Goal: Task Accomplishment & Management: Manage account settings

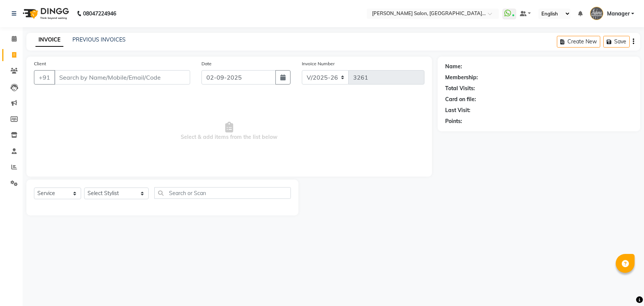
select select "5893"
select select "service"
drag, startPoint x: 8, startPoint y: 165, endPoint x: 27, endPoint y: 164, distance: 19.7
click at [8, 166] on span at bounding box center [14, 167] width 13 height 9
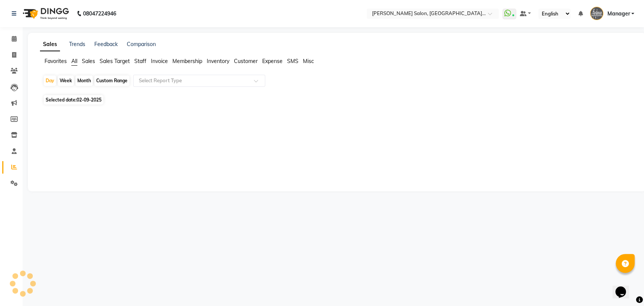
click at [143, 62] on span "Staff" at bounding box center [140, 61] width 12 height 7
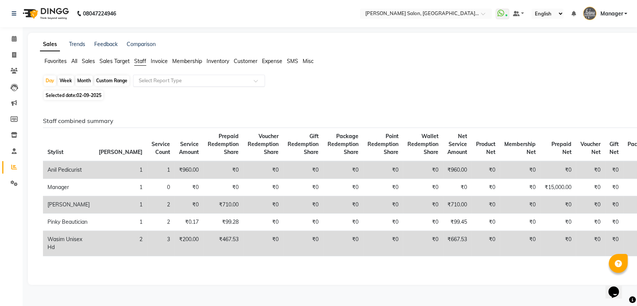
click at [158, 84] on input "text" at bounding box center [191, 81] width 109 height 8
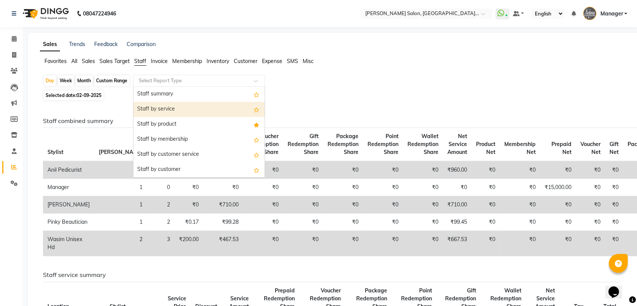
click at [167, 106] on div "Staff by service" at bounding box center [198, 109] width 131 height 15
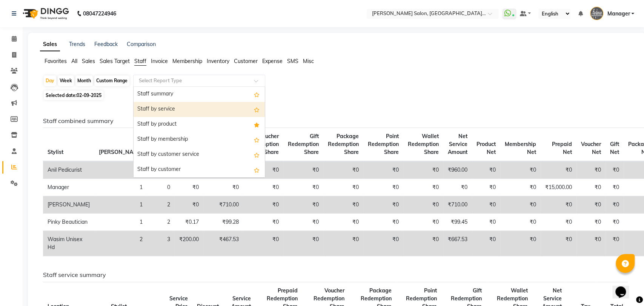
select select "pdf"
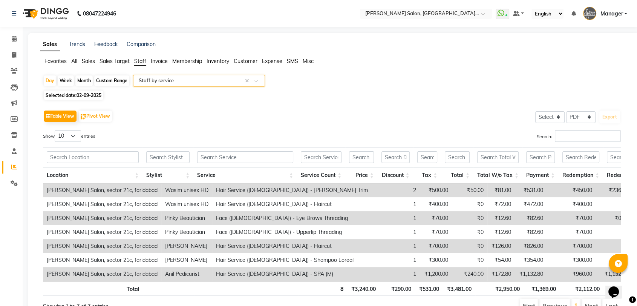
click at [57, 73] on app-reports "Favorites All Sales Sales Target Staff Invoice Membership Inventory Customer Ex…" at bounding box center [333, 188] width 596 height 262
click at [53, 77] on div "Day" at bounding box center [50, 80] width 12 height 11
select select "9"
select select "2025"
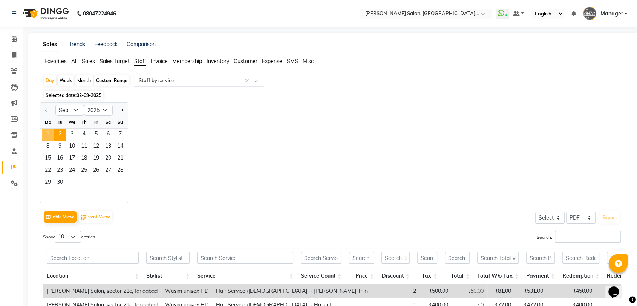
click at [47, 129] on span "1" at bounding box center [48, 135] width 12 height 12
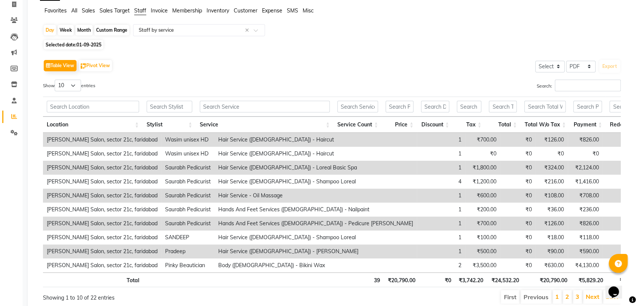
scroll to position [86, 0]
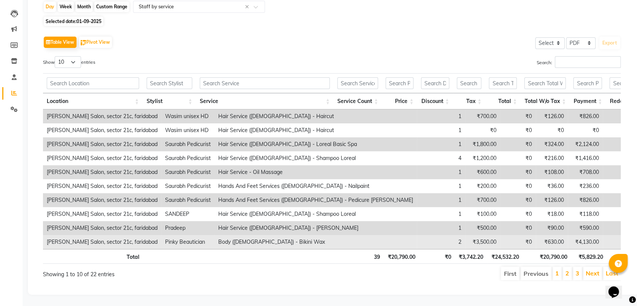
click at [465, 235] on td "₹3,500.00" at bounding box center [482, 242] width 35 height 14
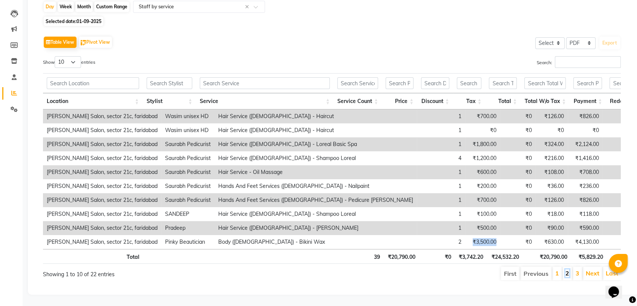
click at [566, 269] on link "2" at bounding box center [568, 273] width 4 height 8
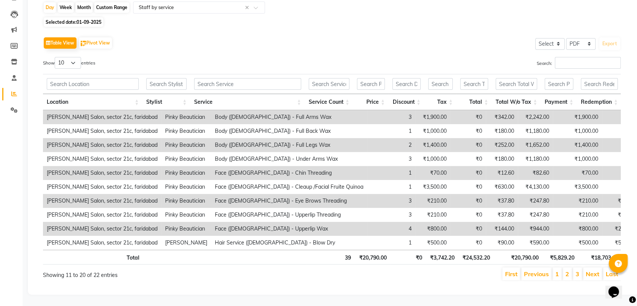
scroll to position [86, 0]
click at [578, 270] on link "3" at bounding box center [578, 274] width 4 height 8
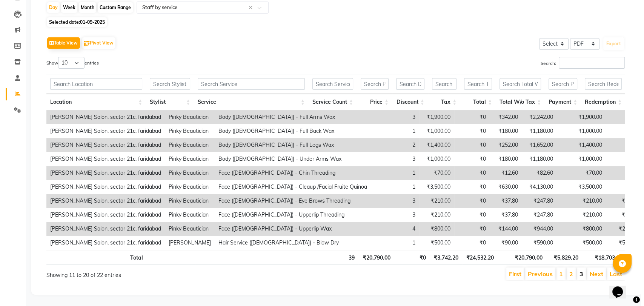
scroll to position [0, 0]
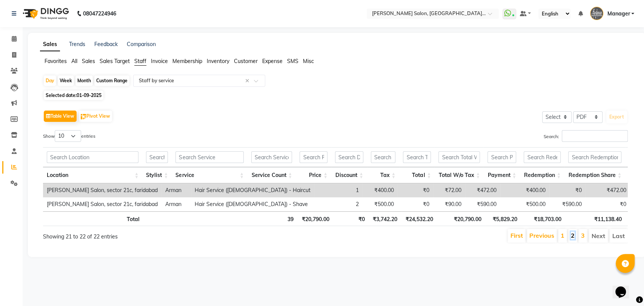
click at [573, 239] on link "2" at bounding box center [573, 236] width 4 height 8
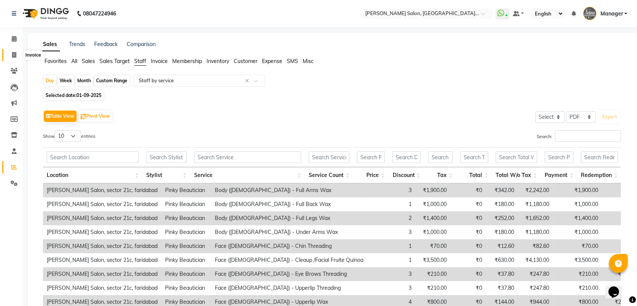
click at [14, 56] on icon at bounding box center [14, 55] width 4 height 6
select select "service"
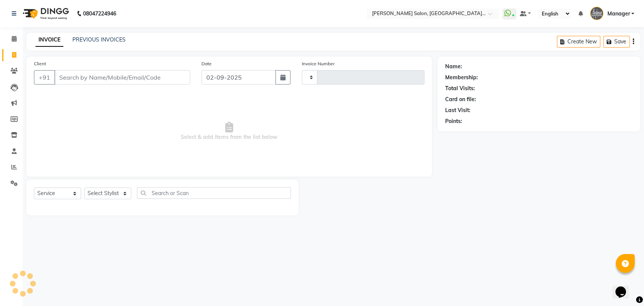
type input "3261"
select select "5893"
click at [79, 37] on link "PREVIOUS INVOICES" at bounding box center [98, 39] width 53 height 7
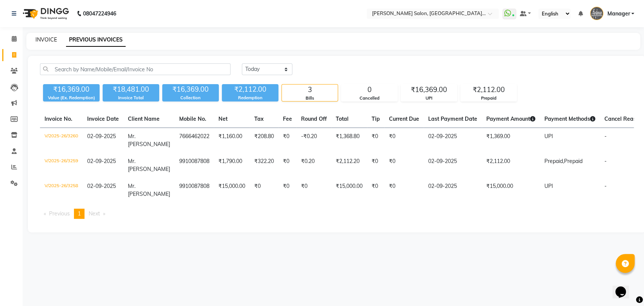
click at [43, 40] on link "INVOICE" at bounding box center [45, 39] width 21 height 7
select select "service"
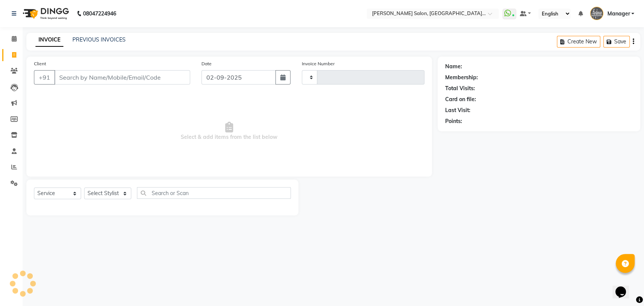
type input "3261"
select select "5893"
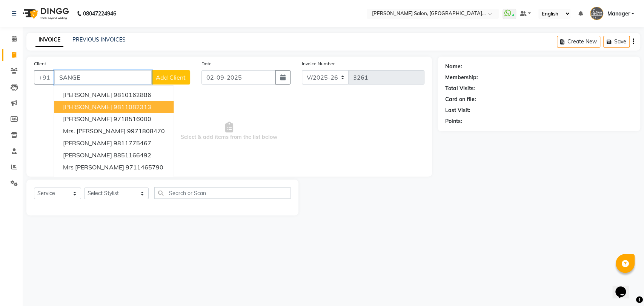
click at [144, 107] on ngb-highlight "9811082313" at bounding box center [132, 107] width 38 height 8
type input "9811082313"
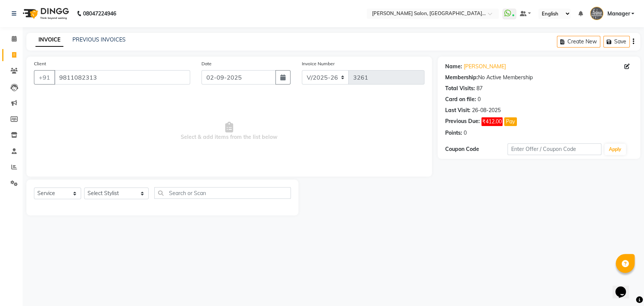
click at [93, 127] on span "Select & add items from the list below" at bounding box center [229, 131] width 390 height 75
click at [510, 121] on button "Pay" at bounding box center [510, 121] width 13 height 9
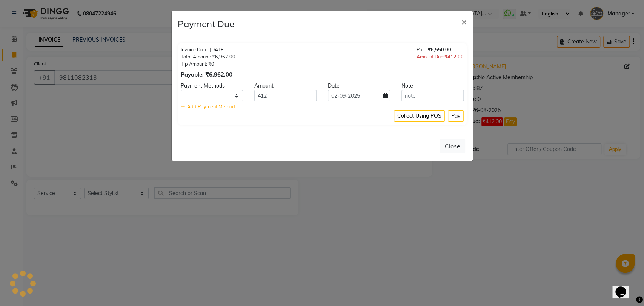
select select "1"
click at [255, 97] on input "412" at bounding box center [285, 96] width 62 height 12
click at [277, 115] on div "Collect Using POS Pay" at bounding box center [322, 116] width 283 height 12
click at [268, 99] on input "400" at bounding box center [285, 96] width 62 height 12
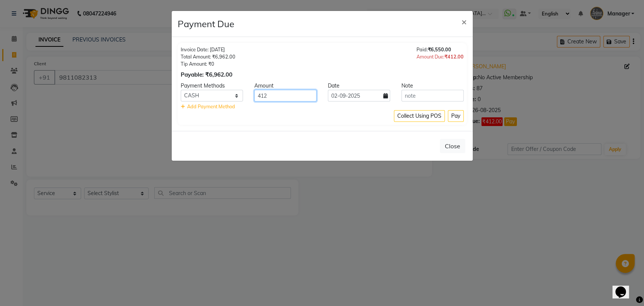
type input "412"
click at [274, 115] on div "Collect Using POS Pay" at bounding box center [322, 116] width 283 height 12
click at [460, 116] on button "Pay" at bounding box center [456, 116] width 16 height 12
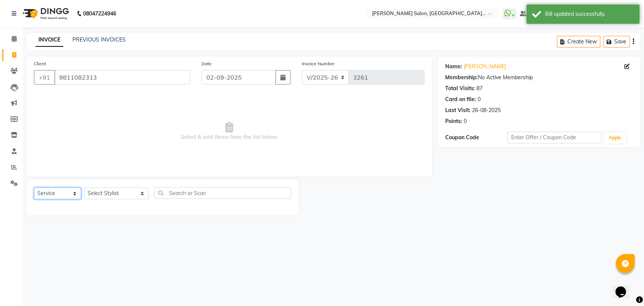
click at [51, 195] on select "Select Service Product Membership Package Voucher Prepaid Gift Card" at bounding box center [57, 193] width 47 height 12
select select "P"
click at [34, 187] on select "Select Service Product Membership Package Voucher Prepaid Gift Card" at bounding box center [57, 193] width 47 height 12
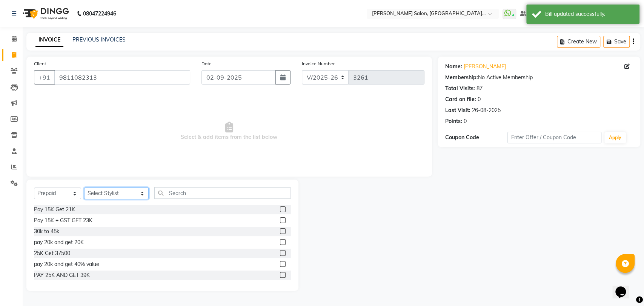
click at [103, 194] on select "Select Stylist Anil Pedicurist [PERSON_NAME] [DEMOGRAPHIC_DATA] stylist [PERSON…" at bounding box center [116, 193] width 64 height 12
select select "48531"
click at [84, 187] on select "Select Stylist Anil Pedicurist [PERSON_NAME] [DEMOGRAPHIC_DATA] stylist [PERSON…" at bounding box center [116, 193] width 64 height 12
click at [170, 197] on input "text" at bounding box center [222, 193] width 137 height 12
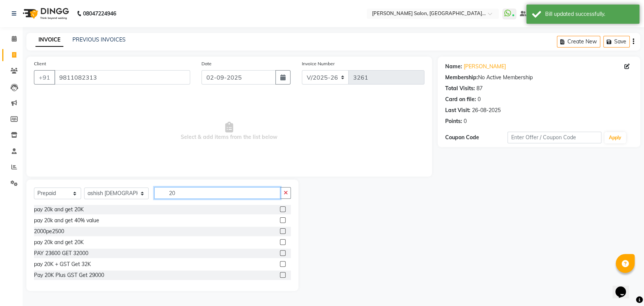
type input "20"
click at [280, 230] on label at bounding box center [283, 231] width 6 height 6
click at [280, 230] on input "checkbox" at bounding box center [282, 231] width 5 height 5
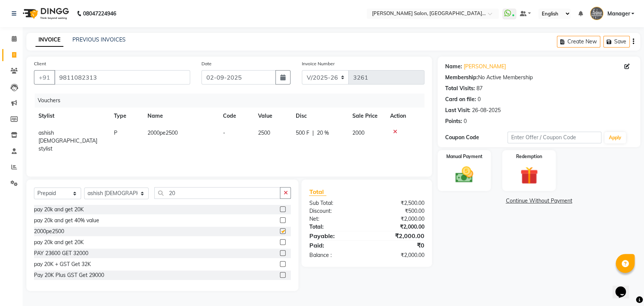
checkbox input "false"
click at [280, 221] on label at bounding box center [283, 220] width 6 height 6
click at [280, 221] on input "checkbox" at bounding box center [282, 220] width 5 height 5
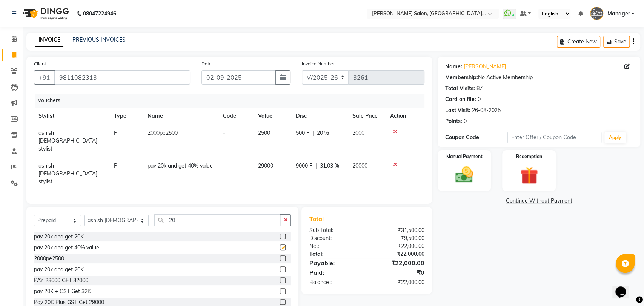
checkbox input "false"
click at [395, 130] on icon at bounding box center [395, 131] width 4 height 5
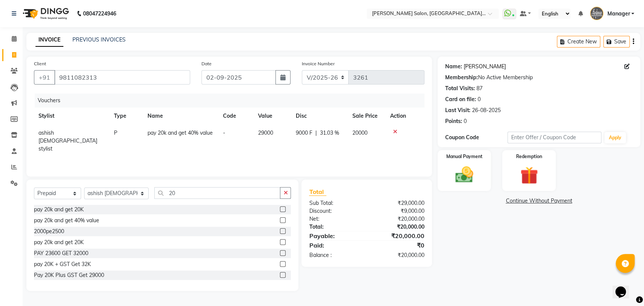
click at [480, 64] on link "Mrs.sangeeta Chawla" at bounding box center [484, 67] width 42 height 8
click at [462, 168] on img at bounding box center [464, 174] width 30 height 21
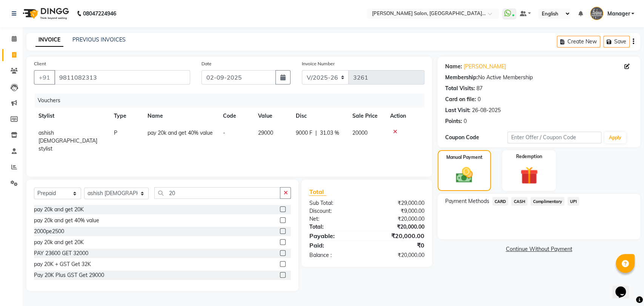
click at [518, 202] on span "CASH" at bounding box center [519, 201] width 16 height 9
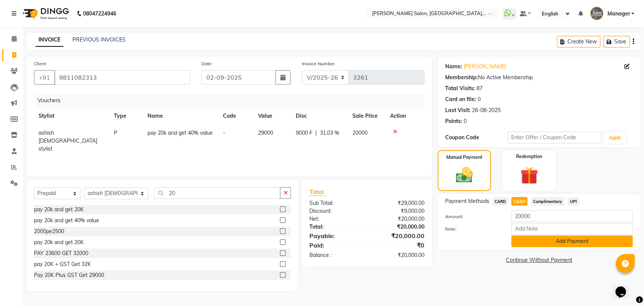
click at [535, 245] on button "Add Payment" at bounding box center [571, 241] width 121 height 12
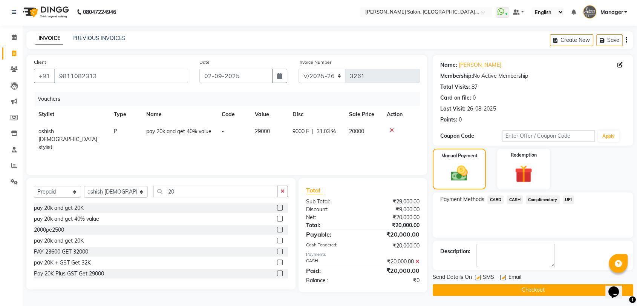
scroll to position [2, 0]
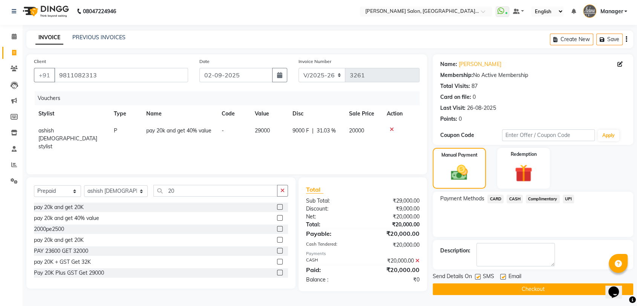
click at [535, 286] on button "Checkout" at bounding box center [533, 289] width 201 height 12
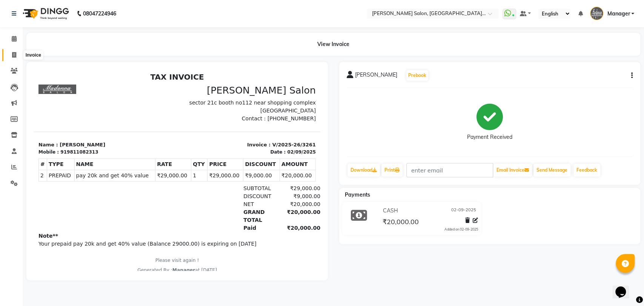
click at [16, 55] on icon at bounding box center [14, 55] width 4 height 6
select select "service"
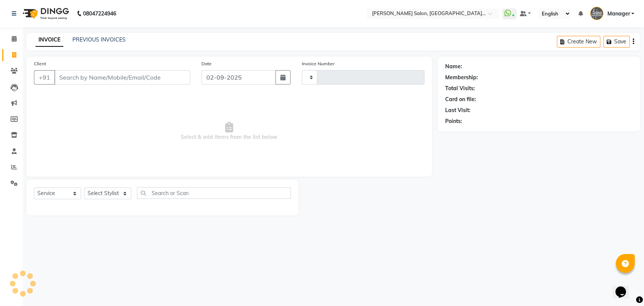
type input "3262"
select select "5893"
click at [80, 79] on input "Client" at bounding box center [122, 77] width 136 height 14
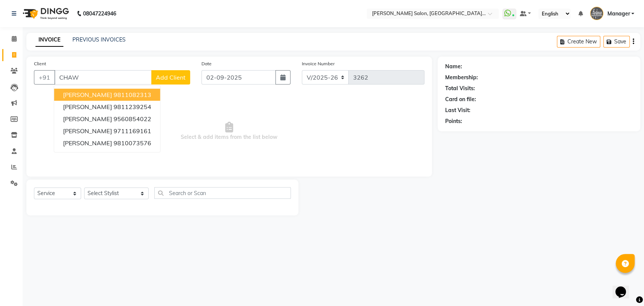
click at [87, 92] on span "Mrs.Sangeeta Chawla" at bounding box center [87, 95] width 49 height 8
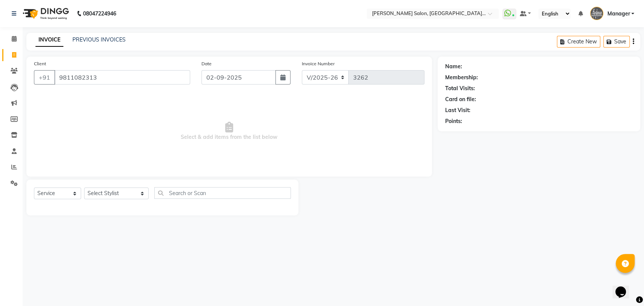
type input "9811082313"
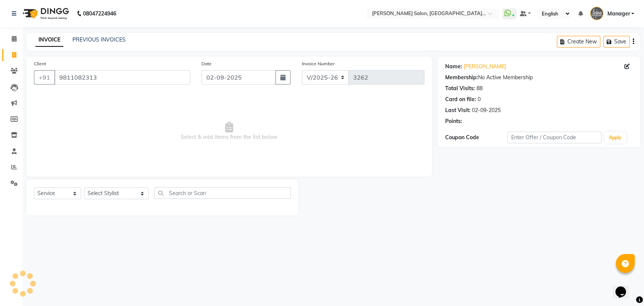
click at [102, 199] on div "Select Service Product Membership Package Voucher Prepaid Gift Card Select Styl…" at bounding box center [162, 196] width 257 height 18
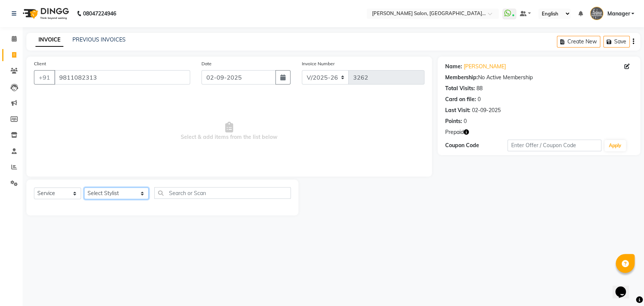
click at [103, 193] on select "Select Stylist Anil Pedicurist Arman ashish female stylist Ashutosh Singhal Man…" at bounding box center [116, 193] width 64 height 12
select select "48533"
click at [84, 187] on select "Select Stylist Anil Pedicurist Arman ashish female stylist Ashutosh Singhal Man…" at bounding box center [116, 193] width 64 height 12
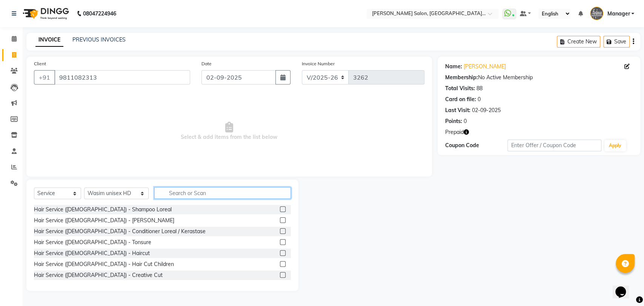
click at [159, 194] on input "text" at bounding box center [222, 193] width 137 height 12
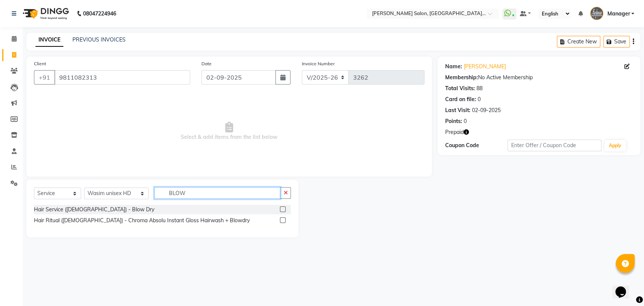
type input "BLOW"
click at [284, 209] on label at bounding box center [283, 209] width 6 height 6
click at [284, 209] on input "checkbox" at bounding box center [282, 209] width 5 height 5
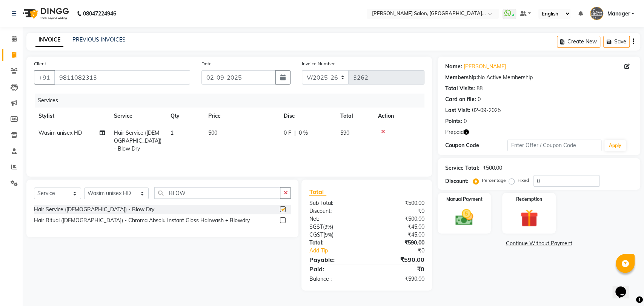
checkbox input "false"
click at [468, 135] on button "button" at bounding box center [465, 132] width 5 height 8
click at [203, 26] on nav "08047224946 Select Location × Madonna Salon, Sector 21c, Faridabad WhatsApp Sta…" at bounding box center [322, 13] width 644 height 27
click at [527, 213] on img at bounding box center [529, 218] width 30 height 23
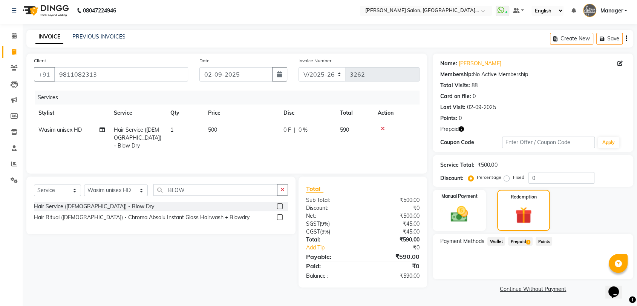
click at [525, 239] on span "Prepaid 1" at bounding box center [520, 241] width 25 height 9
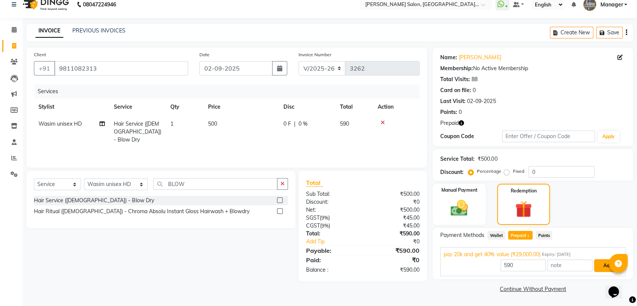
click at [599, 264] on button "Add" at bounding box center [608, 265] width 28 height 13
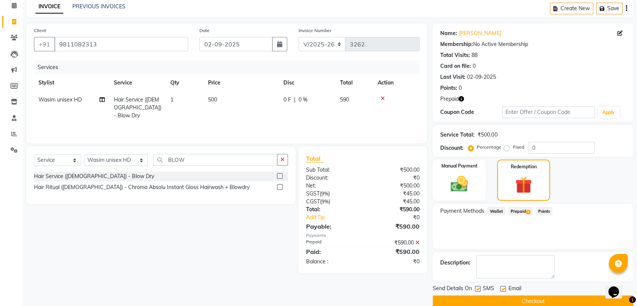
scroll to position [45, 0]
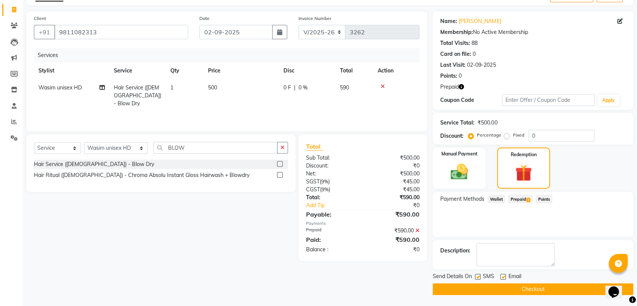
click at [520, 287] on button "Checkout" at bounding box center [533, 289] width 201 height 12
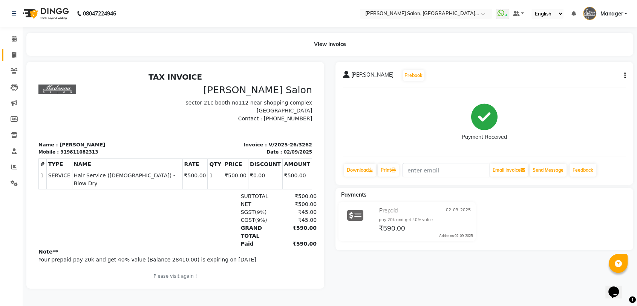
click at [18, 56] on span at bounding box center [14, 55] width 13 height 9
select select "5893"
select select "service"
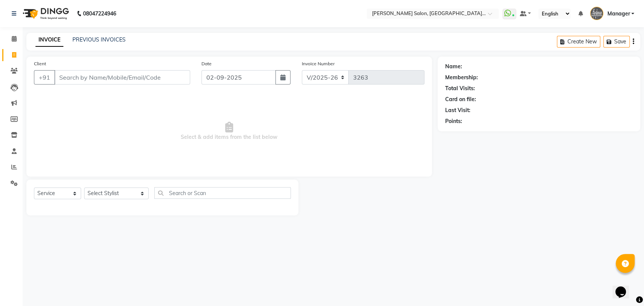
click at [99, 200] on div "Select Service Product Membership Package Voucher Prepaid Gift Card Select Styl…" at bounding box center [162, 196] width 257 height 18
click at [99, 192] on select "Select Stylist Anil Pedicurist Arman ashish female stylist Ashutosh Singhal Man…" at bounding box center [116, 193] width 64 height 12
select select "48533"
click at [84, 187] on select "Select Stylist Anil Pedicurist Arman ashish female stylist Ashutosh Singhal Man…" at bounding box center [116, 193] width 64 height 12
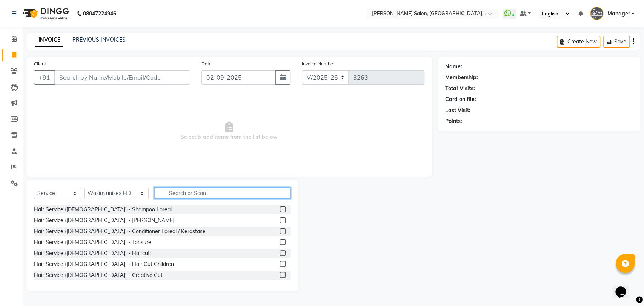
click at [154, 187] on input "text" at bounding box center [222, 193] width 137 height 12
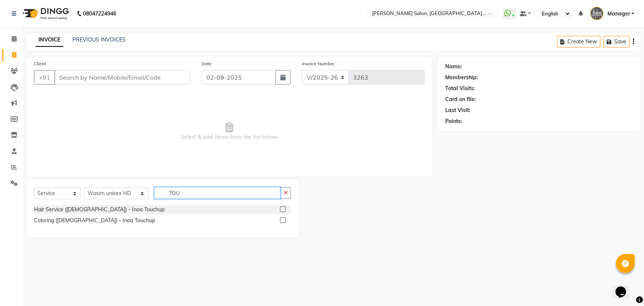
type input "TOU"
click at [284, 220] on label at bounding box center [283, 220] width 6 height 6
click at [284, 220] on input "checkbox" at bounding box center [282, 220] width 5 height 5
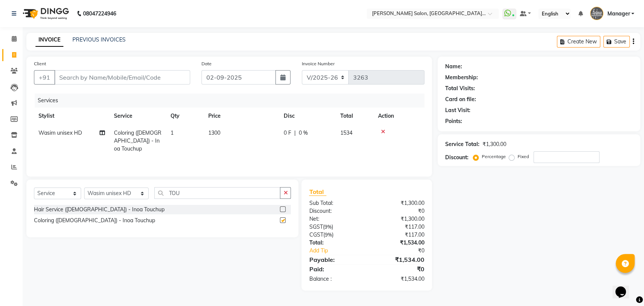
checkbox input "false"
click at [85, 76] on input "Client" at bounding box center [122, 77] width 136 height 14
type input "9"
type input "0"
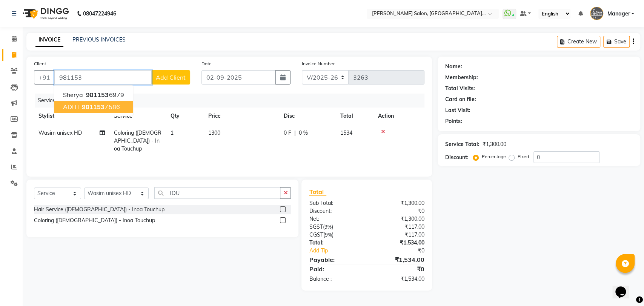
click at [118, 110] on button "ADITI 981153 7586" at bounding box center [93, 107] width 79 height 12
type input "9811537586"
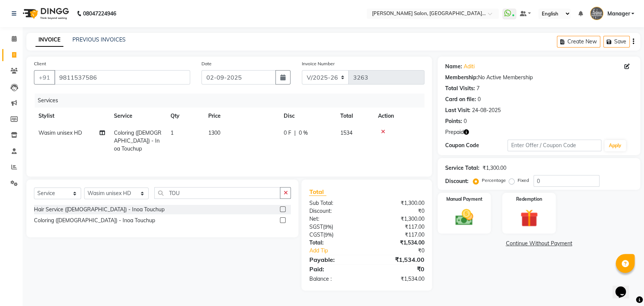
click at [465, 130] on icon "button" at bounding box center [465, 131] width 5 height 5
click at [516, 229] on img at bounding box center [529, 218] width 30 height 23
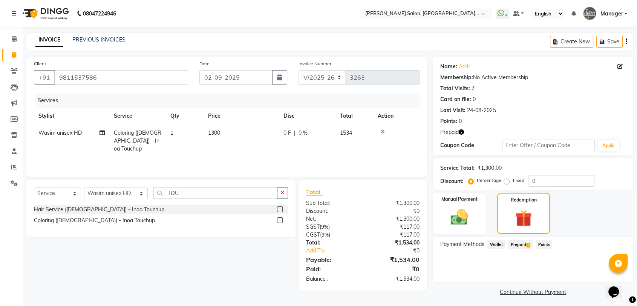
click at [519, 244] on span "Prepaid 1" at bounding box center [520, 244] width 25 height 9
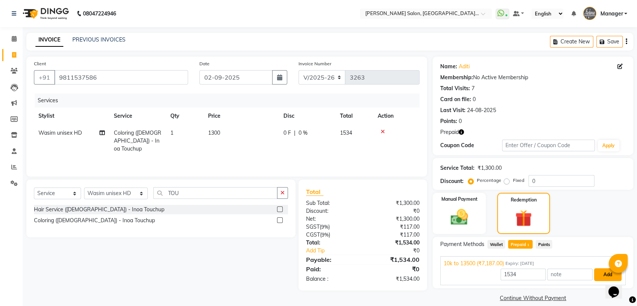
click at [609, 274] on button "Add" at bounding box center [608, 274] width 28 height 13
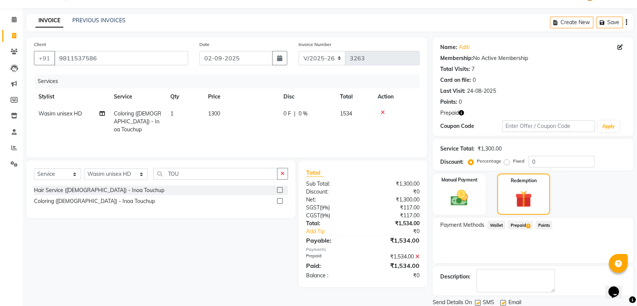
scroll to position [45, 0]
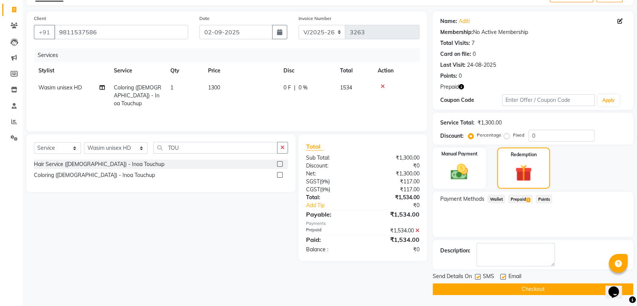
click at [564, 284] on button "Checkout" at bounding box center [533, 289] width 201 height 12
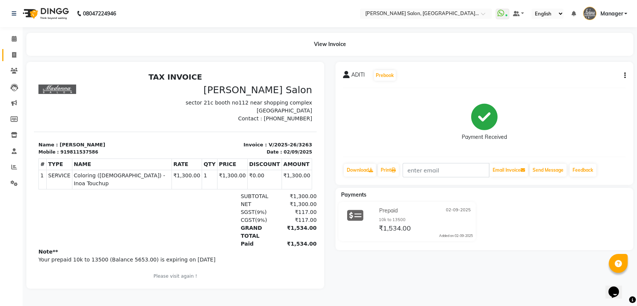
click at [9, 53] on span at bounding box center [14, 55] width 13 height 9
select select "service"
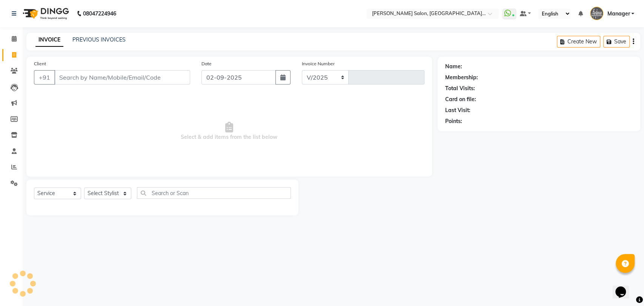
select select "5893"
type input "3264"
click at [92, 36] on div "PREVIOUS INVOICES" at bounding box center [98, 40] width 53 height 8
click at [94, 37] on link "PREVIOUS INVOICES" at bounding box center [98, 39] width 53 height 7
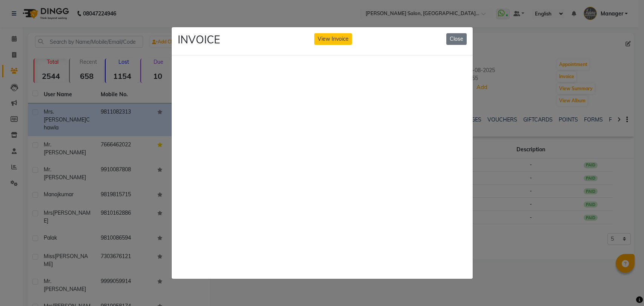
click at [454, 38] on button "Close" at bounding box center [456, 39] width 20 height 12
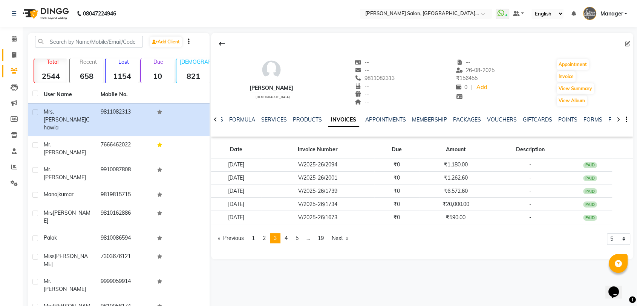
click at [16, 52] on span at bounding box center [14, 55] width 13 height 9
select select "service"
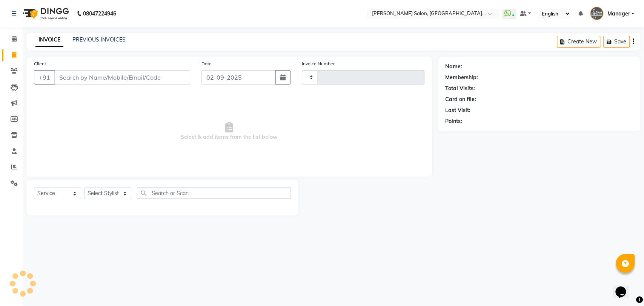
type input "3262"
select select "5893"
click at [95, 34] on div "INVOICE PREVIOUS INVOICES Create New Save" at bounding box center [333, 42] width 614 height 18
click at [95, 37] on link "PREVIOUS INVOICES" at bounding box center [98, 39] width 53 height 7
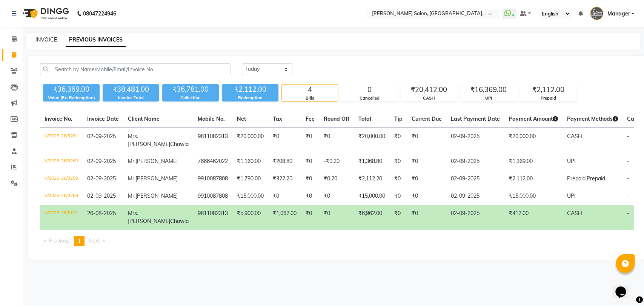
click at [44, 38] on link "INVOICE" at bounding box center [45, 39] width 21 height 7
select select "service"
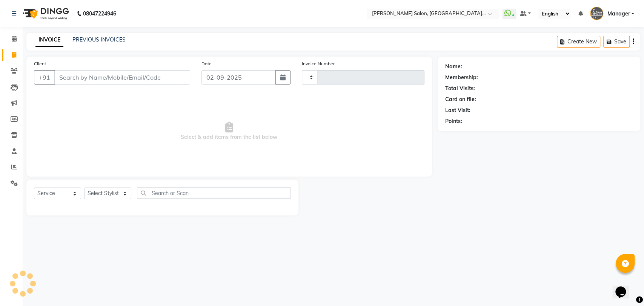
type input "3262"
select select "5893"
click at [101, 39] on link "PREVIOUS INVOICES" at bounding box center [98, 39] width 53 height 7
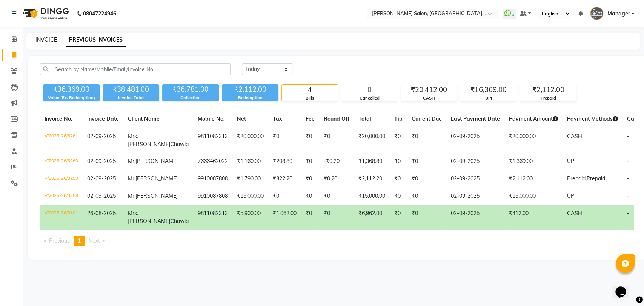
click at [50, 40] on link "INVOICE" at bounding box center [45, 39] width 21 height 7
select select "service"
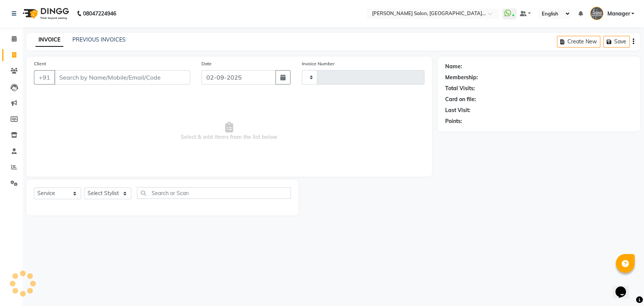
type input "3262"
select select "5893"
select select "service"
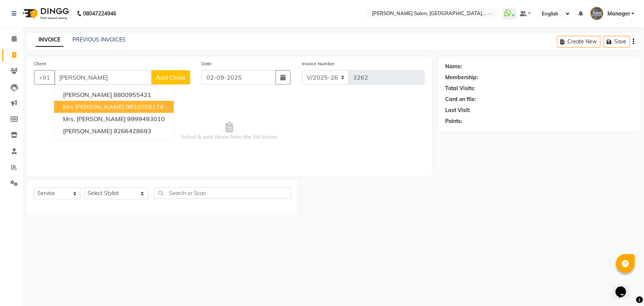
click at [125, 106] on ngb-highlight "9810058174" at bounding box center [144, 107] width 38 height 8
type input "9810058174"
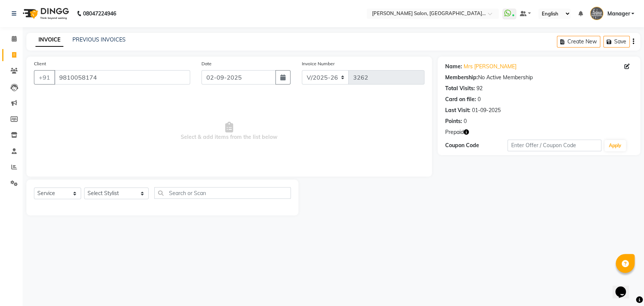
click at [465, 134] on icon "button" at bounding box center [465, 131] width 5 height 5
click at [110, 189] on select "Select Stylist Anil Pedicurist [PERSON_NAME] [DEMOGRAPHIC_DATA] stylist [PERSON…" at bounding box center [116, 193] width 64 height 12
select select "48537"
click at [84, 187] on select "Select Stylist Anil Pedicurist [PERSON_NAME] [DEMOGRAPHIC_DATA] stylist [PERSON…" at bounding box center [116, 193] width 64 height 12
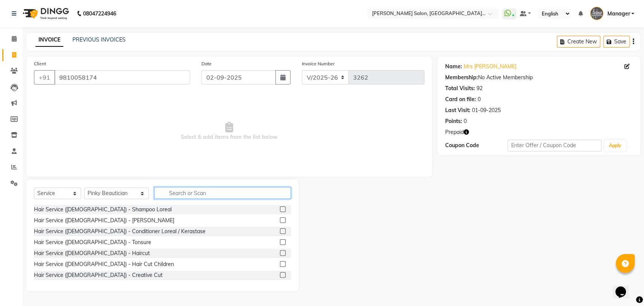
click at [192, 197] on input "text" at bounding box center [222, 193] width 137 height 12
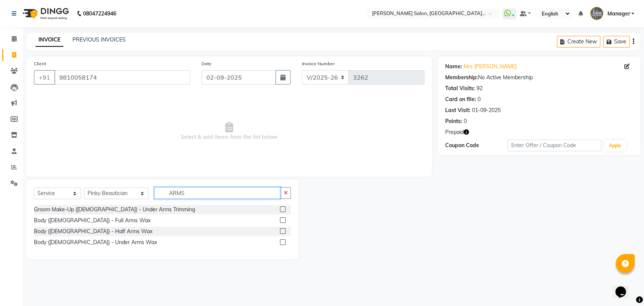
type input "ARMS"
click at [282, 207] on label at bounding box center [283, 209] width 6 height 6
click at [282, 207] on input "checkbox" at bounding box center [282, 209] width 5 height 5
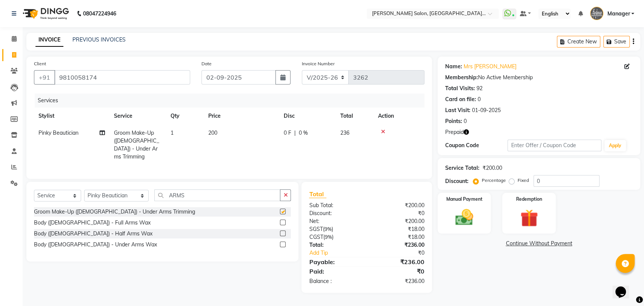
checkbox input "false"
click at [257, 195] on input "ARMS" at bounding box center [217, 195] width 126 height 12
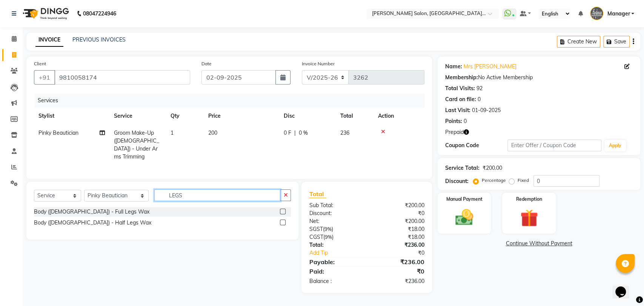
type input "LEGS"
click at [283, 209] on label at bounding box center [283, 212] width 6 height 6
click at [283, 209] on input "checkbox" at bounding box center [282, 211] width 5 height 5
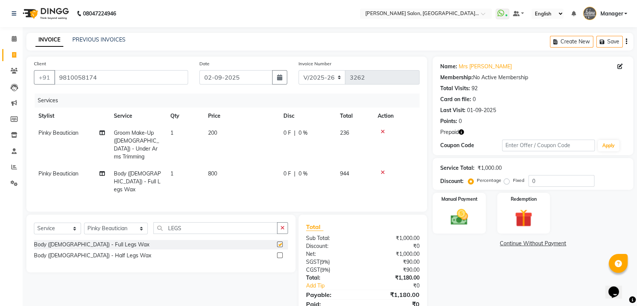
checkbox input "false"
click at [382, 131] on icon at bounding box center [383, 131] width 4 height 5
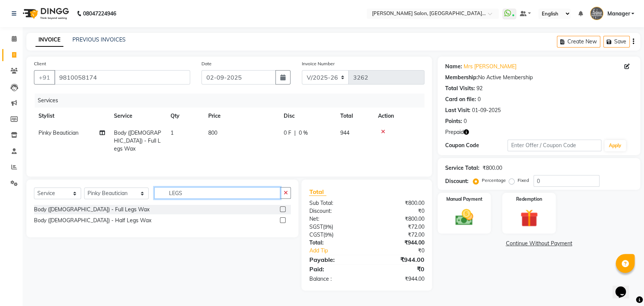
click at [178, 193] on input "LEGS" at bounding box center [217, 193] width 126 height 12
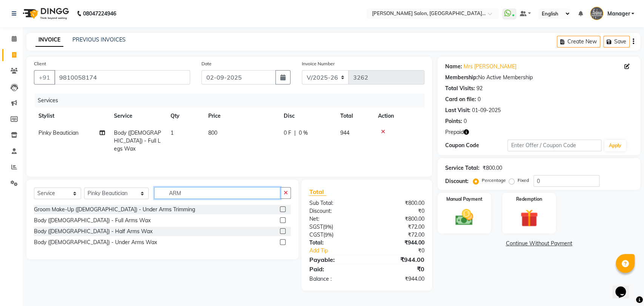
type input "ARM"
click at [285, 218] on label at bounding box center [283, 220] width 6 height 6
click at [285, 218] on input "checkbox" at bounding box center [282, 220] width 5 height 5
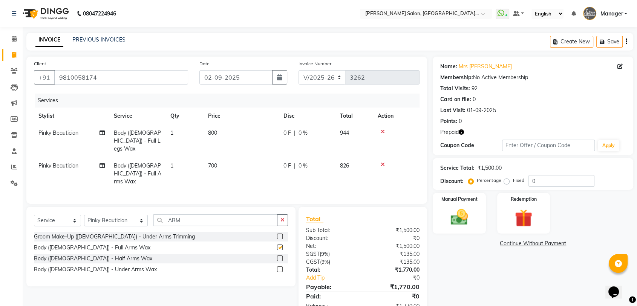
checkbox input "false"
click at [219, 157] on td "700" at bounding box center [241, 173] width 75 height 33
select select "48537"
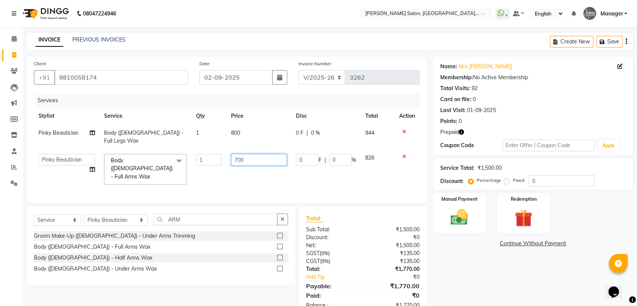
click at [238, 156] on input "700" at bounding box center [259, 160] width 56 height 12
type input "600"
click at [232, 138] on td "800" at bounding box center [259, 136] width 65 height 25
select select "48537"
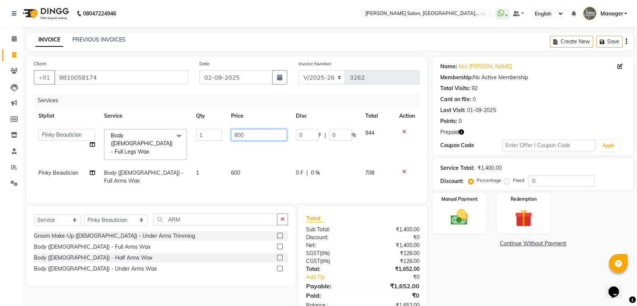
click at [236, 136] on input "800" at bounding box center [259, 135] width 56 height 12
type input "6"
type input "600"
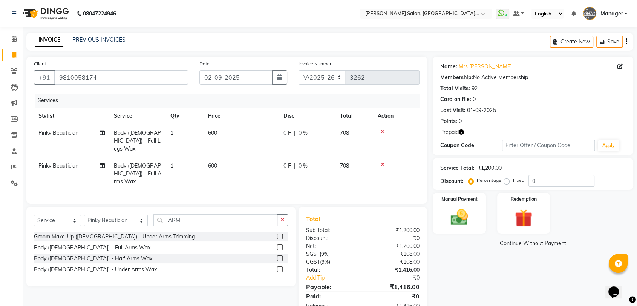
click at [235, 172] on td "600" at bounding box center [241, 173] width 75 height 33
select select "48537"
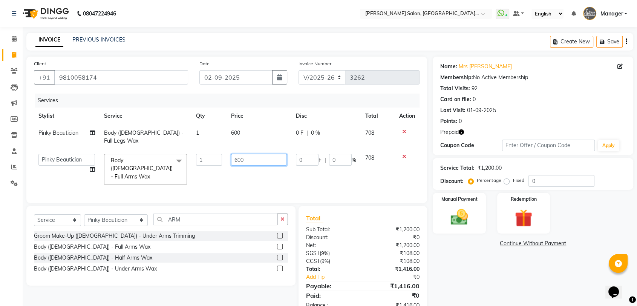
click at [248, 156] on input "600" at bounding box center [259, 160] width 56 height 12
type input "6"
type input "500"
click at [245, 175] on div "Services Stylist Service Qty Price Disc Total Action Pinky Beautician Body (Fem…" at bounding box center [227, 145] width 386 height 102
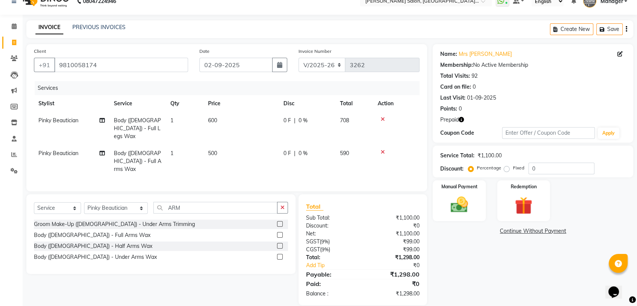
scroll to position [13, 0]
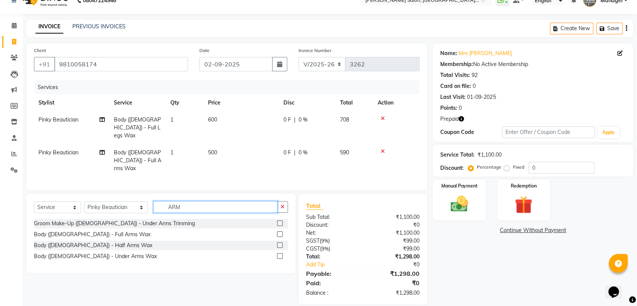
click at [193, 201] on input "ARM" at bounding box center [215, 207] width 124 height 12
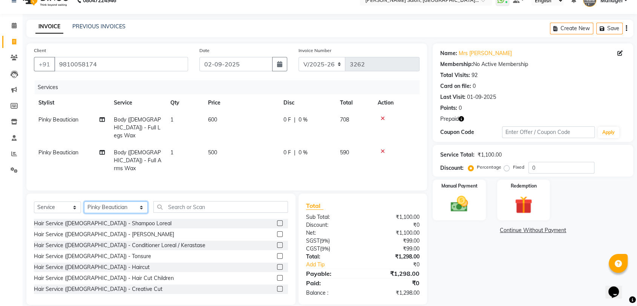
click at [103, 201] on select "Select Stylist Anil Pedicurist [PERSON_NAME] [DEMOGRAPHIC_DATA] stylist [PERSON…" at bounding box center [116, 207] width 64 height 12
select select "48543"
click at [84, 201] on select "Select Stylist Anil Pedicurist [PERSON_NAME] [DEMOGRAPHIC_DATA] stylist [PERSON…" at bounding box center [116, 207] width 64 height 12
click at [172, 201] on input "text" at bounding box center [220, 207] width 135 height 12
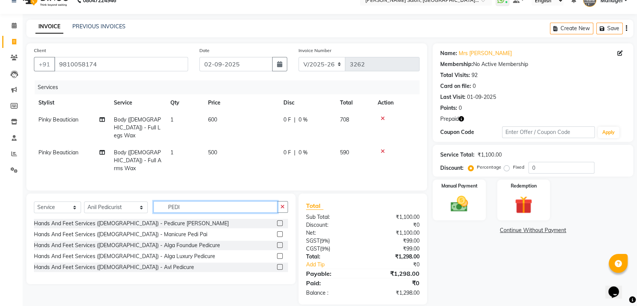
type input "PEDI"
click at [280, 220] on label at bounding box center [280, 223] width 6 height 6
click at [280, 221] on input "checkbox" at bounding box center [279, 223] width 5 height 5
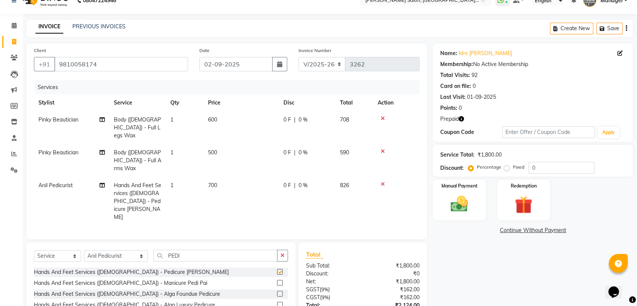
checkbox input "false"
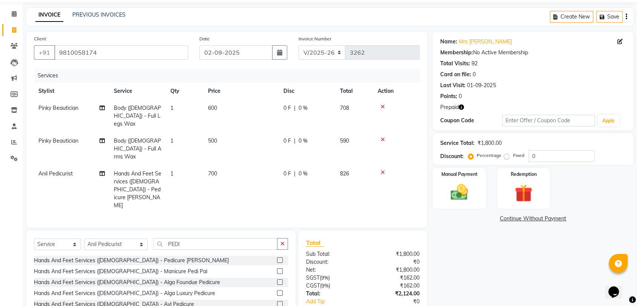
scroll to position [46, 0]
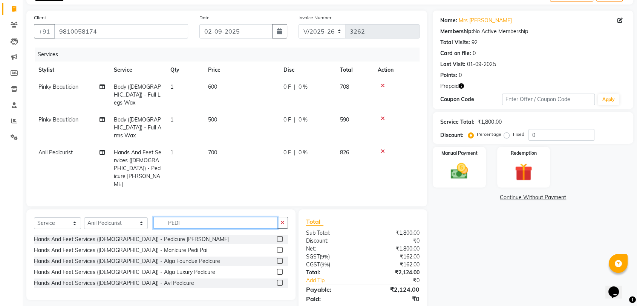
click at [161, 217] on input "PEDI" at bounding box center [215, 223] width 124 height 12
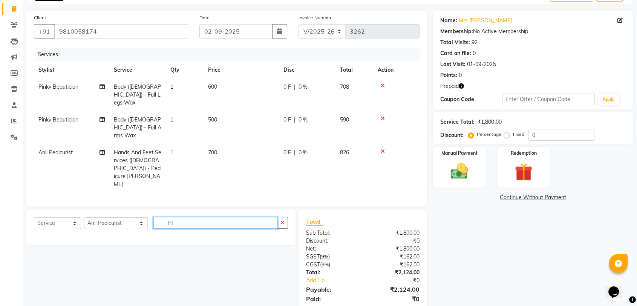
type input "I"
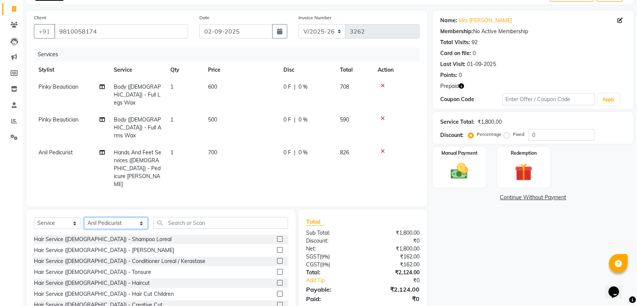
click at [102, 217] on select "Select Stylist Anil Pedicurist [PERSON_NAME] [DEMOGRAPHIC_DATA] stylist [PERSON…" at bounding box center [116, 223] width 64 height 12
select select "48533"
click at [84, 217] on select "Select Stylist Anil Pedicurist [PERSON_NAME] [DEMOGRAPHIC_DATA] stylist [PERSON…" at bounding box center [116, 223] width 64 height 12
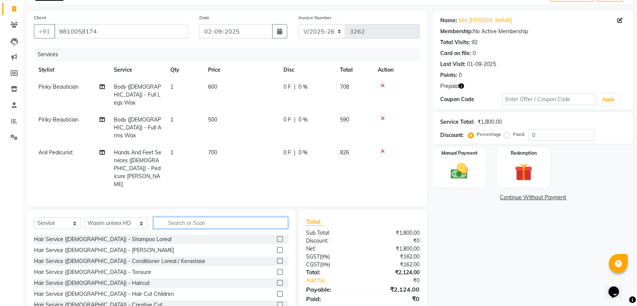
click at [160, 217] on input "text" at bounding box center [220, 223] width 135 height 12
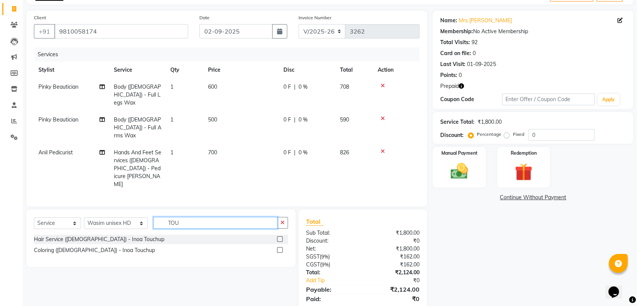
type input "TOU"
click at [280, 247] on label at bounding box center [280, 250] width 6 height 6
click at [280, 248] on input "checkbox" at bounding box center [279, 250] width 5 height 5
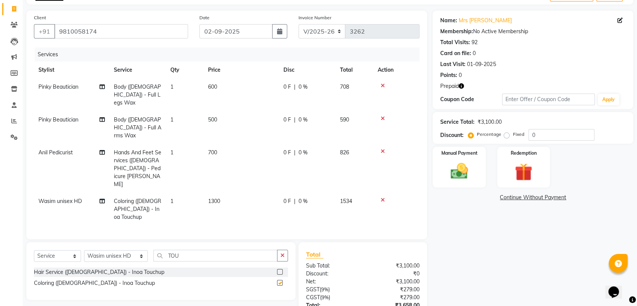
checkbox input "false"
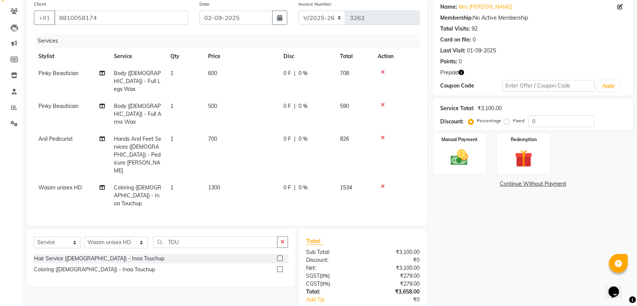
scroll to position [71, 0]
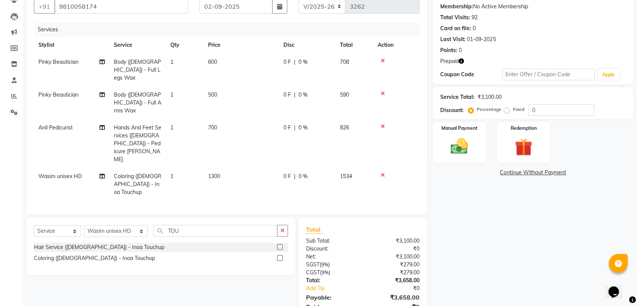
click at [460, 58] on icon "button" at bounding box center [461, 60] width 5 height 5
click at [383, 168] on td at bounding box center [396, 184] width 46 height 33
click at [383, 172] on icon at bounding box center [383, 174] width 4 height 5
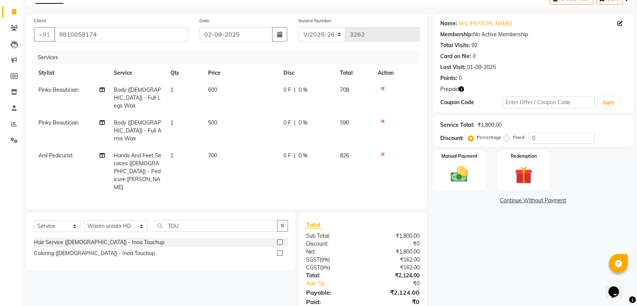
scroll to position [46, 0]
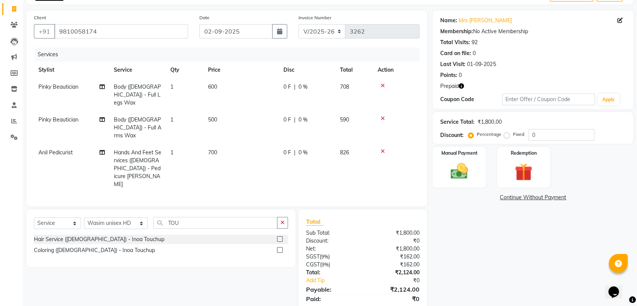
click at [460, 83] on icon "button" at bounding box center [461, 85] width 5 height 5
click at [546, 65] on div "Last Visit: 01-09-2025" at bounding box center [533, 64] width 186 height 8
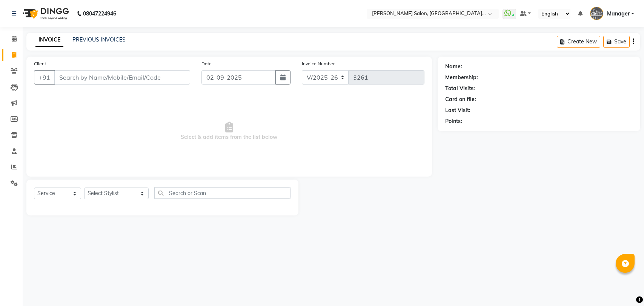
select select "5893"
select select "service"
click at [121, 42] on link "PREVIOUS INVOICES" at bounding box center [98, 39] width 53 height 7
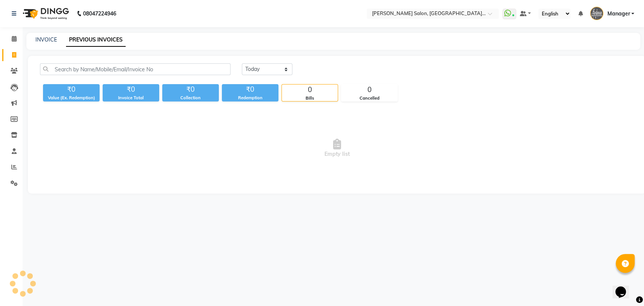
click at [120, 41] on link "PREVIOUS INVOICES" at bounding box center [96, 40] width 60 height 14
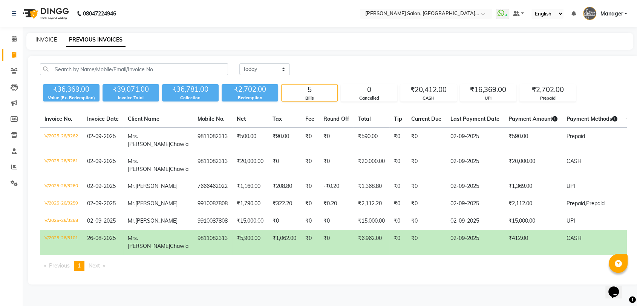
click at [49, 41] on link "INVOICE" at bounding box center [45, 39] width 21 height 7
select select "service"
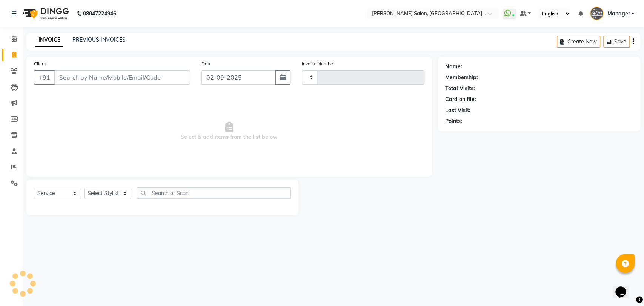
type input "3263"
select select "5893"
click at [94, 195] on select "Select Stylist Anil Pedicurist [PERSON_NAME] [DEMOGRAPHIC_DATA] stylist [PERSON…" at bounding box center [116, 193] width 64 height 12
select select "79904"
click at [84, 187] on select "Select Stylist Anil Pedicurist [PERSON_NAME] [DEMOGRAPHIC_DATA] stylist [PERSON…" at bounding box center [116, 193] width 64 height 12
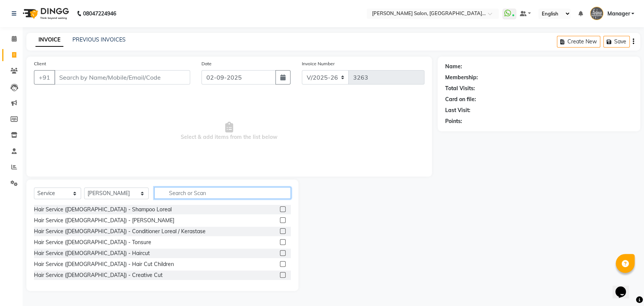
click at [183, 197] on input "text" at bounding box center [222, 193] width 137 height 12
click at [186, 190] on input "text" at bounding box center [222, 193] width 137 height 12
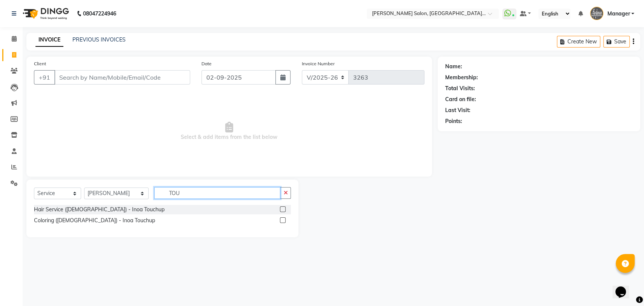
type input "TOU"
click at [281, 220] on label at bounding box center [283, 220] width 6 height 6
click at [281, 220] on input "checkbox" at bounding box center [282, 220] width 5 height 5
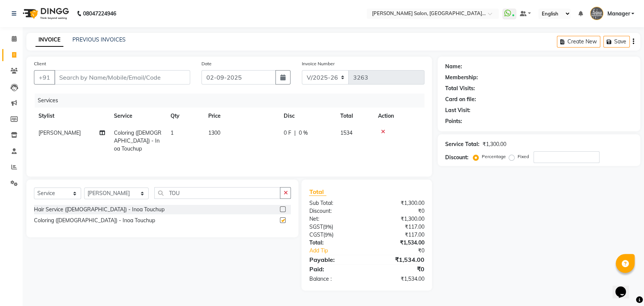
checkbox input "false"
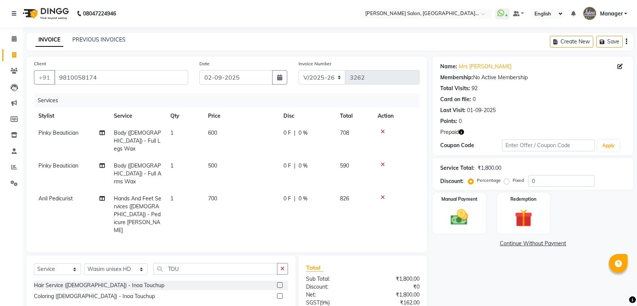
select select "5893"
select select "service"
click at [460, 135] on button "button" at bounding box center [461, 132] width 5 height 8
click at [504, 121] on div "Points: 0" at bounding box center [533, 121] width 186 height 8
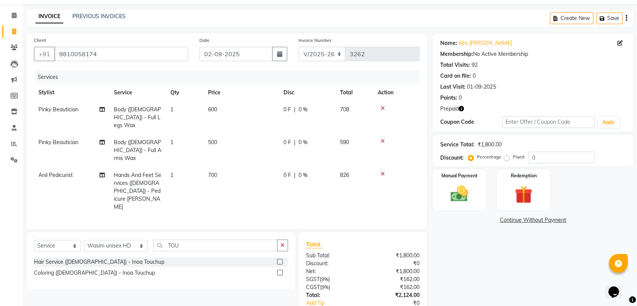
scroll to position [46, 0]
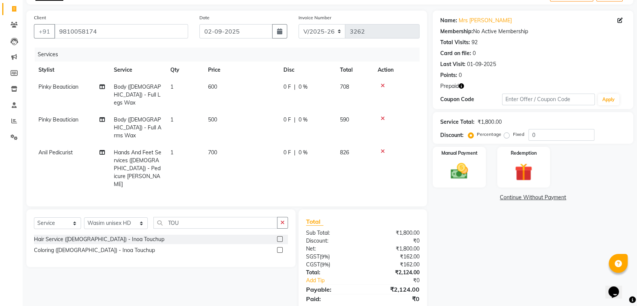
click at [463, 85] on icon "button" at bounding box center [461, 85] width 5 height 5
click at [506, 74] on div "Points: 0" at bounding box center [533, 75] width 186 height 8
click at [113, 217] on select "Select Stylist Anil Pedicurist [PERSON_NAME] [DEMOGRAPHIC_DATA] stylist [PERSON…" at bounding box center [116, 223] width 64 height 12
select select "48537"
click at [84, 217] on select "Select Stylist Anil Pedicurist [PERSON_NAME] [DEMOGRAPHIC_DATA] stylist [PERSON…" at bounding box center [116, 223] width 64 height 12
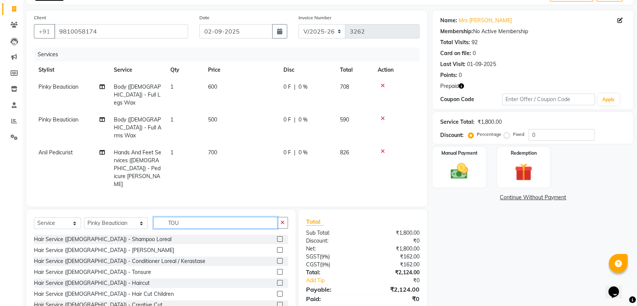
click at [183, 217] on input "TOU" at bounding box center [215, 223] width 124 height 12
type input "EYE"
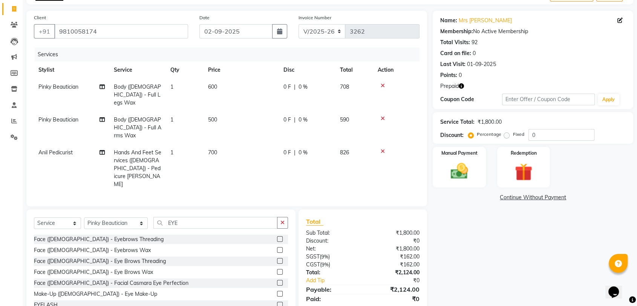
click at [277, 258] on label at bounding box center [280, 261] width 6 height 6
click at [277, 259] on input "checkbox" at bounding box center [279, 261] width 5 height 5
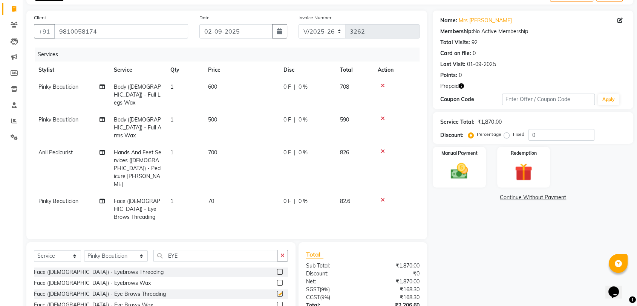
checkbox input "false"
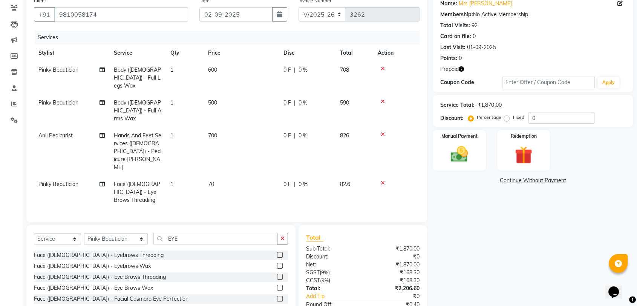
scroll to position [79, 0]
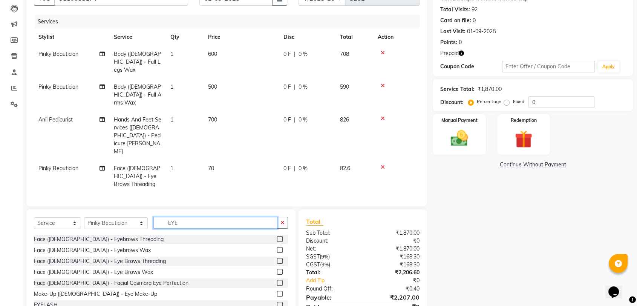
click at [162, 217] on input "EYE" at bounding box center [215, 223] width 124 height 12
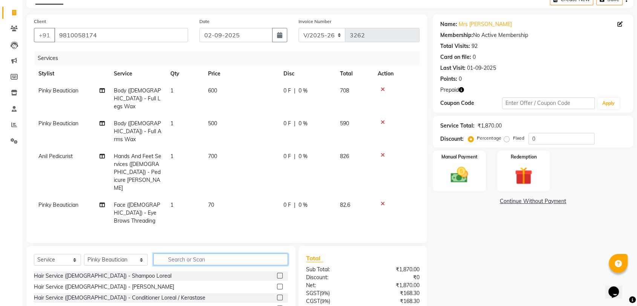
scroll to position [0, 0]
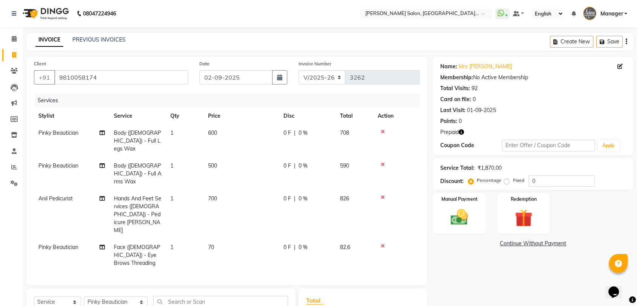
click at [463, 133] on icon "button" at bounding box center [461, 131] width 5 height 5
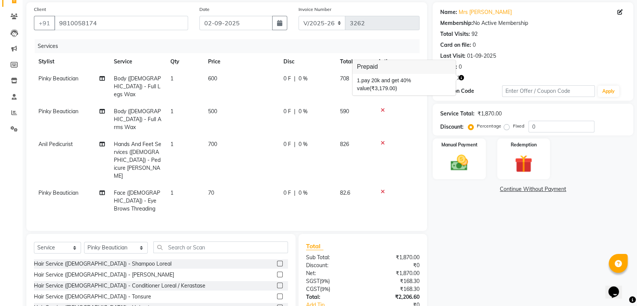
scroll to position [79, 0]
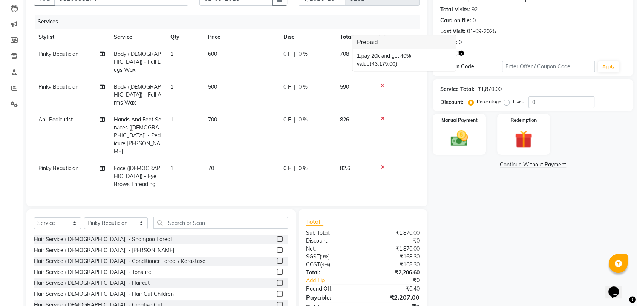
click at [228, 115] on td "700" at bounding box center [241, 135] width 75 height 49
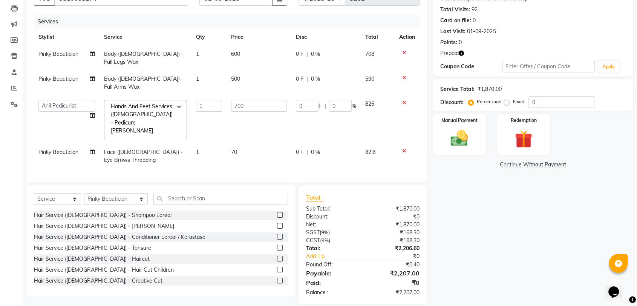
scroll to position [70, 0]
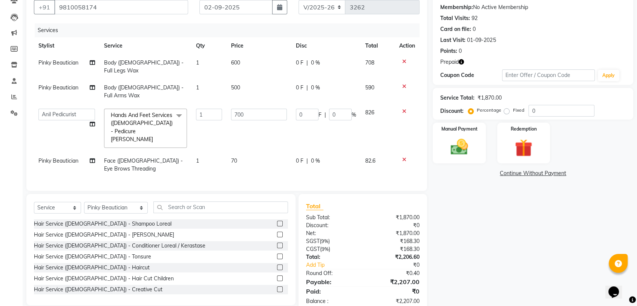
click at [271, 152] on td "70" at bounding box center [259, 164] width 65 height 25
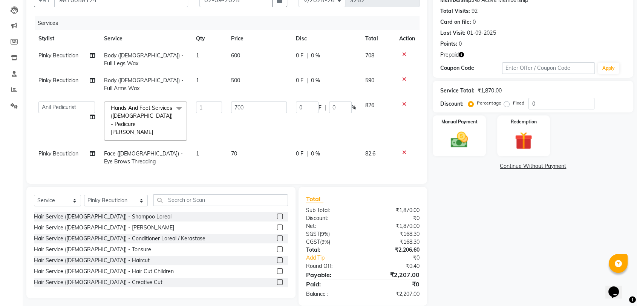
select select "48537"
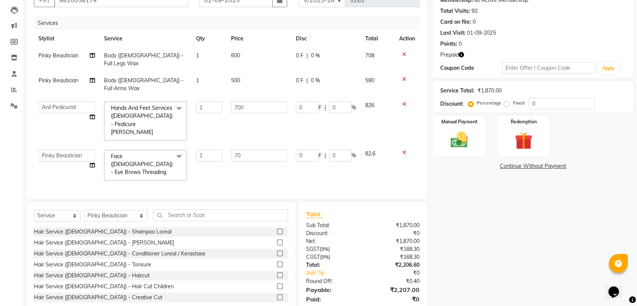
click at [462, 51] on button "button" at bounding box center [461, 55] width 5 height 8
click at [531, 144] on img at bounding box center [523, 140] width 29 height 23
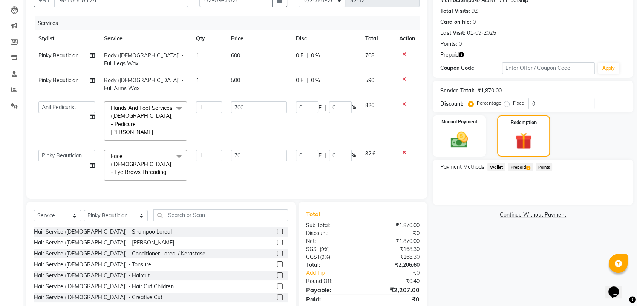
click at [515, 167] on span "Prepaid 1" at bounding box center [520, 167] width 25 height 9
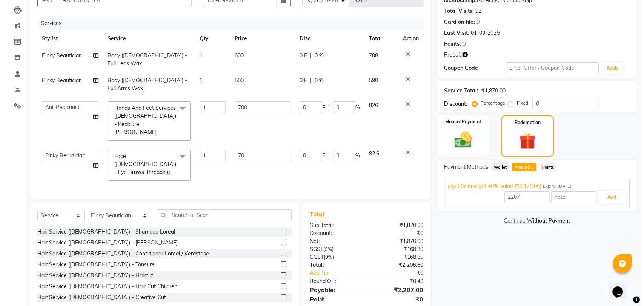
scroll to position [0, 0]
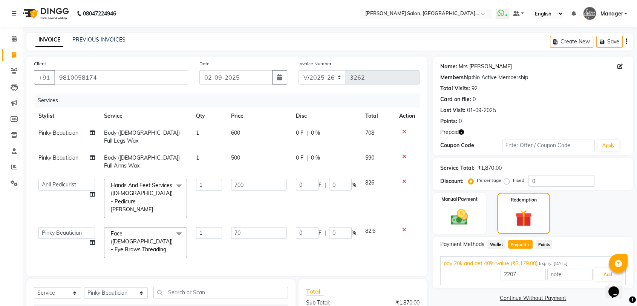
click at [479, 69] on link "Mrs [PERSON_NAME]" at bounding box center [485, 67] width 53 height 8
click at [618, 67] on icon at bounding box center [620, 66] width 5 height 5
select select "[DEMOGRAPHIC_DATA]"
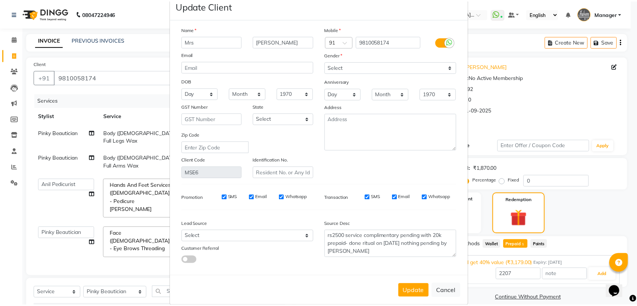
scroll to position [27, 0]
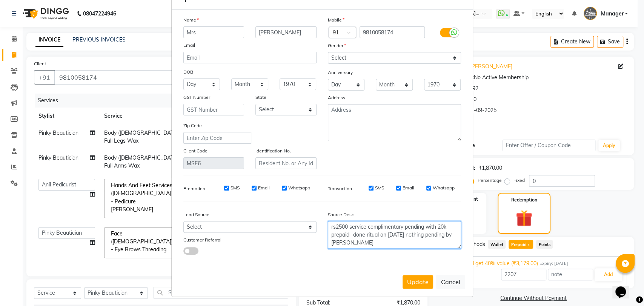
click at [364, 242] on textarea "rs2500 service complimentary pending with 20k prepaid- done ritual on 4-7-25 no…" at bounding box center [394, 235] width 133 height 28
click at [440, 277] on button "Cancel" at bounding box center [450, 282] width 29 height 14
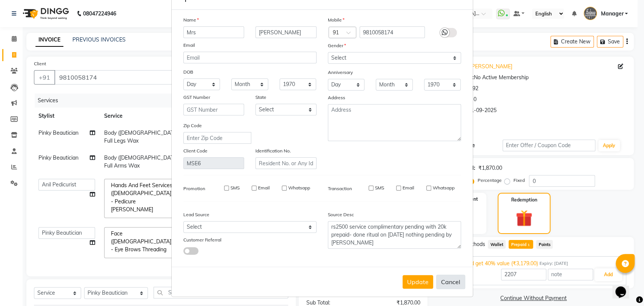
select select
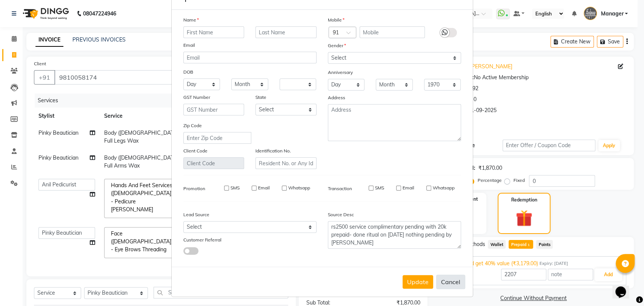
select select
checkbox input "false"
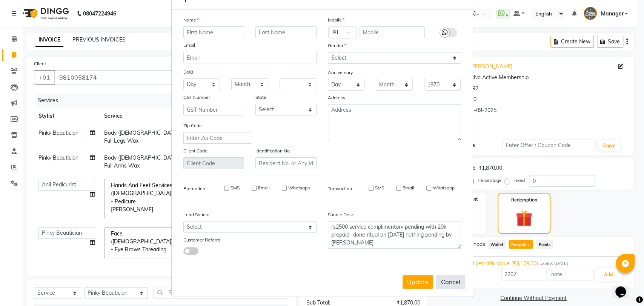
checkbox input "false"
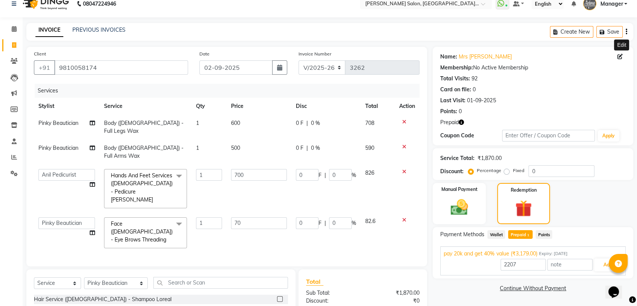
scroll to position [77, 0]
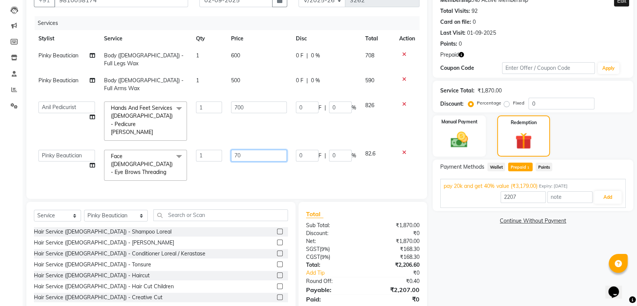
click at [267, 150] on input "70" at bounding box center [259, 156] width 56 height 12
type input "3179"
click at [261, 97] on td "700" at bounding box center [259, 121] width 65 height 48
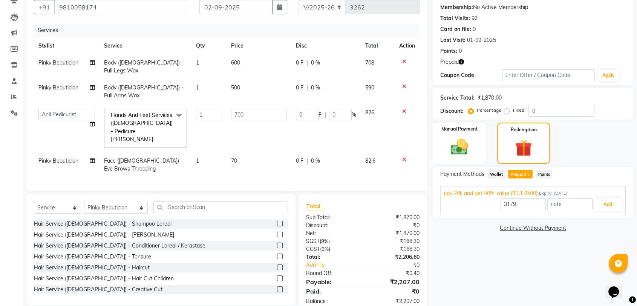
click at [261, 79] on td "500" at bounding box center [259, 91] width 65 height 25
select select "48537"
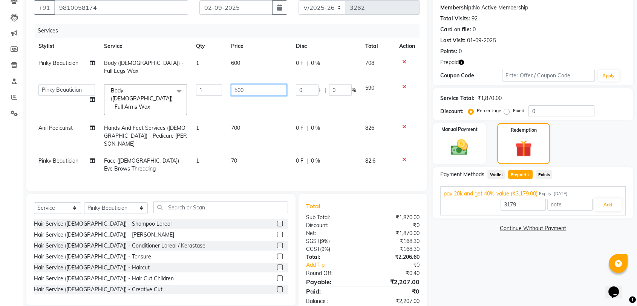
click at [261, 84] on input "500" at bounding box center [259, 90] width 56 height 12
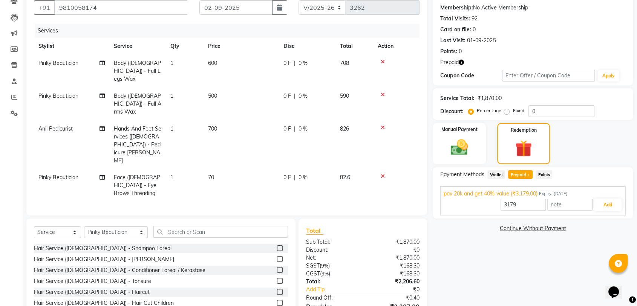
click at [256, 56] on td "600" at bounding box center [241, 71] width 75 height 33
select select "48537"
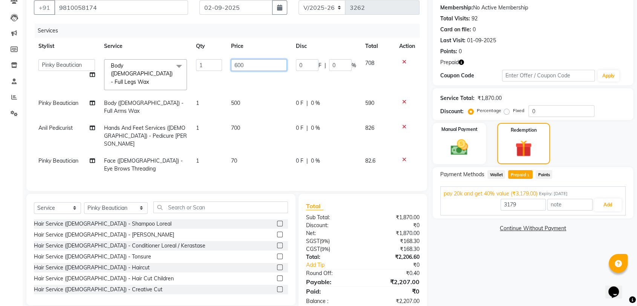
click at [253, 61] on input "600" at bounding box center [259, 65] width 56 height 12
click at [256, 42] on th "Price" at bounding box center [259, 46] width 65 height 17
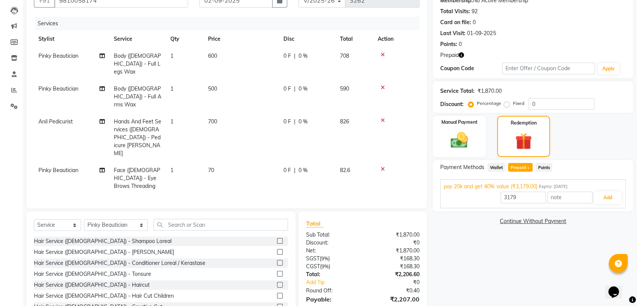
scroll to position [79, 0]
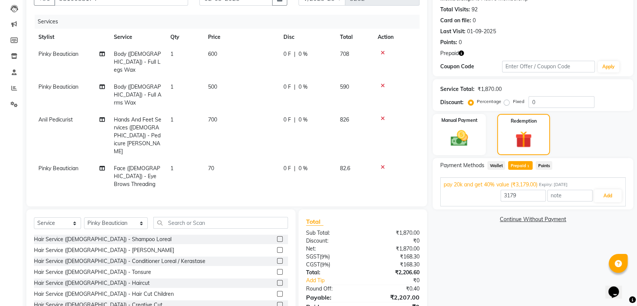
click at [540, 165] on span "Points" at bounding box center [544, 165] width 17 height 9
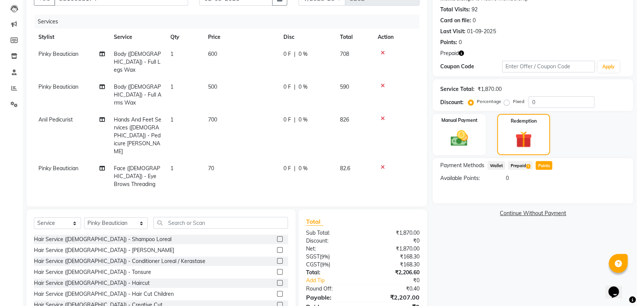
click at [509, 166] on span "Prepaid 1" at bounding box center [520, 165] width 25 height 9
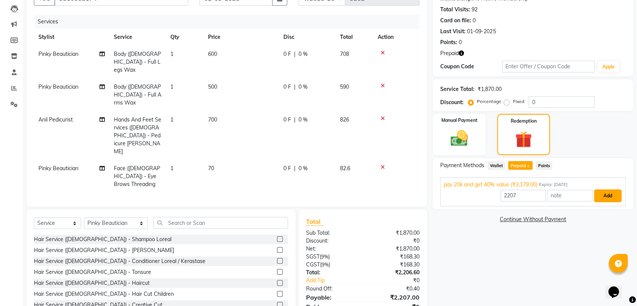
click at [603, 195] on button "Add" at bounding box center [608, 195] width 28 height 13
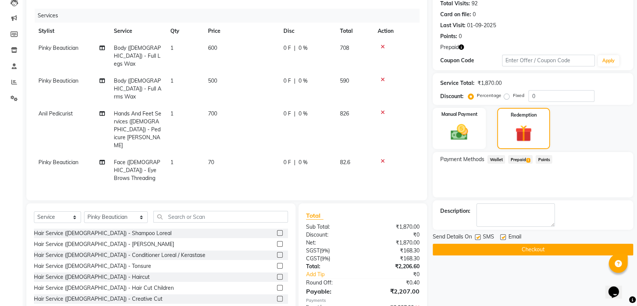
scroll to position [95, 0]
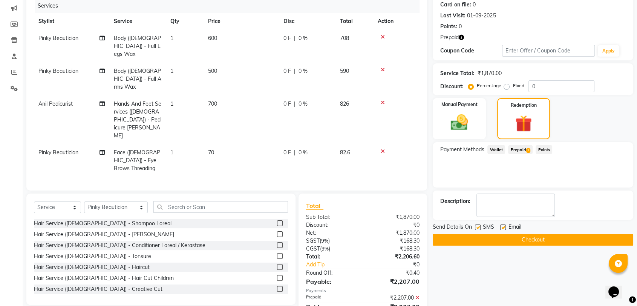
click at [589, 235] on button "Checkout" at bounding box center [533, 240] width 201 height 12
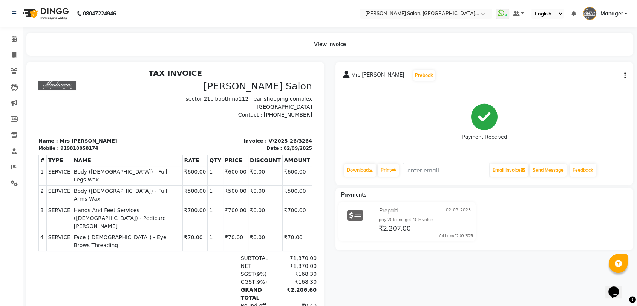
scroll to position [6, 0]
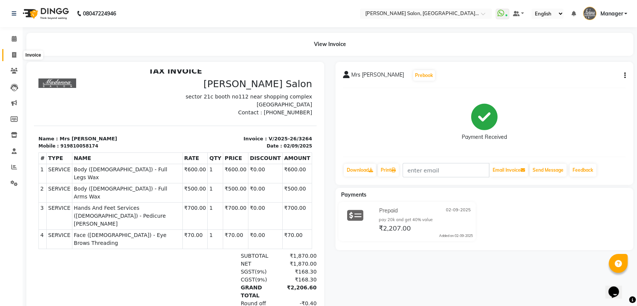
click at [17, 58] on span at bounding box center [14, 55] width 13 height 9
select select "service"
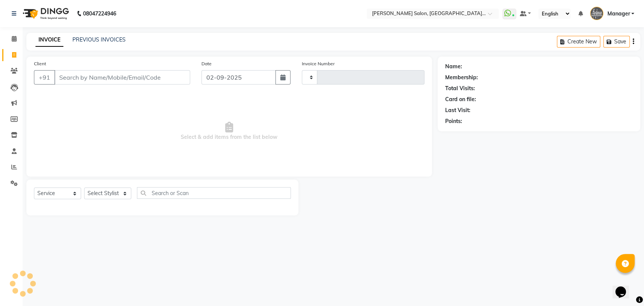
type input "3265"
select select "5893"
click at [108, 38] on link "PREVIOUS INVOICES" at bounding box center [98, 39] width 53 height 7
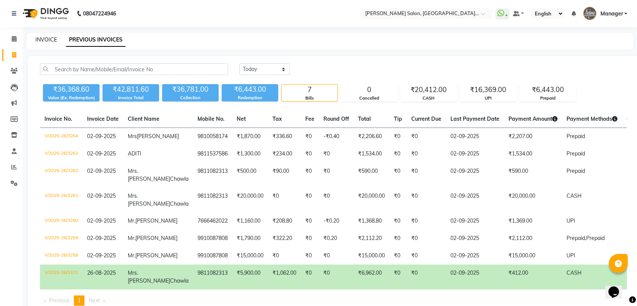
click at [51, 39] on link "INVOICE" at bounding box center [45, 39] width 21 height 7
select select "service"
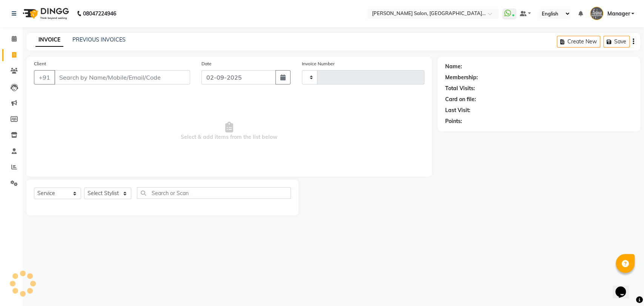
type input "3265"
select select "5893"
click at [94, 43] on link "PREVIOUS INVOICES" at bounding box center [98, 39] width 53 height 7
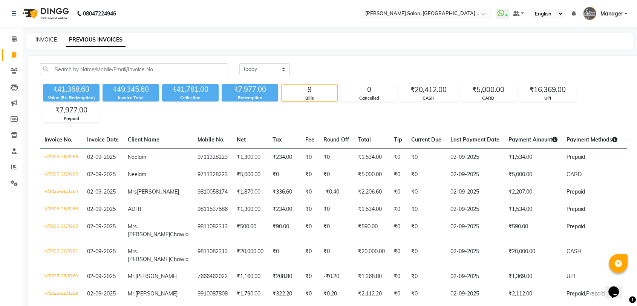
click at [41, 40] on link "INVOICE" at bounding box center [45, 39] width 21 height 7
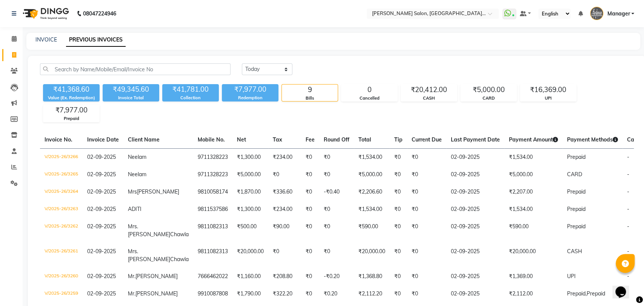
select select "service"
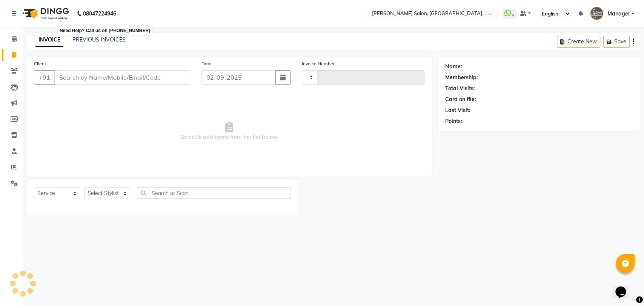
type input "3267"
select select "5893"
click at [94, 40] on link "PREVIOUS INVOICES" at bounding box center [98, 39] width 53 height 7
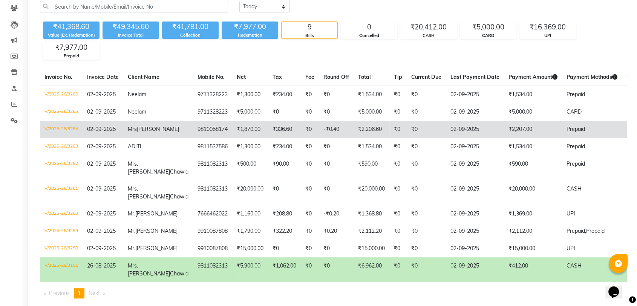
scroll to position [10, 0]
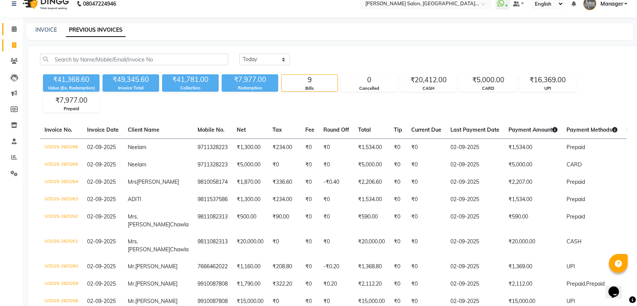
drag, startPoint x: 95, startPoint y: 100, endPoint x: 18, endPoint y: 44, distance: 95.2
click at [18, 43] on span at bounding box center [14, 45] width 13 height 9
select select "service"
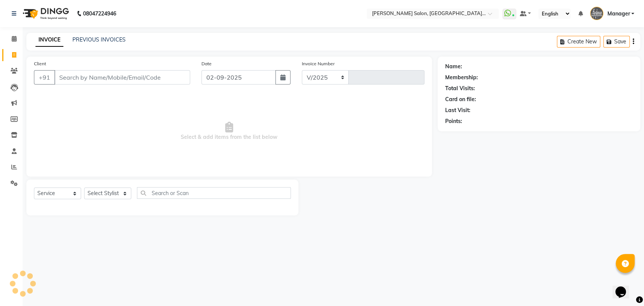
select select "5893"
type input "3267"
click at [80, 79] on input "Client" at bounding box center [122, 77] width 136 height 14
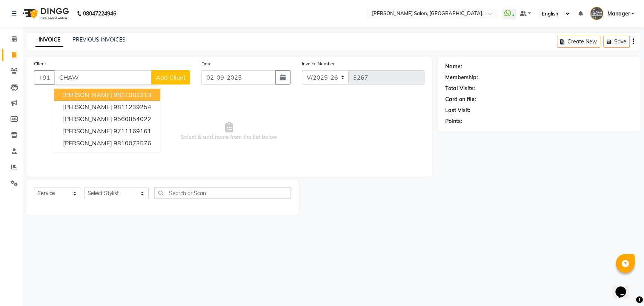
click at [84, 92] on span "Mrs.Sangeeta Chawla" at bounding box center [87, 95] width 49 height 8
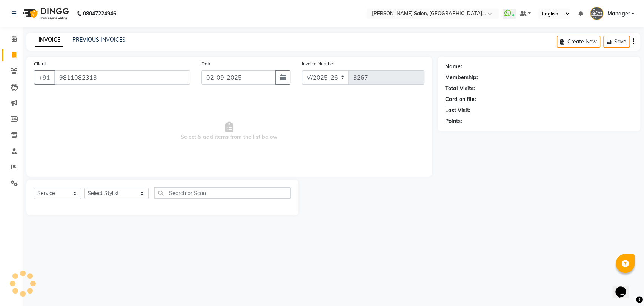
type input "9811082313"
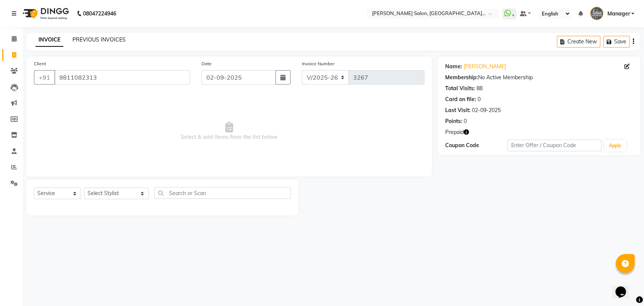
click at [82, 42] on link "PREVIOUS INVOICES" at bounding box center [98, 39] width 53 height 7
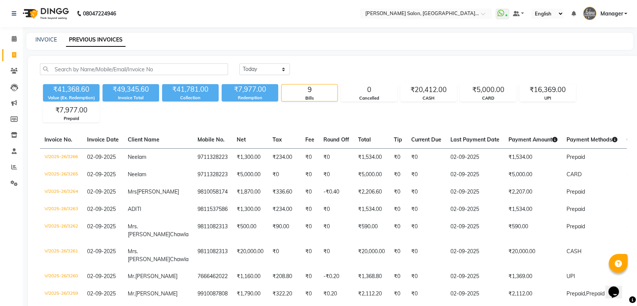
click at [19, 57] on span at bounding box center [14, 55] width 13 height 9
select select "service"
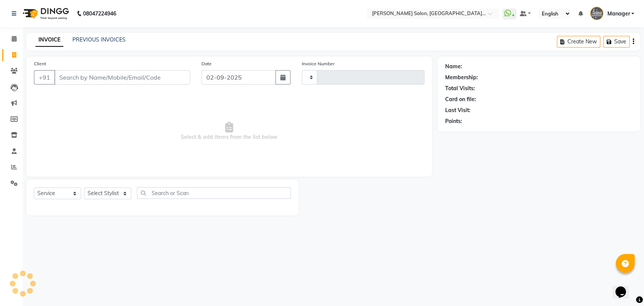
type input "3267"
select select "5893"
click at [94, 44] on div "INVOICE PREVIOUS INVOICES" at bounding box center [80, 40] width 108 height 9
click at [95, 41] on link "PREVIOUS INVOICES" at bounding box center [98, 39] width 53 height 7
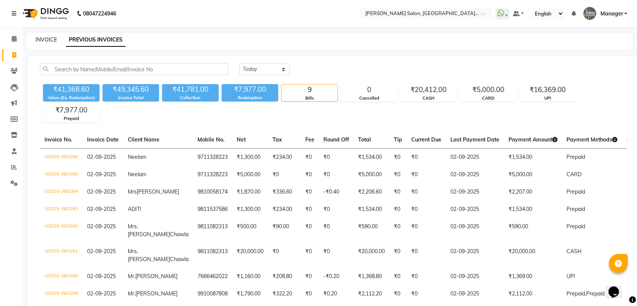
click at [48, 40] on link "INVOICE" at bounding box center [45, 39] width 21 height 7
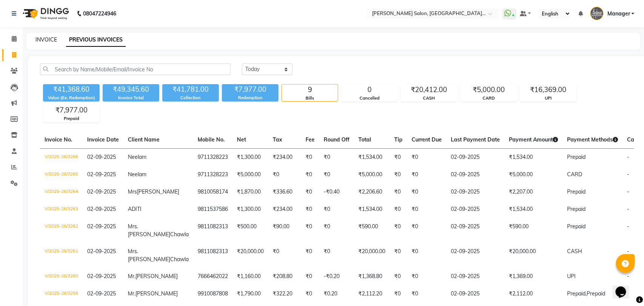
select select "service"
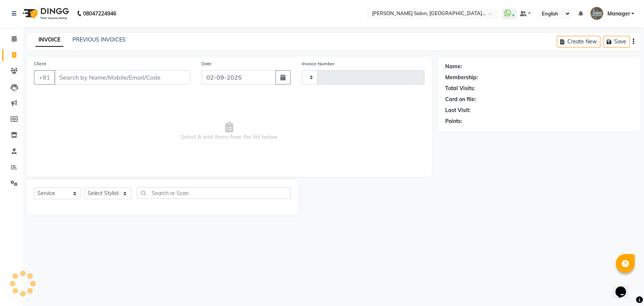
type input "3267"
select select "5893"
click at [100, 39] on link "PREVIOUS INVOICES" at bounding box center [98, 39] width 53 height 7
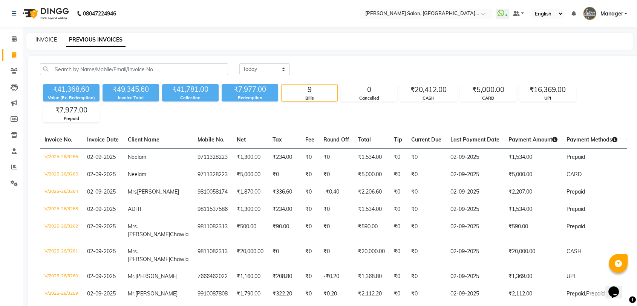
click at [49, 41] on link "INVOICE" at bounding box center [45, 39] width 21 height 7
select select "service"
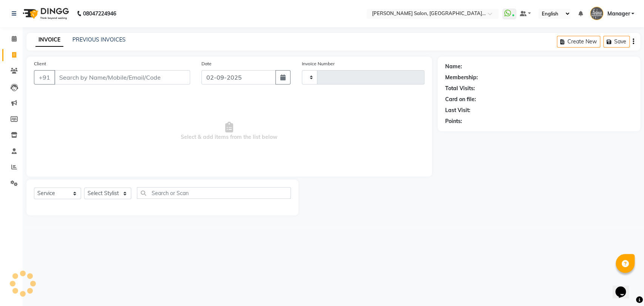
type input "3267"
select select "5893"
click at [107, 191] on select "Select Stylist Anil Pedicurist [PERSON_NAME] [DEMOGRAPHIC_DATA] stylist [PERSON…" at bounding box center [116, 193] width 64 height 12
select select "48543"
click at [84, 187] on select "Select Stylist Anil Pedicurist [PERSON_NAME] [DEMOGRAPHIC_DATA] stylist [PERSON…" at bounding box center [116, 193] width 64 height 12
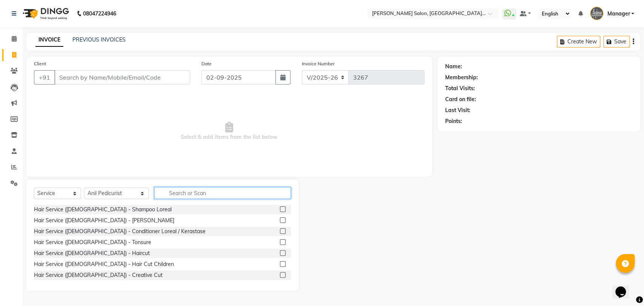
click at [167, 193] on input "text" at bounding box center [222, 193] width 137 height 12
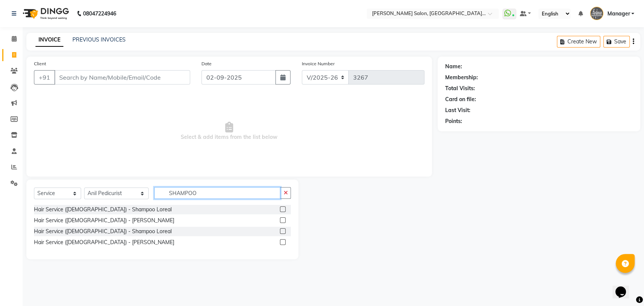
type input "SHAMPOO"
click at [283, 232] on label at bounding box center [283, 231] width 6 height 6
click at [283, 232] on input "checkbox" at bounding box center [282, 231] width 5 height 5
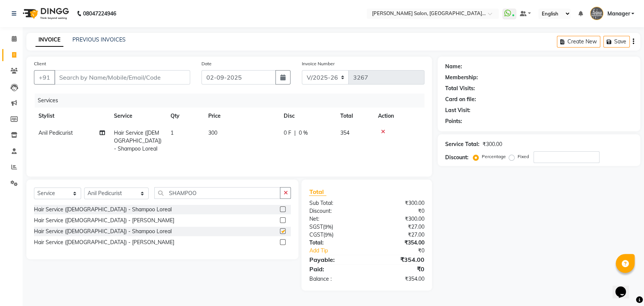
checkbox input "false"
click at [198, 188] on input "SHAMPOO" at bounding box center [217, 193] width 126 height 12
type input "S"
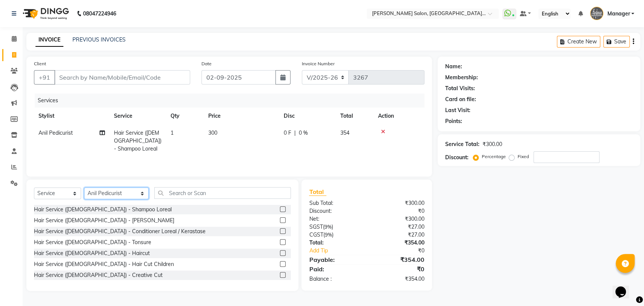
click at [95, 193] on select "Select Stylist Anil Pedicurist [PERSON_NAME] [DEMOGRAPHIC_DATA] stylist [PERSON…" at bounding box center [116, 193] width 64 height 12
select select "48537"
click at [84, 188] on select "Select Stylist Anil Pedicurist [PERSON_NAME] [DEMOGRAPHIC_DATA] stylist [PERSON…" at bounding box center [116, 193] width 64 height 12
click at [188, 193] on input "text" at bounding box center [222, 193] width 137 height 12
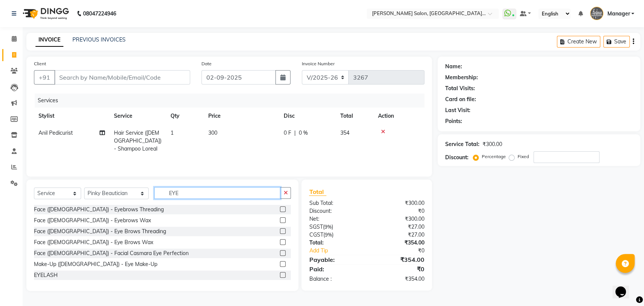
type input "EYE"
click at [280, 231] on label at bounding box center [283, 231] width 6 height 6
click at [280, 231] on input "checkbox" at bounding box center [282, 231] width 5 height 5
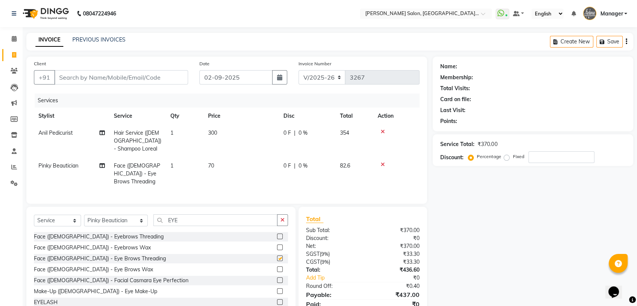
checkbox input "false"
click at [88, 224] on select "Select Stylist Anil Pedicurist Arman ashish female stylist Ashutosh Singhal Man…" at bounding box center [116, 221] width 64 height 12
select select "48548"
click at [84, 215] on select "Select Stylist Anil Pedicurist Arman ashish female stylist Ashutosh Singhal Man…" at bounding box center [116, 221] width 64 height 12
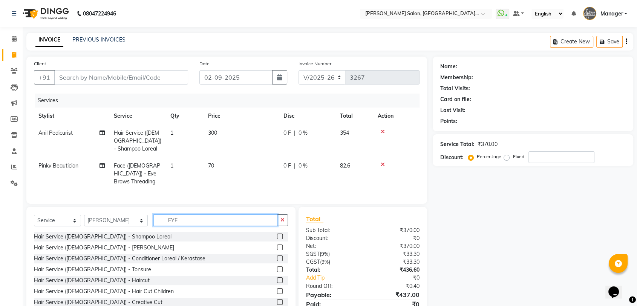
click at [170, 220] on input "EYE" at bounding box center [215, 220] width 124 height 12
click at [14, 151] on icon at bounding box center [14, 151] width 5 height 6
click at [98, 217] on select "Select Stylist Anil Pedicurist Arman ashish female stylist Ashutosh Singhal Man…" at bounding box center [116, 221] width 64 height 12
select select "90559"
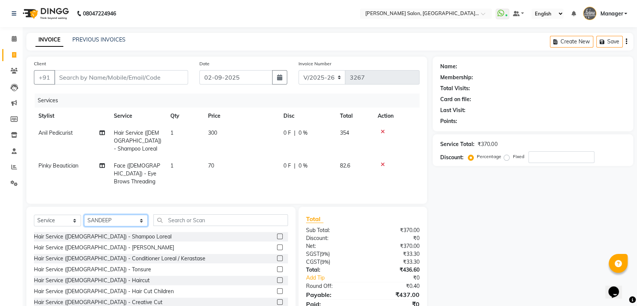
click at [84, 215] on select "Select Stylist Anil Pedicurist Arman ashish female stylist Ashutosh Singhal Man…" at bounding box center [116, 221] width 64 height 12
click at [169, 219] on input "text" at bounding box center [220, 220] width 135 height 12
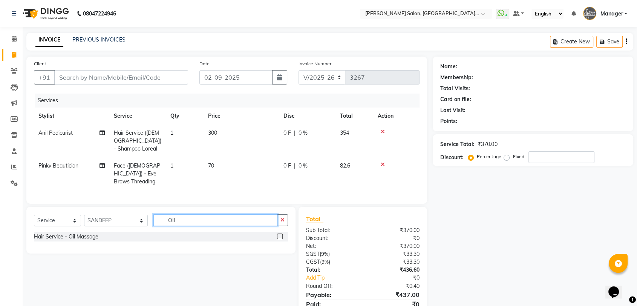
type input "OIL"
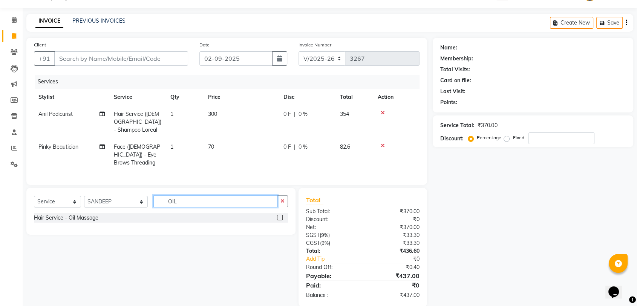
scroll to position [29, 0]
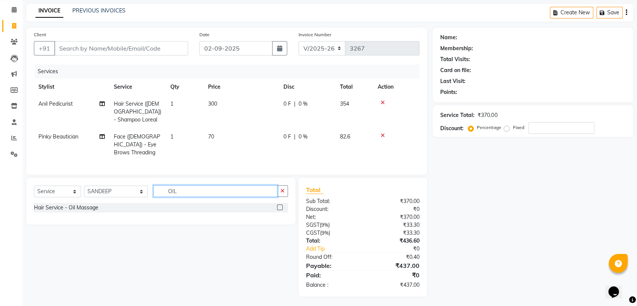
click at [166, 191] on input "OIL" at bounding box center [215, 191] width 124 height 12
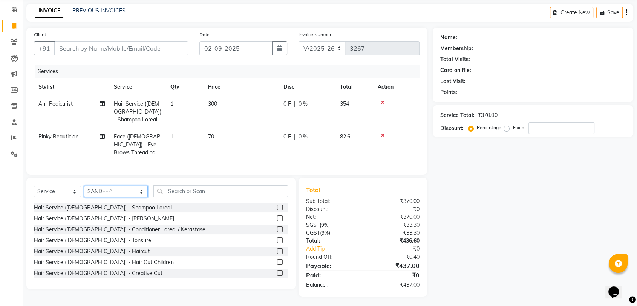
click at [107, 190] on select "Select Stylist Anil Pedicurist Arman ashish female stylist Ashutosh Singhal Man…" at bounding box center [116, 192] width 64 height 12
select select "48548"
click at [84, 186] on select "Select Stylist Anil Pedicurist Arman ashish female stylist Ashutosh Singhal Man…" at bounding box center [116, 192] width 64 height 12
click at [200, 190] on input "text" at bounding box center [220, 191] width 135 height 12
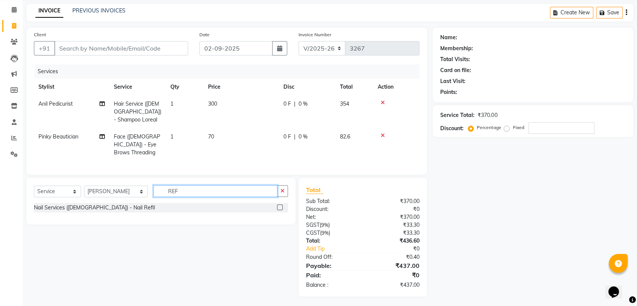
type input "REF"
click at [281, 206] on label at bounding box center [280, 207] width 6 height 6
click at [281, 206] on input "checkbox" at bounding box center [279, 207] width 5 height 5
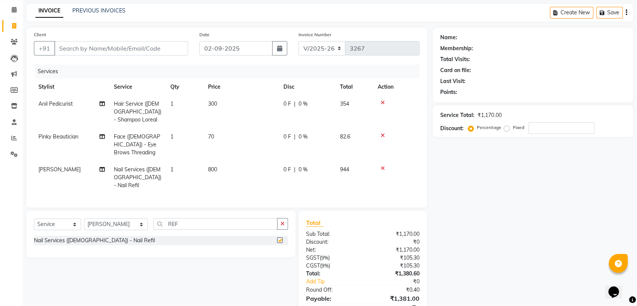
checkbox input "false"
click at [81, 52] on input "Client" at bounding box center [121, 48] width 134 height 14
click at [229, 175] on td "800" at bounding box center [241, 177] width 75 height 33
select select "48548"
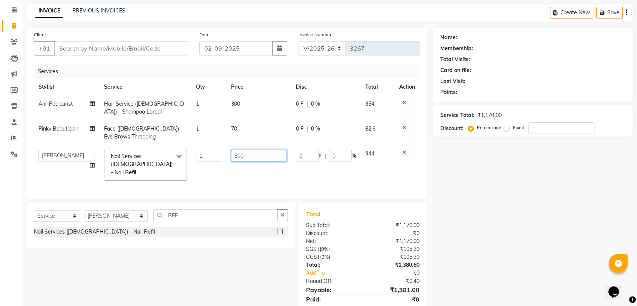
click at [238, 154] on input "800" at bounding box center [259, 156] width 56 height 12
type input "850"
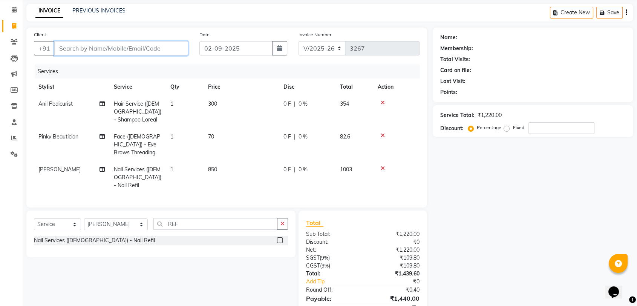
click at [145, 52] on input "Client" at bounding box center [121, 48] width 134 height 14
type input "8"
type input "0"
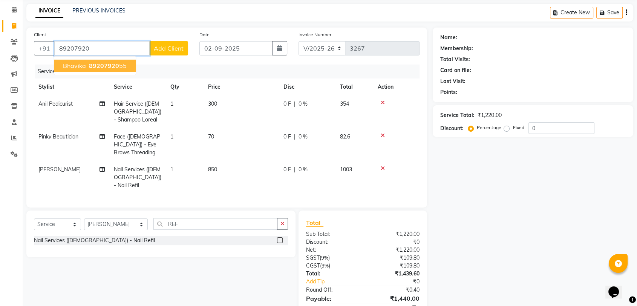
click at [109, 67] on span "89207920" at bounding box center [104, 66] width 30 height 8
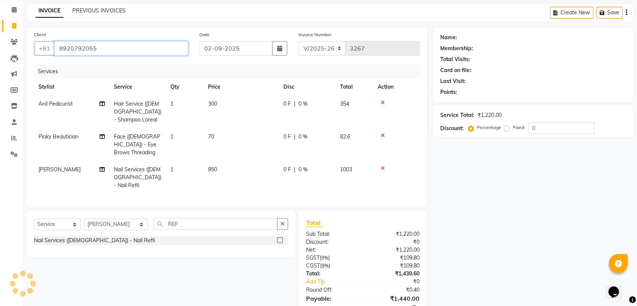
type input "8920792055"
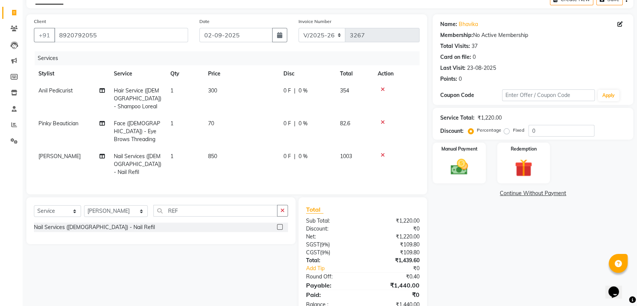
scroll to position [54, 0]
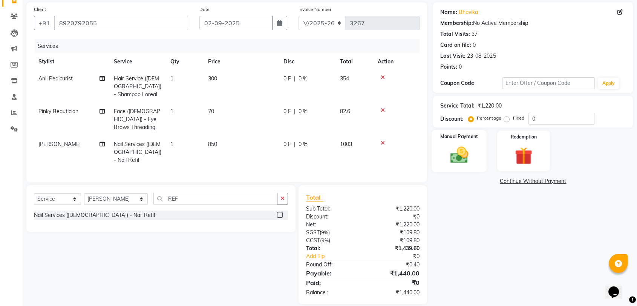
click at [474, 147] on img at bounding box center [459, 154] width 29 height 21
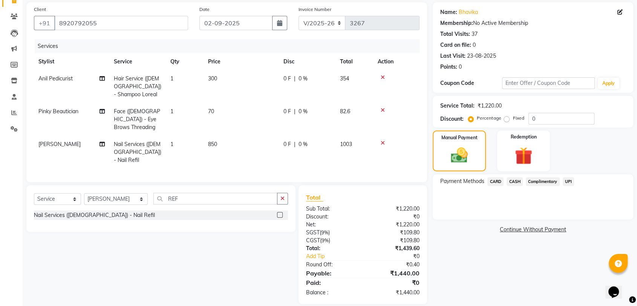
click at [570, 182] on span "UPI" at bounding box center [569, 181] width 12 height 9
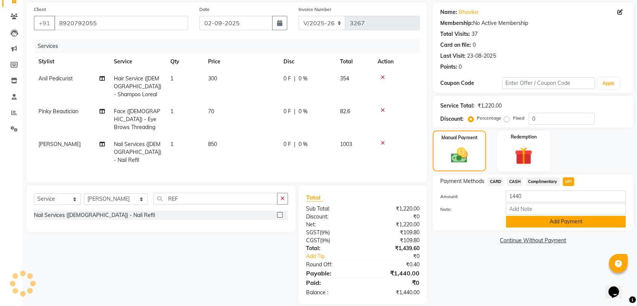
click at [558, 221] on button "Add Payment" at bounding box center [566, 222] width 120 height 12
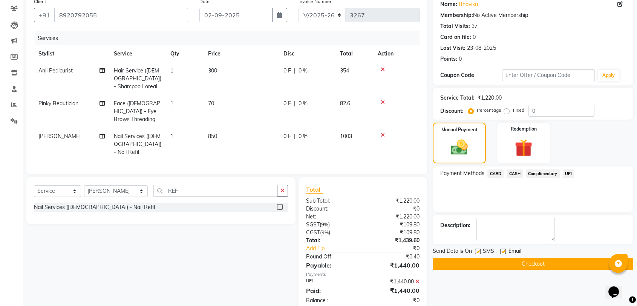
scroll to position [70, 0]
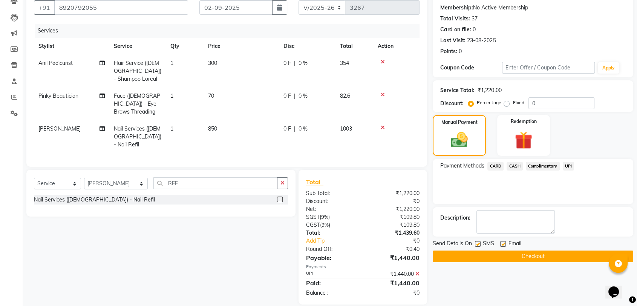
click at [549, 257] on button "Checkout" at bounding box center [533, 256] width 201 height 12
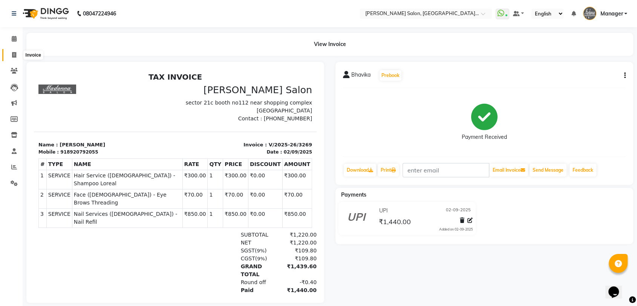
click at [16, 55] on icon at bounding box center [14, 55] width 4 height 6
select select "service"
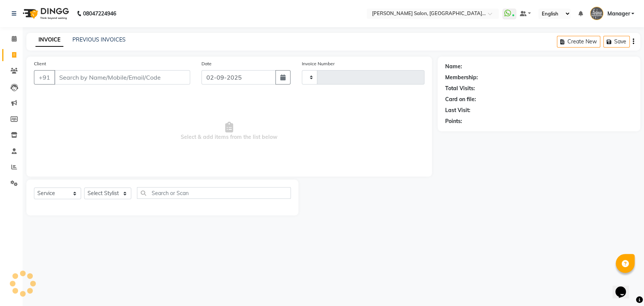
type input "3270"
select select "5893"
click at [89, 37] on link "PREVIOUS INVOICES" at bounding box center [98, 39] width 53 height 7
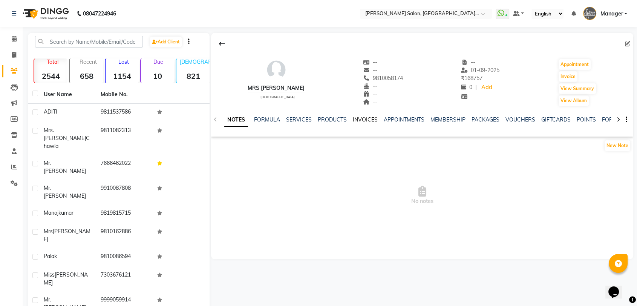
click at [371, 121] on link "INVOICES" at bounding box center [365, 119] width 25 height 7
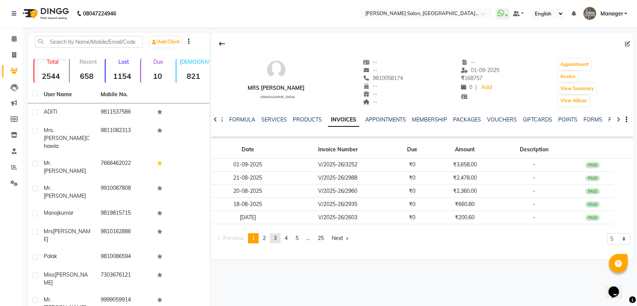
click link "page 3"
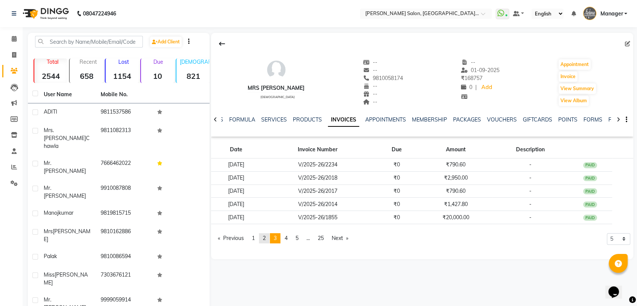
click span "2"
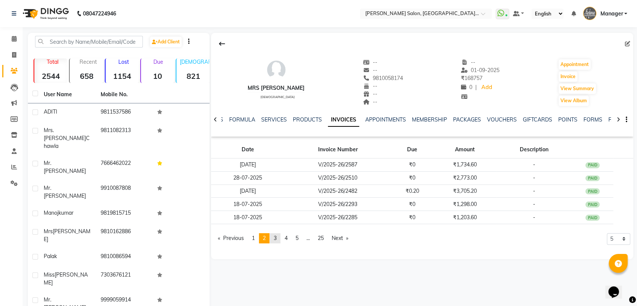
click span "3"
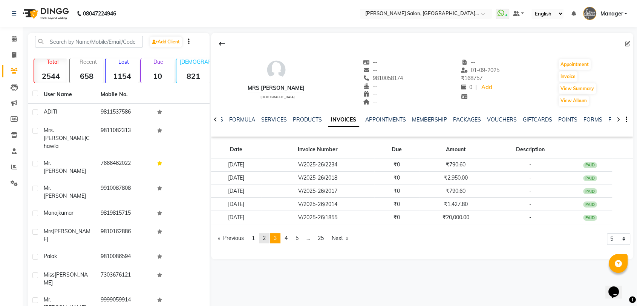
click span "2"
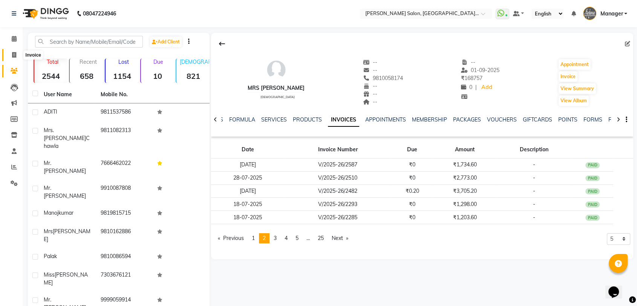
drag, startPoint x: 14, startPoint y: 55, endPoint x: 34, endPoint y: 51, distance: 20.0
click icon
select select "service"
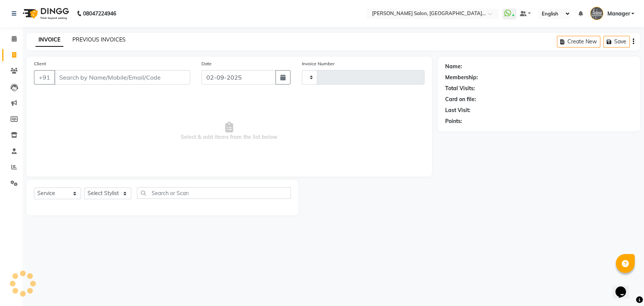
type input "3265"
select select "5893"
paste input "9711328223"
type input "9711328223"
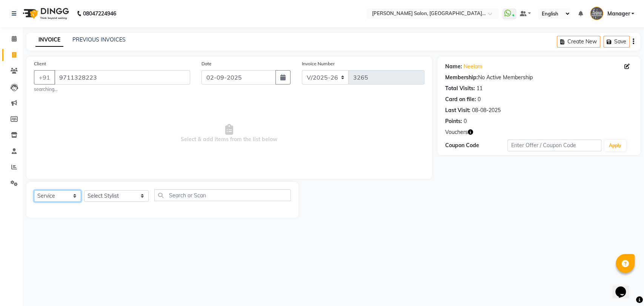
click select "Select Service Product Membership Package Voucher Prepaid Gift Card"
select select "P"
click select "Select Service Product Membership Package Voucher Prepaid Gift Card"
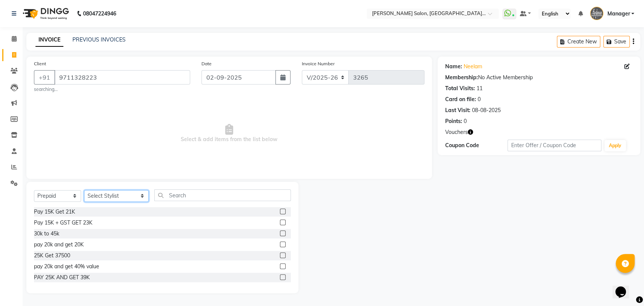
click select "Select Stylist Anil Pedicurist [PERSON_NAME] [DEMOGRAPHIC_DATA] stylist [PERSON…"
select select "48531"
click select "Select Stylist Anil Pedicurist [PERSON_NAME] [DEMOGRAPHIC_DATA] stylist [PERSON…"
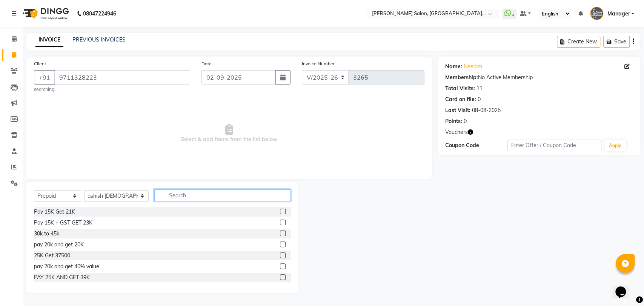
click input "text"
type input "5"
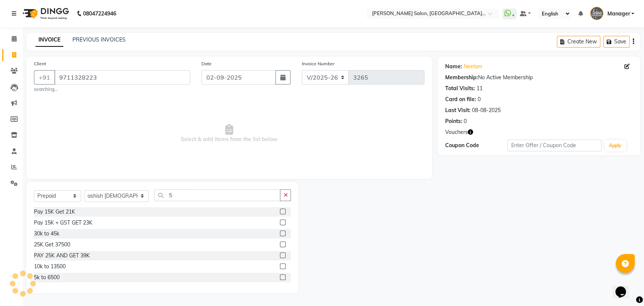
click label
click input "checkbox"
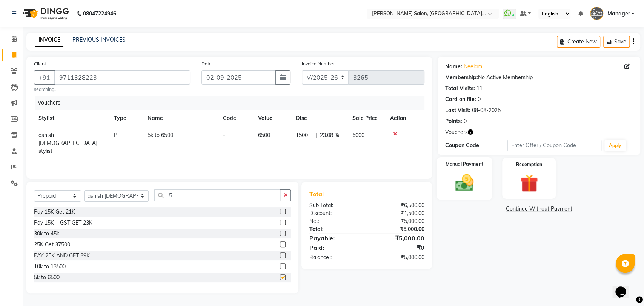
checkbox input "false"
click img
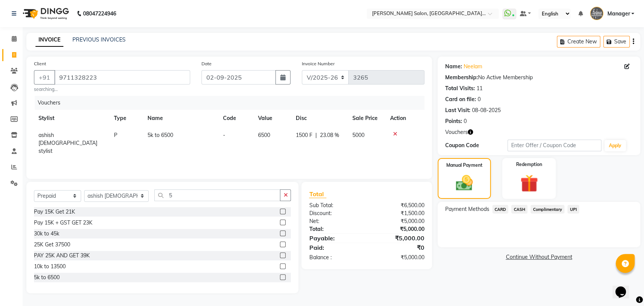
click span "UPI"
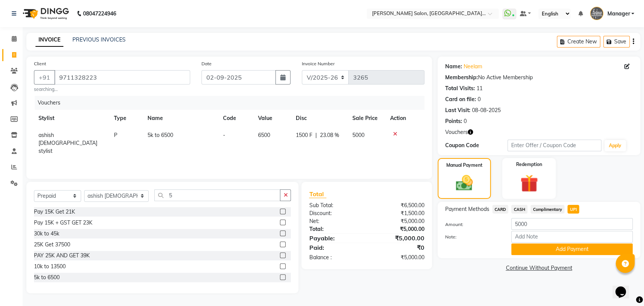
click span "CARD"
click button "Add Payment"
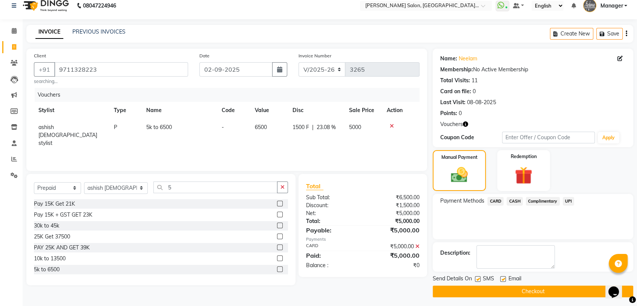
scroll to position [10, 0]
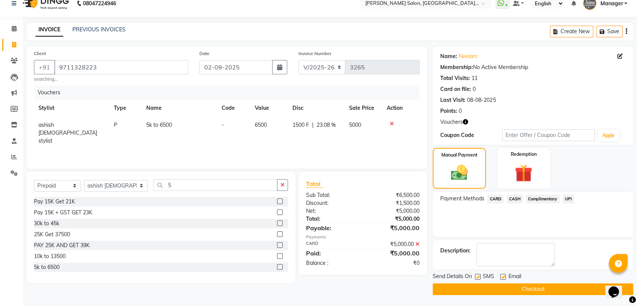
click button "Checkout"
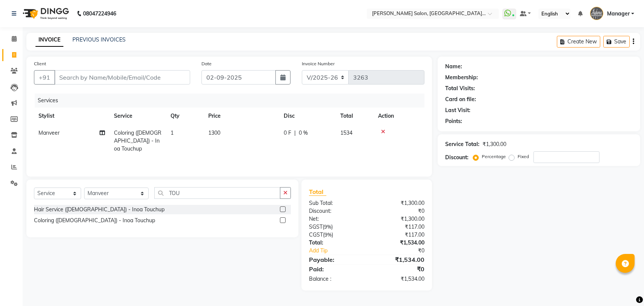
select select "5893"
select select "service"
select select "79904"
type input "N"
type input "0"
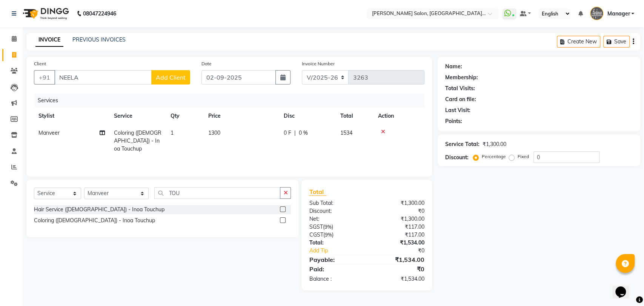
type input "[PERSON_NAME]"
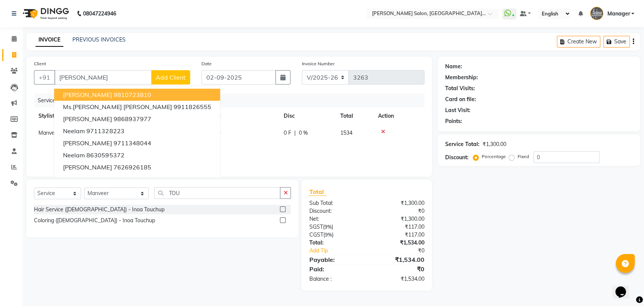
click at [77, 81] on input "[PERSON_NAME]" at bounding box center [102, 77] width 97 height 14
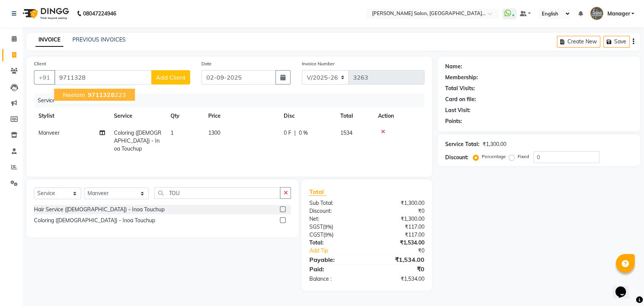
click at [110, 94] on span "9711328" at bounding box center [101, 95] width 26 height 8
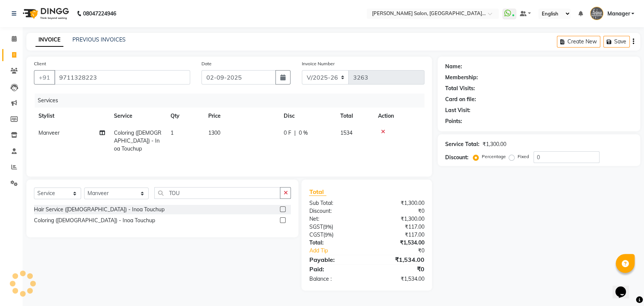
type input "9711328223"
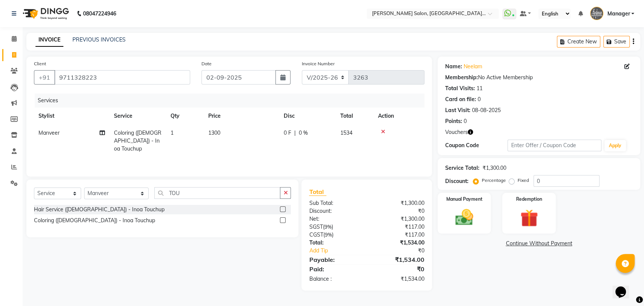
click at [469, 131] on icon "button" at bounding box center [470, 131] width 5 height 5
click at [512, 117] on div "Points: 0" at bounding box center [538, 121] width 187 height 8
click at [237, 140] on td "1300" at bounding box center [241, 140] width 75 height 33
select select "79904"
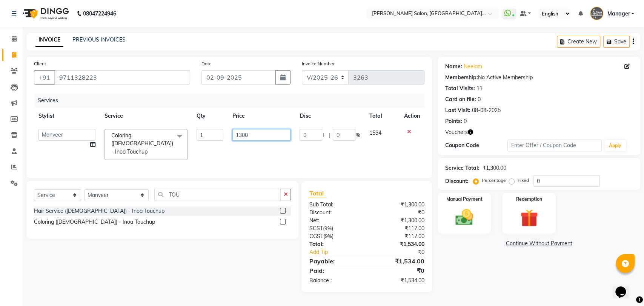
click at [246, 135] on input "1300" at bounding box center [261, 135] width 58 height 12
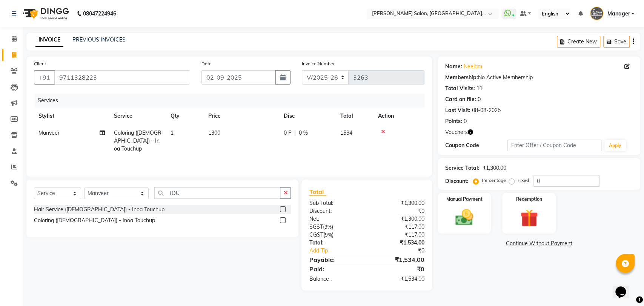
click at [238, 148] on td "1300" at bounding box center [241, 140] width 75 height 33
select select "79904"
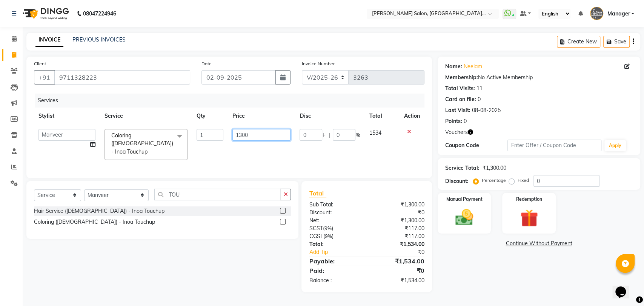
click at [252, 133] on input "1300" at bounding box center [261, 135] width 58 height 12
click at [256, 117] on th "Price" at bounding box center [261, 115] width 67 height 17
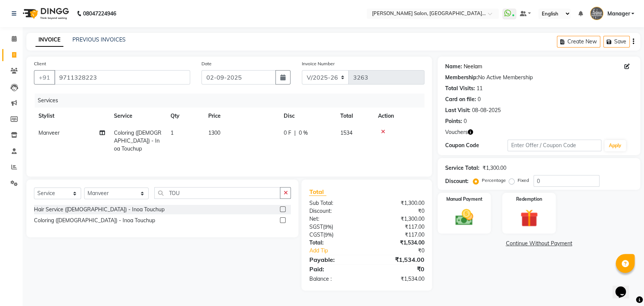
click at [474, 67] on link "Neelam" at bounding box center [472, 67] width 18 height 8
click at [84, 77] on input "9711328223" at bounding box center [122, 77] width 136 height 14
click at [81, 83] on input "9711328223" at bounding box center [122, 77] width 136 height 14
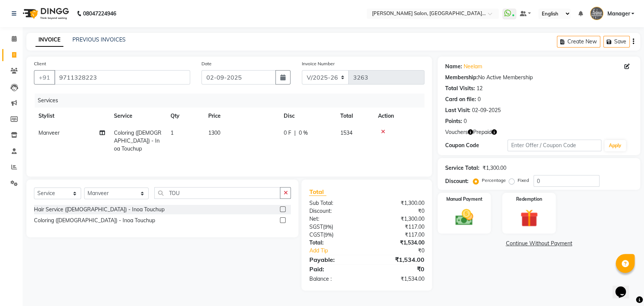
click at [492, 130] on icon "button" at bounding box center [493, 131] width 5 height 5
click at [515, 218] on img at bounding box center [529, 218] width 30 height 23
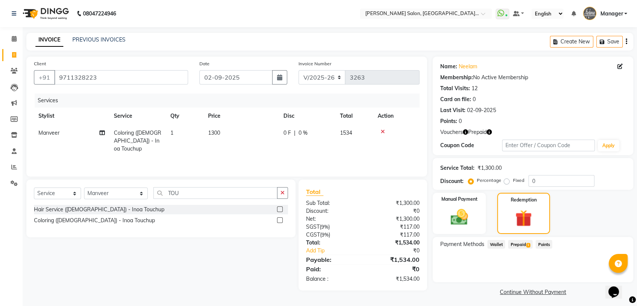
click at [520, 245] on span "Prepaid 1" at bounding box center [520, 244] width 25 height 9
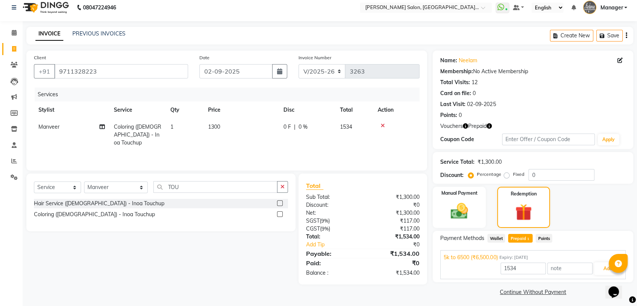
scroll to position [9, 0]
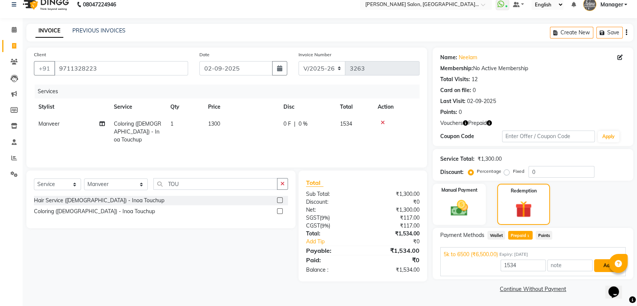
click at [603, 263] on button "Add" at bounding box center [608, 265] width 28 height 13
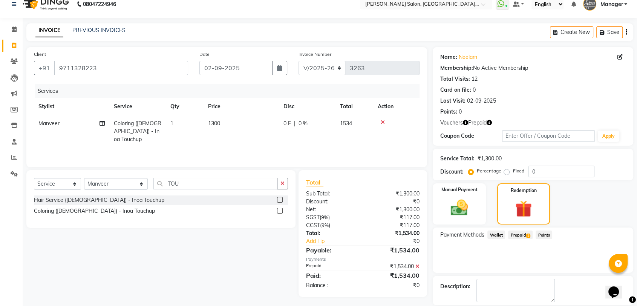
scroll to position [45, 0]
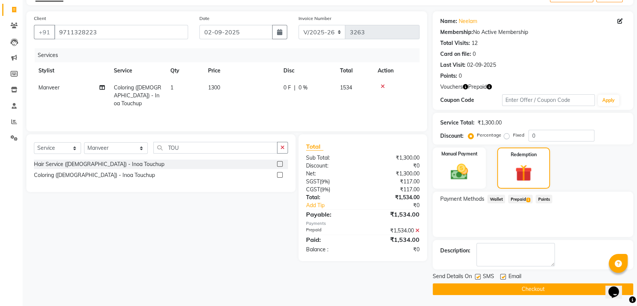
click at [532, 287] on button "Checkout" at bounding box center [533, 289] width 201 height 12
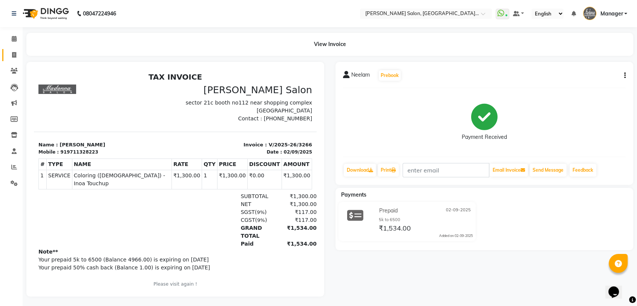
click at [17, 59] on span at bounding box center [14, 55] width 13 height 9
click at [15, 55] on icon at bounding box center [14, 55] width 4 height 6
select select "service"
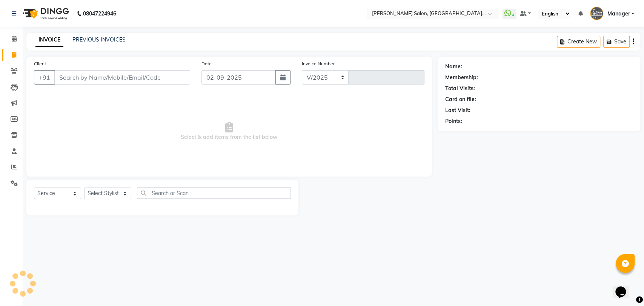
select select "5893"
type input "3267"
click at [97, 37] on link "PREVIOUS INVOICES" at bounding box center [98, 39] width 53 height 7
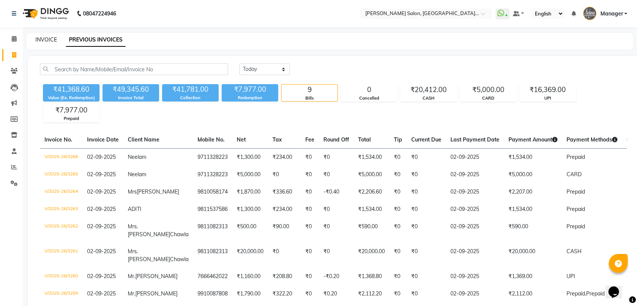
click at [44, 40] on link "INVOICE" at bounding box center [45, 39] width 21 height 7
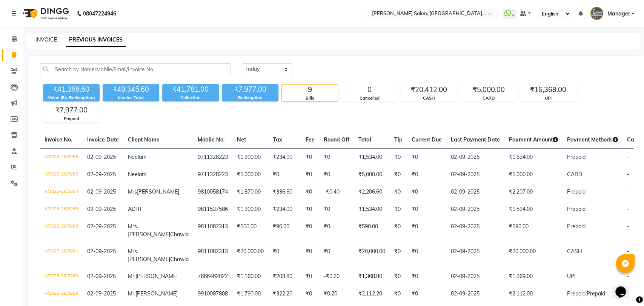
select select "5893"
select select "service"
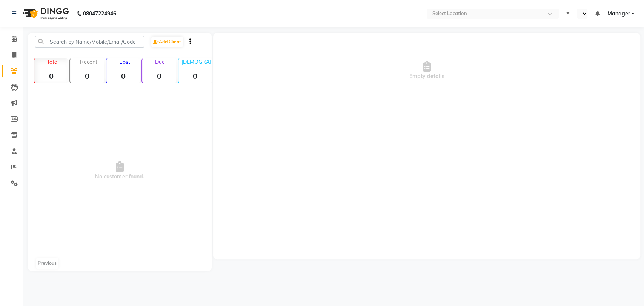
select select "en"
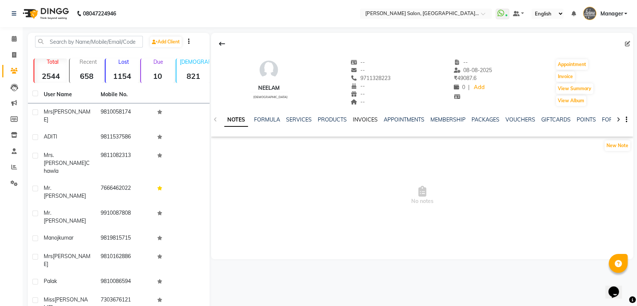
click at [374, 116] on link "INVOICES" at bounding box center [365, 119] width 25 height 7
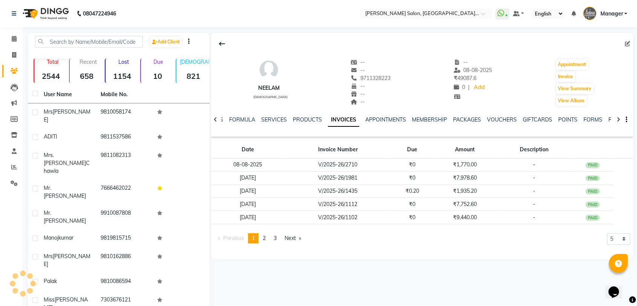
click at [363, 118] on ul "NOTES FORMULA SERVICES PRODUCTS INVOICES APPOINTMENTS MEMBERSHIP PACKAGES VOUCH…" at bounding box center [445, 120] width 479 height 8
click at [421, 120] on link "MEMBERSHIP" at bounding box center [429, 119] width 35 height 7
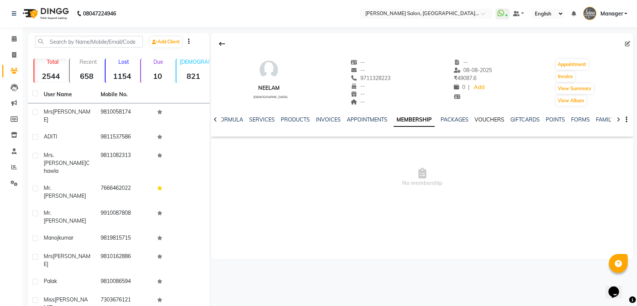
click at [483, 120] on link "VOUCHERS" at bounding box center [490, 119] width 30 height 7
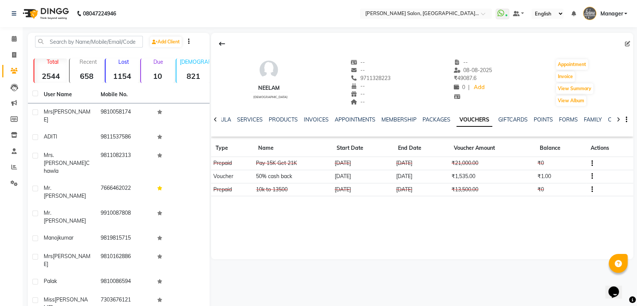
click at [280, 164] on td "Pay 15K Get 21K" at bounding box center [293, 163] width 79 height 13
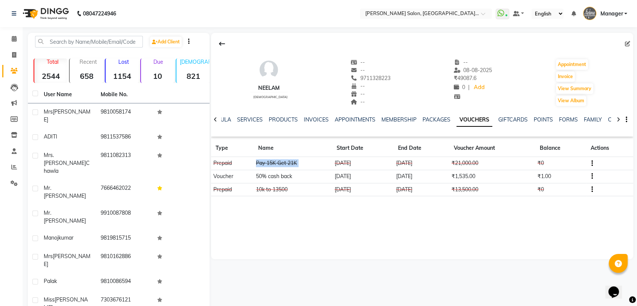
click at [280, 164] on td "Pay 15K Get 21K" at bounding box center [293, 163] width 79 height 13
click at [284, 164] on td "Pay 15K Get 21K" at bounding box center [293, 163] width 79 height 13
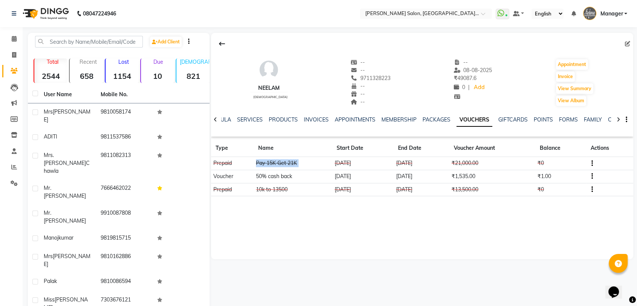
click at [284, 164] on td "Pay 15K Get 21K" at bounding box center [293, 163] width 79 height 13
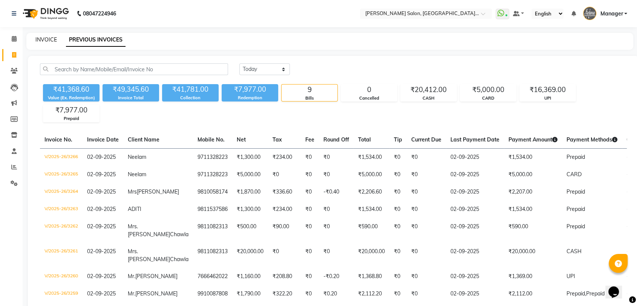
click at [50, 38] on link "INVOICE" at bounding box center [45, 39] width 21 height 7
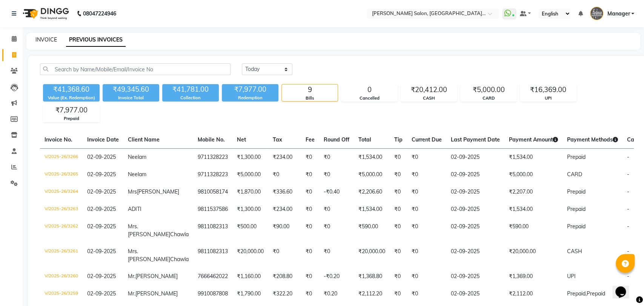
select select "5893"
select select "service"
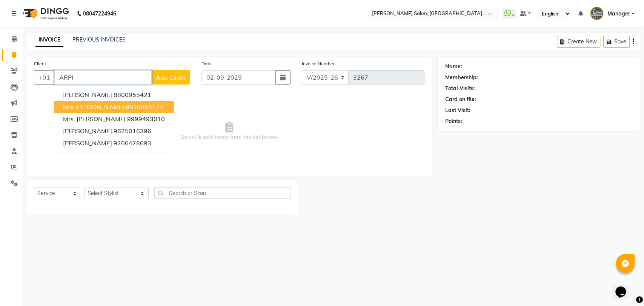
click at [125, 108] on ngb-highlight "9810058174" at bounding box center [144, 107] width 38 height 8
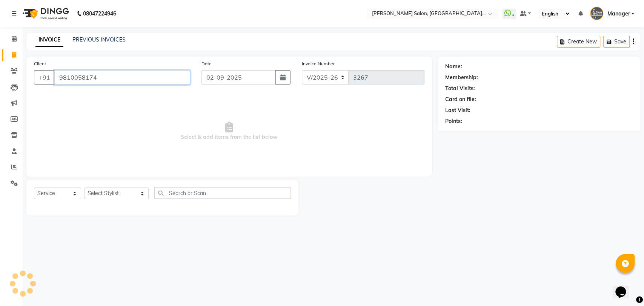
type input "9810058174"
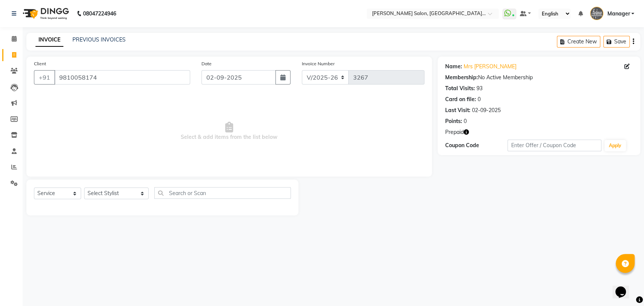
click at [466, 130] on icon "button" at bounding box center [465, 131] width 5 height 5
click at [328, 193] on div at bounding box center [367, 197] width 139 height 36
click at [103, 197] on select "Select Stylist Anil Pedicurist [PERSON_NAME] [DEMOGRAPHIC_DATA] stylist [PERSON…" at bounding box center [116, 193] width 64 height 12
select select "48537"
click at [84, 187] on select "Select Stylist Anil Pedicurist [PERSON_NAME] [DEMOGRAPHIC_DATA] stylist [PERSON…" at bounding box center [116, 193] width 64 height 12
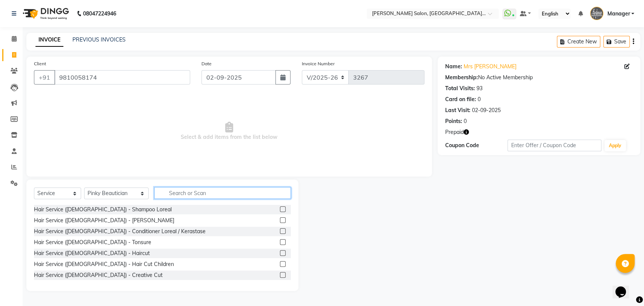
click at [187, 189] on input "text" at bounding box center [222, 193] width 137 height 12
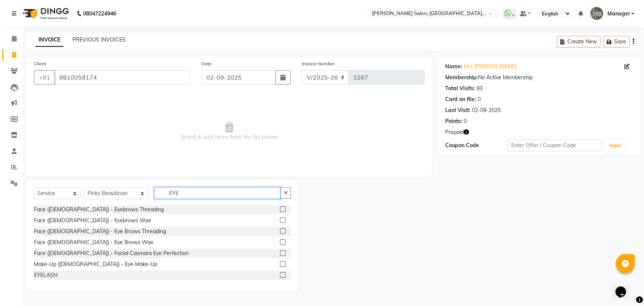
type input "EYE"
click at [280, 230] on label at bounding box center [283, 231] width 6 height 6
click at [280, 230] on input "checkbox" at bounding box center [282, 231] width 5 height 5
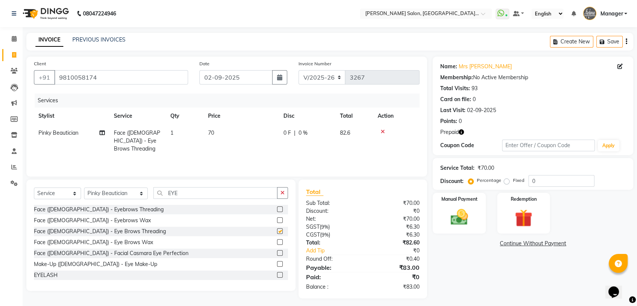
drag, startPoint x: 238, startPoint y: 204, endPoint x: 228, endPoint y: 195, distance: 13.4
click at [238, 203] on div "Select Service Product Membership Package Voucher Prepaid Gift Card Select Styl…" at bounding box center [161, 196] width 254 height 18
checkbox input "false"
click at [228, 195] on input "EYE" at bounding box center [215, 193] width 124 height 12
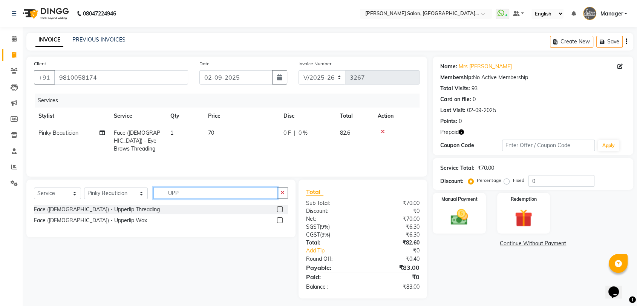
type input "UPP"
click at [280, 219] on label at bounding box center [280, 220] width 6 height 6
click at [280, 219] on input "checkbox" at bounding box center [279, 220] width 5 height 5
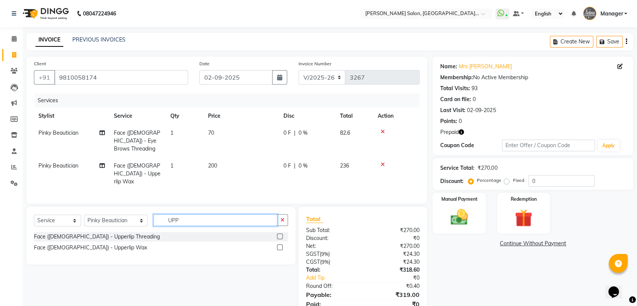
checkbox input "false"
click at [202, 214] on input "UPP" at bounding box center [215, 220] width 124 height 12
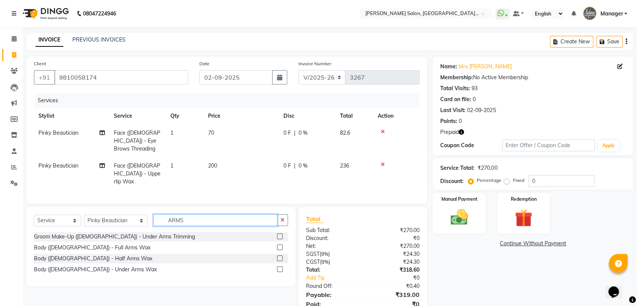
type input "ARMS"
click at [279, 266] on label at bounding box center [280, 269] width 6 height 6
click at [279, 267] on input "checkbox" at bounding box center [279, 269] width 5 height 5
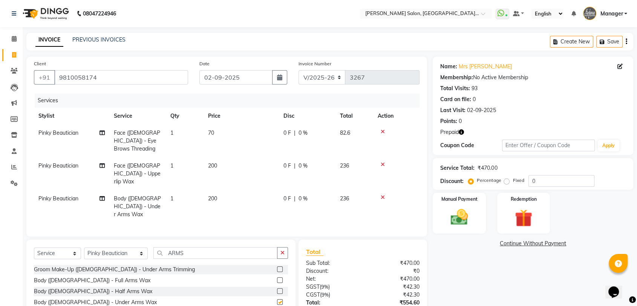
checkbox input "false"
click at [214, 162] on span "200" at bounding box center [212, 165] width 9 height 7
select select "48537"
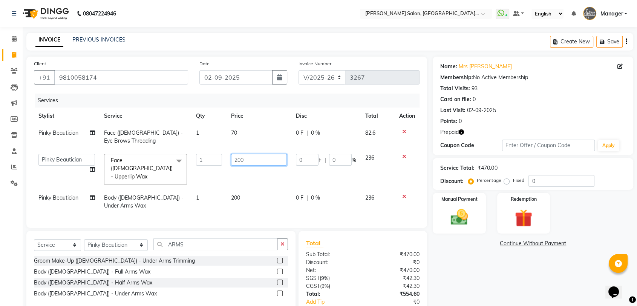
click at [235, 158] on input "200" at bounding box center [259, 160] width 56 height 12
type input "100"
click at [261, 189] on td "200" at bounding box center [259, 201] width 65 height 25
select select "48537"
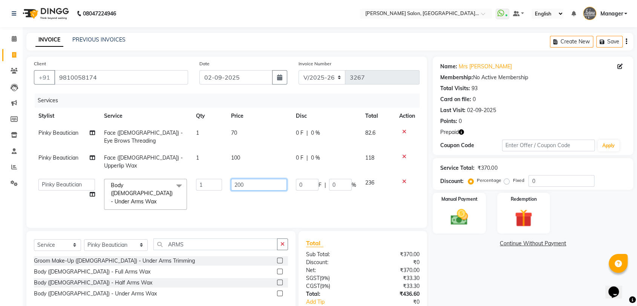
click at [255, 179] on input "200" at bounding box center [259, 185] width 56 height 12
type input "150"
click at [267, 199] on div "Services Stylist Service Qty Price Disc Total Action Pinky Beautician Face (Fem…" at bounding box center [227, 157] width 386 height 127
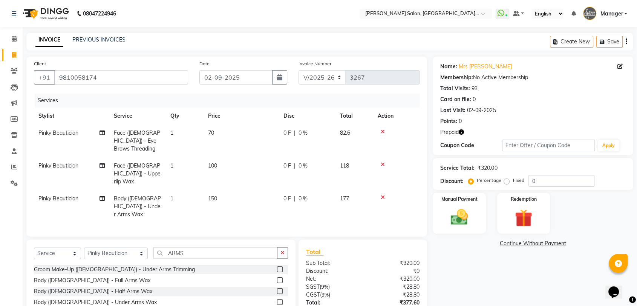
scroll to position [46, 0]
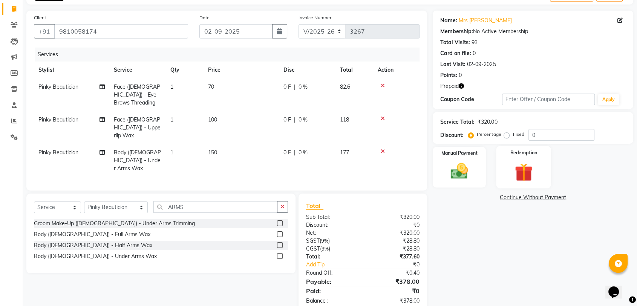
click at [502, 158] on div "Redemption" at bounding box center [523, 167] width 55 height 42
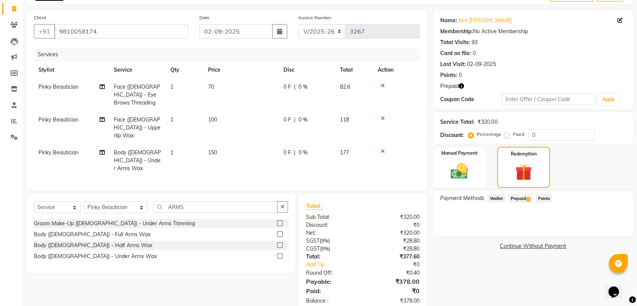
click at [522, 193] on div "Payment Methods Wallet Prepaid 1 Points" at bounding box center [533, 213] width 201 height 45
click at [519, 197] on span "Prepaid 1" at bounding box center [520, 198] width 25 height 9
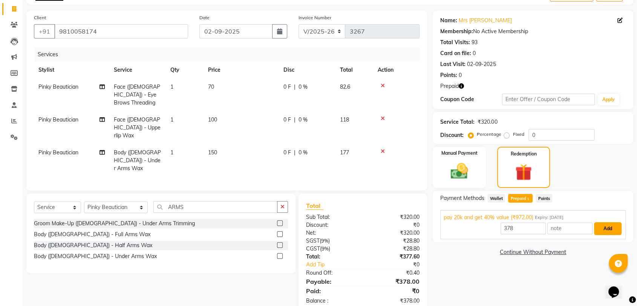
click at [598, 232] on button "Add" at bounding box center [608, 228] width 28 height 13
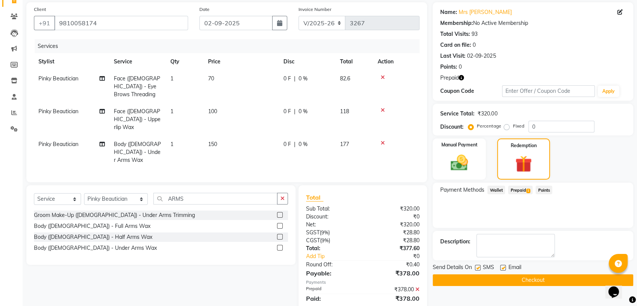
scroll to position [62, 0]
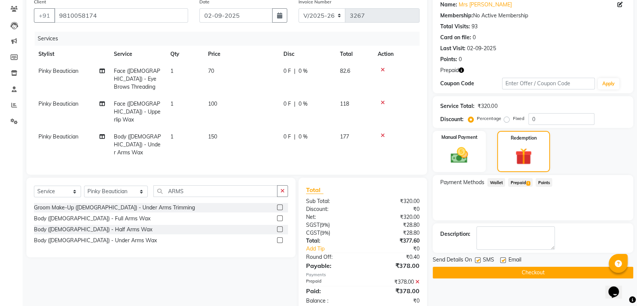
click at [567, 271] on button "Checkout" at bounding box center [533, 273] width 201 height 12
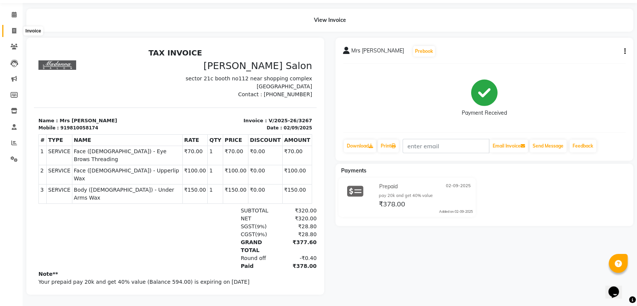
click at [14, 28] on icon at bounding box center [14, 31] width 4 height 6
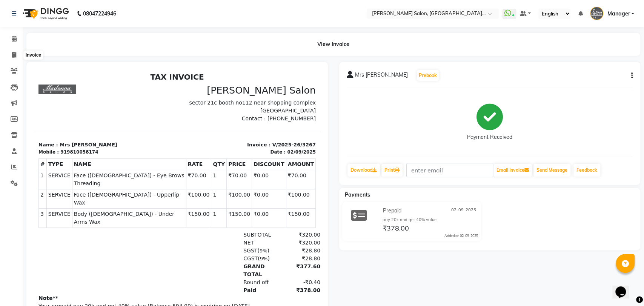
select select "5893"
select select "service"
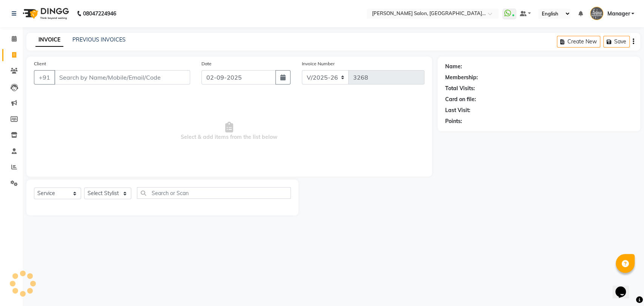
click at [106, 34] on div "INVOICE PREVIOUS INVOICES Create New Save" at bounding box center [333, 42] width 614 height 18
click at [106, 36] on link "PREVIOUS INVOICES" at bounding box center [98, 39] width 53 height 7
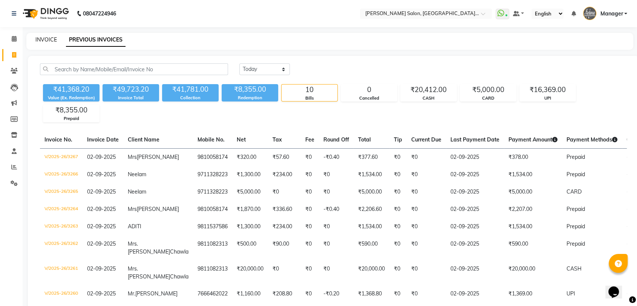
click at [41, 40] on link "INVOICE" at bounding box center [45, 39] width 21 height 7
select select "service"
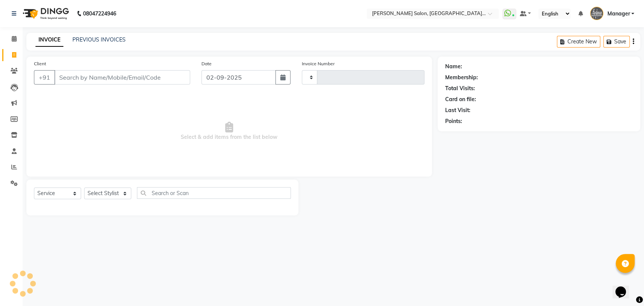
type input "3268"
select select "5893"
click at [100, 189] on select "Select Stylist Anil Pedicurist Arman ashish female stylist Ashutosh Singhal Man…" at bounding box center [116, 193] width 64 height 12
select select "90559"
click at [84, 187] on select "Select Stylist Anil Pedicurist Arman ashish female stylist Ashutosh Singhal Man…" at bounding box center [116, 193] width 64 height 12
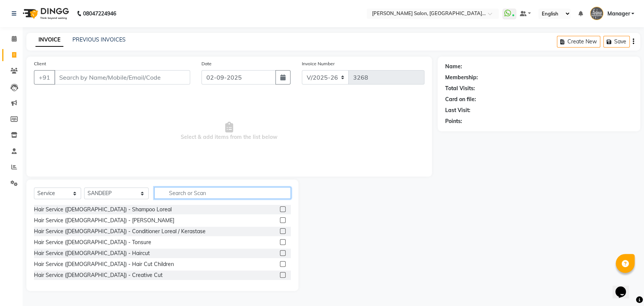
click at [154, 189] on input "text" at bounding box center [222, 193] width 137 height 12
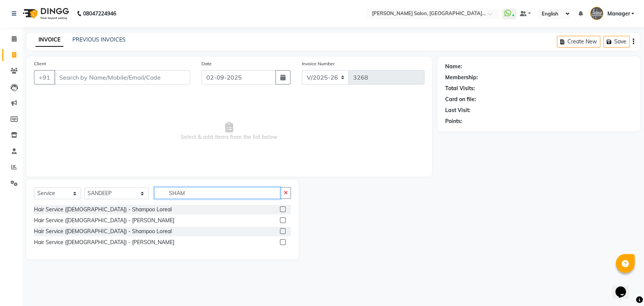
type input "SHAM"
click at [284, 245] on div at bounding box center [282, 243] width 5 height 8
click at [283, 239] on label at bounding box center [283, 242] width 6 height 6
click at [283, 240] on input "checkbox" at bounding box center [282, 242] width 5 height 5
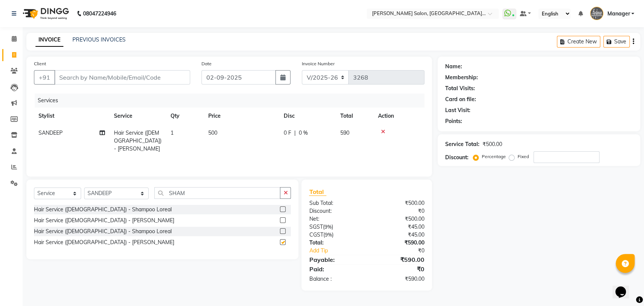
checkbox input "false"
click at [95, 80] on input "Client" at bounding box center [122, 77] width 136 height 14
click at [98, 198] on select "Select Stylist Anil Pedicurist Arman ashish female stylist Ashutosh Singhal Man…" at bounding box center [116, 193] width 64 height 12
select select "48537"
click at [84, 188] on select "Select Stylist Anil Pedicurist Arman ashish female stylist Ashutosh Singhal Man…" at bounding box center [116, 193] width 64 height 12
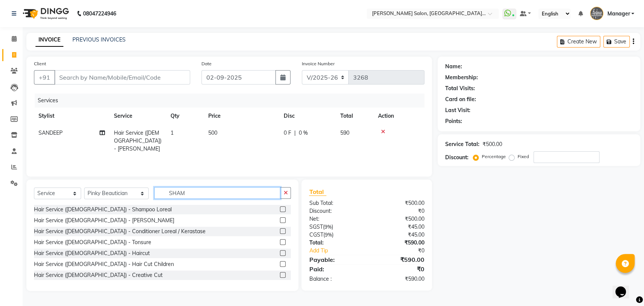
click at [154, 196] on input "SHAM" at bounding box center [217, 193] width 126 height 12
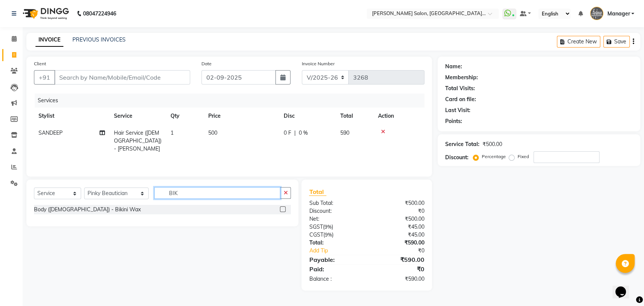
type input "BIK"
click at [281, 210] on label at bounding box center [283, 209] width 6 height 6
click at [281, 210] on input "checkbox" at bounding box center [282, 209] width 5 height 5
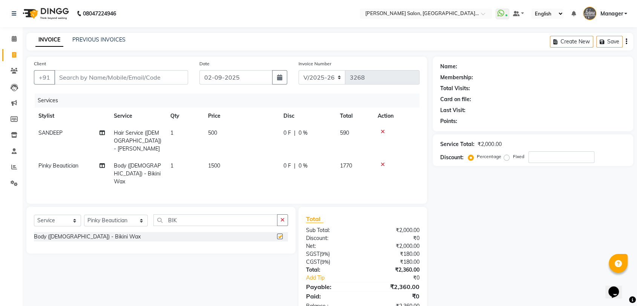
checkbox input "false"
click at [115, 222] on select "Select Stylist Anil Pedicurist Arman ashish female stylist Ashutosh Singhal Man…" at bounding box center [116, 221] width 64 height 12
select select "90559"
click at [84, 215] on select "Select Stylist Anil Pedicurist Arman ashish female stylist Ashutosh Singhal Man…" at bounding box center [116, 221] width 64 height 12
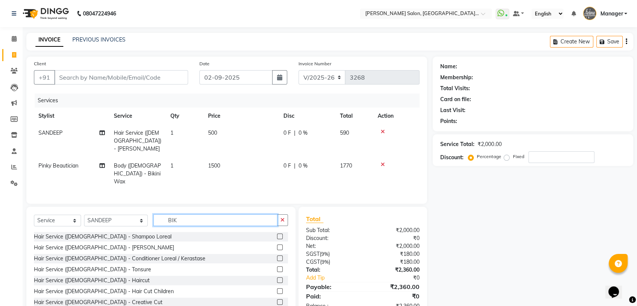
click at [166, 222] on input "BIK" at bounding box center [215, 220] width 124 height 12
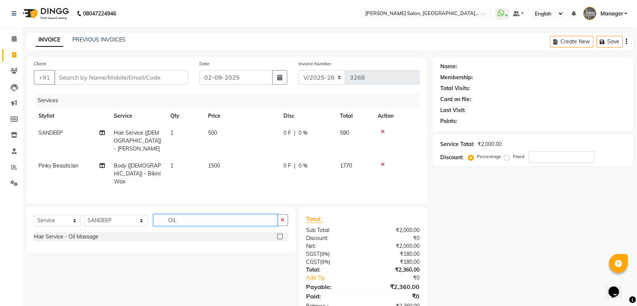
type input "OIL"
click at [281, 234] on label at bounding box center [280, 236] width 6 height 6
click at [281, 234] on input "checkbox" at bounding box center [279, 236] width 5 height 5
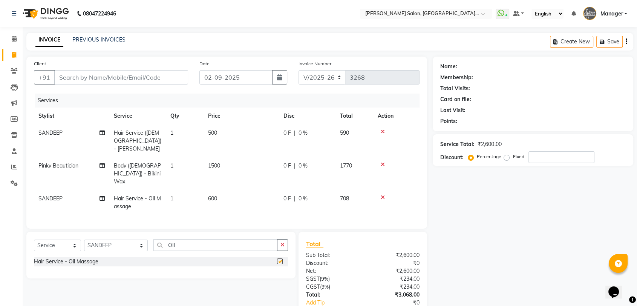
checkbox input "false"
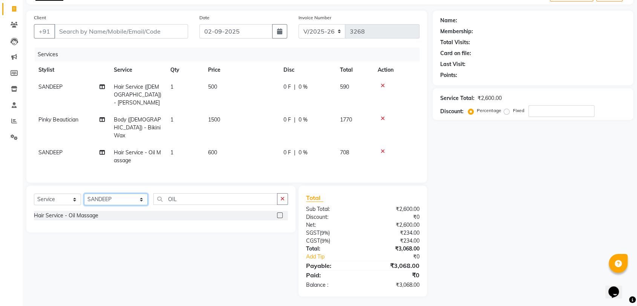
click at [95, 196] on select "Select Stylist Anil Pedicurist Arman ashish female stylist Ashutosh Singhal Man…" at bounding box center [116, 199] width 64 height 12
select select "48537"
click at [84, 193] on select "Select Stylist Anil Pedicurist Arman ashish female stylist Ashutosh Singhal Man…" at bounding box center [116, 199] width 64 height 12
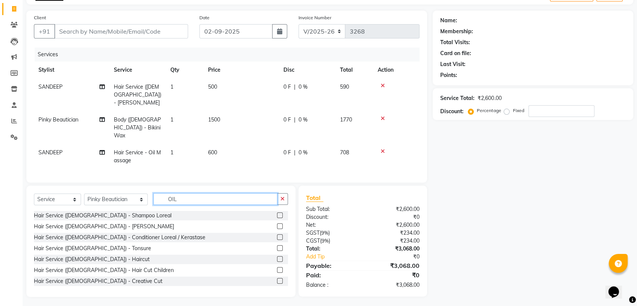
click at [162, 198] on input "OIL" at bounding box center [215, 199] width 124 height 12
click at [175, 204] on div "Select Service Product Membership Package Voucher Prepaid Gift Card Select Styl…" at bounding box center [161, 202] width 254 height 18
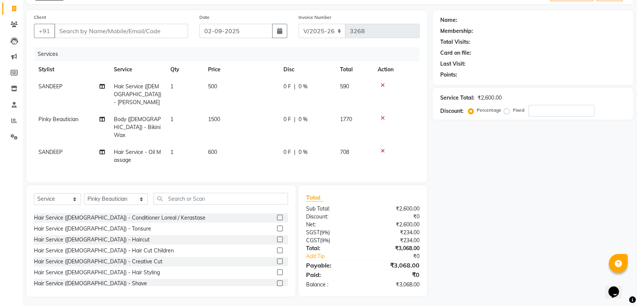
scroll to position [0, 0]
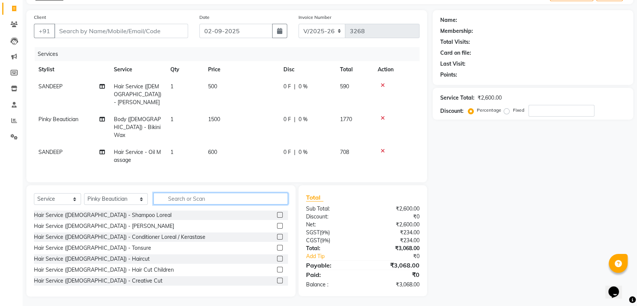
click at [203, 197] on input "text" at bounding box center [220, 199] width 135 height 12
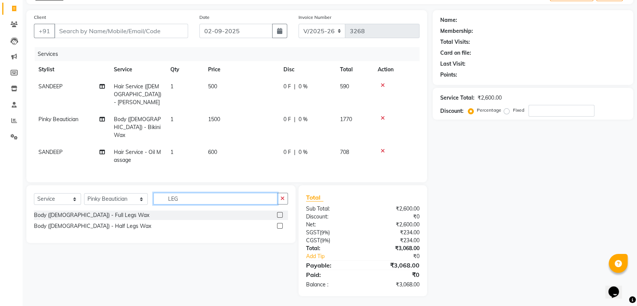
scroll to position [46, 0]
type input "LEGS"
click at [280, 212] on label at bounding box center [280, 215] width 6 height 6
click at [280, 213] on input "checkbox" at bounding box center [279, 215] width 5 height 5
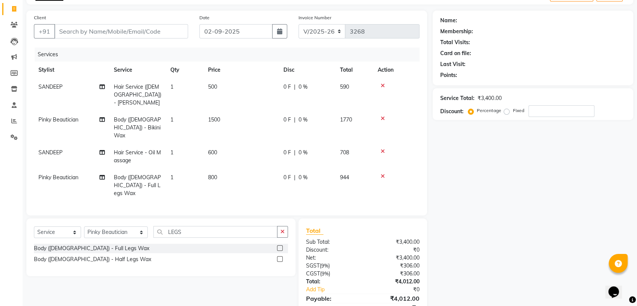
click at [226, 218] on div "Select Service Product Membership Package Voucher Prepaid Gift Card Select Styl…" at bounding box center [160, 247] width 269 height 58
checkbox input "false"
click at [226, 218] on div "Select Service Product Membership Package Voucher Prepaid Gift Card Select Styl…" at bounding box center [160, 247] width 269 height 58
click at [225, 226] on input "LEGS" at bounding box center [215, 232] width 124 height 12
click at [223, 226] on input "LEGS" at bounding box center [215, 232] width 124 height 12
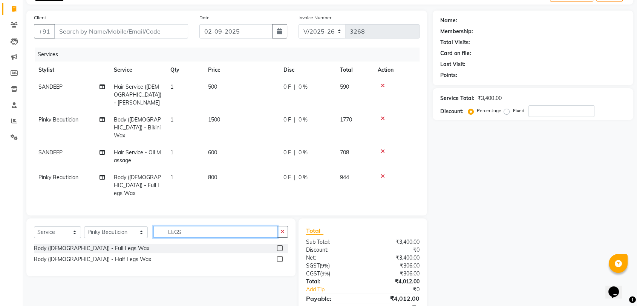
click at [223, 226] on input "LEGS" at bounding box center [215, 232] width 124 height 12
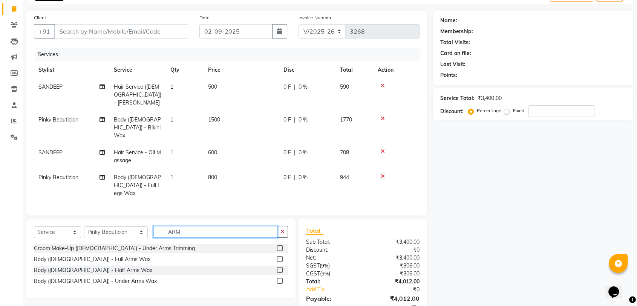
type input "ARM"
click at [280, 278] on label at bounding box center [280, 281] width 6 height 6
click at [280, 279] on input "checkbox" at bounding box center [279, 281] width 5 height 5
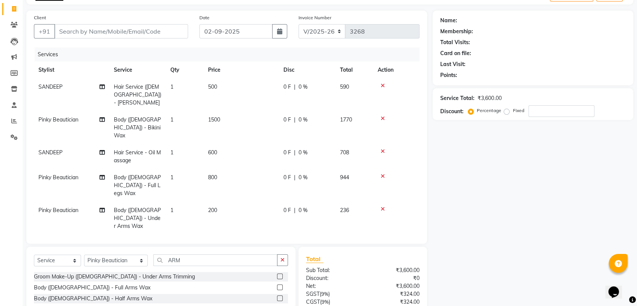
checkbox input "false"
click at [111, 29] on input "Client" at bounding box center [121, 31] width 134 height 14
type input "7"
type input "0"
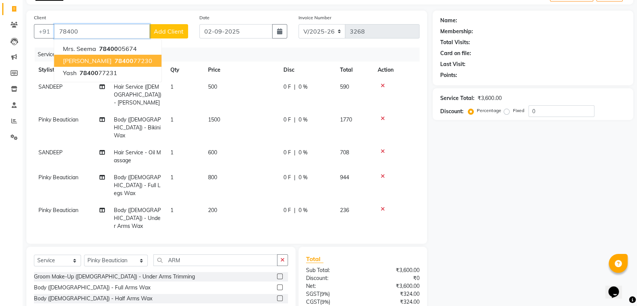
click at [115, 58] on span "78400" at bounding box center [124, 61] width 19 height 8
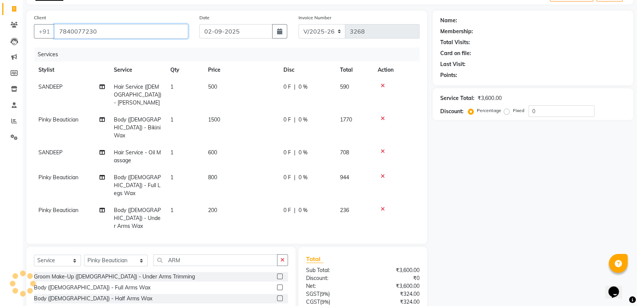
type input "7840077230"
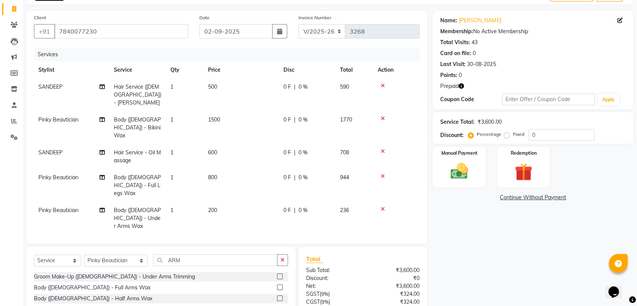
click at [465, 84] on div "Prepaid" at bounding box center [533, 86] width 186 height 8
click at [463, 87] on icon "button" at bounding box center [461, 85] width 5 height 5
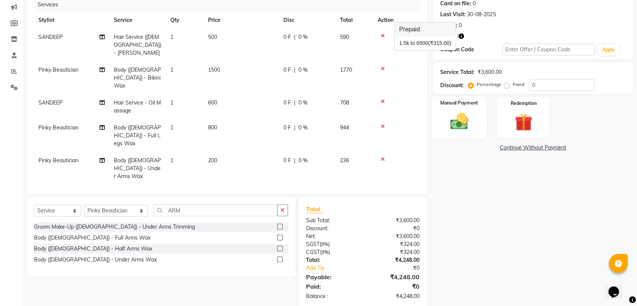
click at [458, 121] on img at bounding box center [459, 121] width 29 height 21
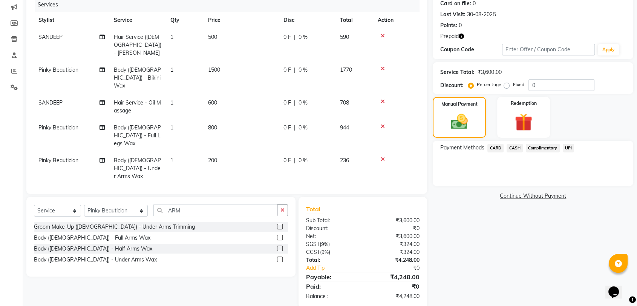
click at [571, 146] on span "UPI" at bounding box center [569, 148] width 12 height 9
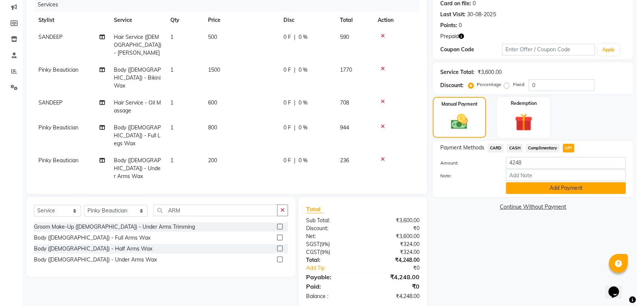
click at [570, 186] on button "Add Payment" at bounding box center [566, 188] width 120 height 12
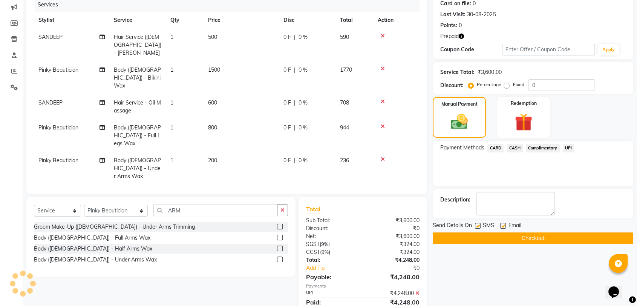
scroll to position [112, 0]
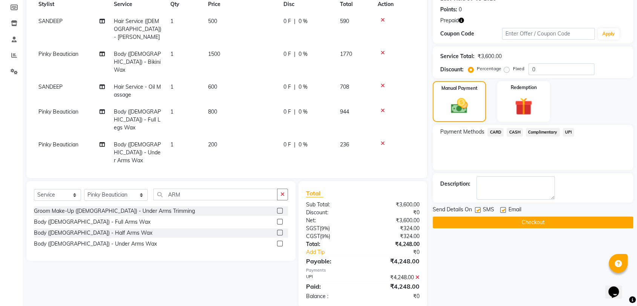
click at [557, 215] on div "Send Details On SMS Email Checkout" at bounding box center [533, 217] width 201 height 23
click at [557, 221] on button "Checkout" at bounding box center [533, 222] width 201 height 12
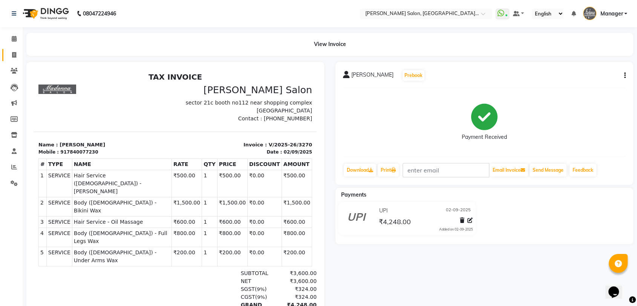
click at [15, 52] on span at bounding box center [14, 55] width 13 height 9
select select "service"
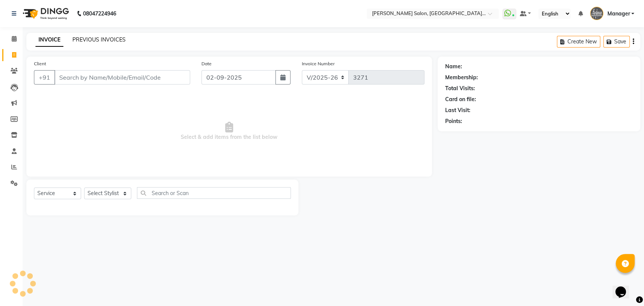
click at [79, 40] on link "PREVIOUS INVOICES" at bounding box center [98, 39] width 53 height 7
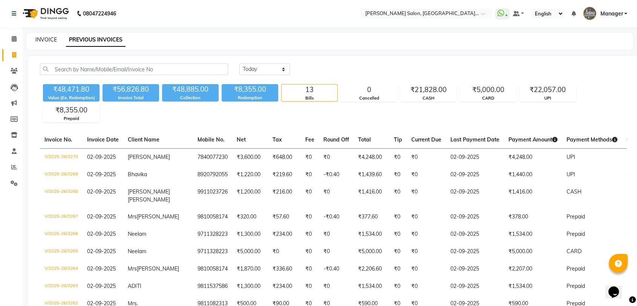
click at [52, 40] on link "INVOICE" at bounding box center [45, 39] width 21 height 7
select select "service"
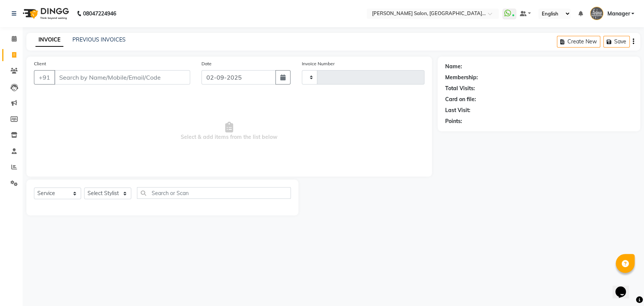
type input "3271"
select select "5893"
click at [90, 191] on select "Select Stylist Anil Pedicurist [PERSON_NAME] [DEMOGRAPHIC_DATA] stylist [PERSON…" at bounding box center [116, 193] width 64 height 12
select select "90698"
click at [84, 187] on select "Select Stylist Anil Pedicurist [PERSON_NAME] [DEMOGRAPHIC_DATA] stylist [PERSON…" at bounding box center [116, 193] width 64 height 12
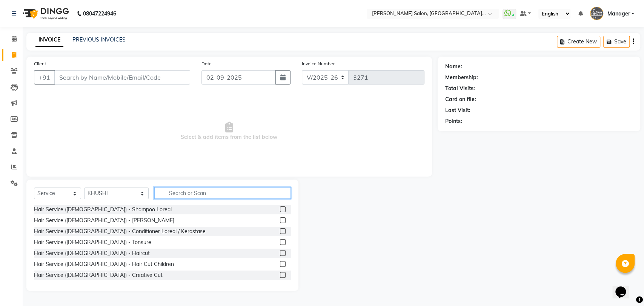
click at [171, 187] on input "text" at bounding box center [222, 193] width 137 height 12
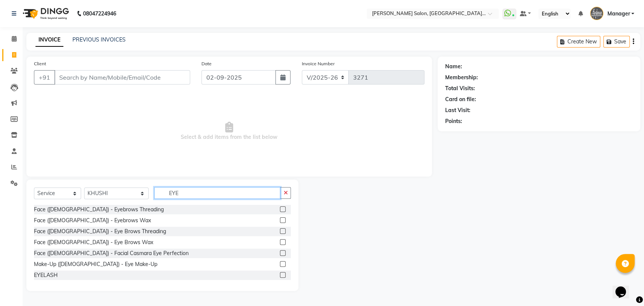
type input "EYE"
click at [280, 230] on label at bounding box center [283, 231] width 6 height 6
click at [280, 230] on input "checkbox" at bounding box center [282, 231] width 5 height 5
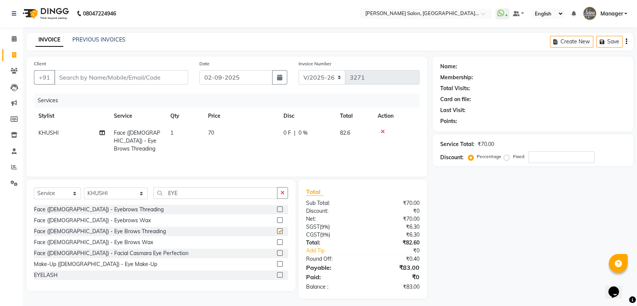
checkbox input "false"
click at [157, 195] on input "EYE" at bounding box center [215, 193] width 124 height 12
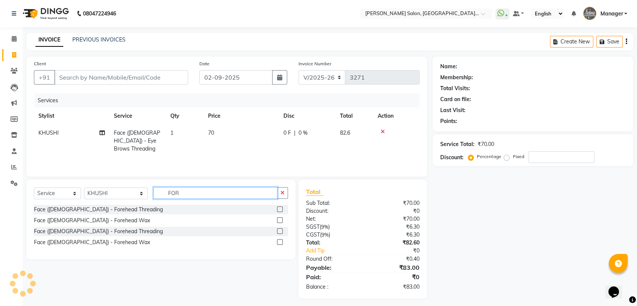
type input "FOR"
click at [279, 230] on label at bounding box center [280, 231] width 6 height 6
click at [279, 230] on input "checkbox" at bounding box center [279, 231] width 5 height 5
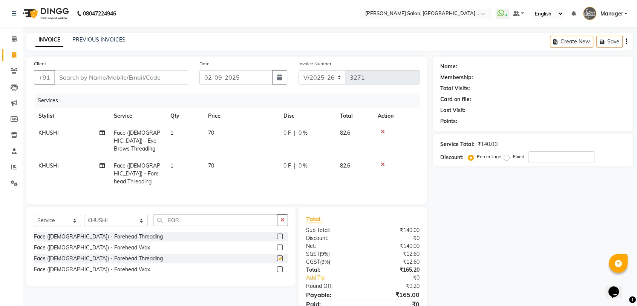
checkbox input "false"
click at [142, 80] on input "Client" at bounding box center [121, 77] width 134 height 14
type input "8"
type input "0"
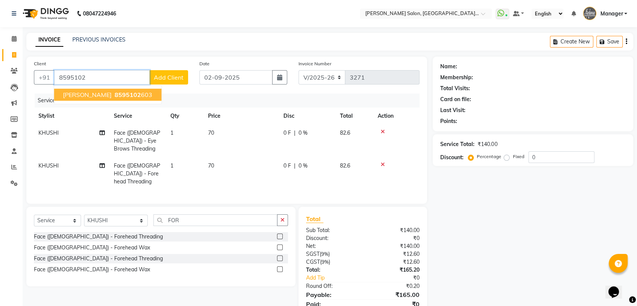
click at [127, 95] on button "ayushi 8595102 603" at bounding box center [107, 95] width 107 height 12
type input "8595102603"
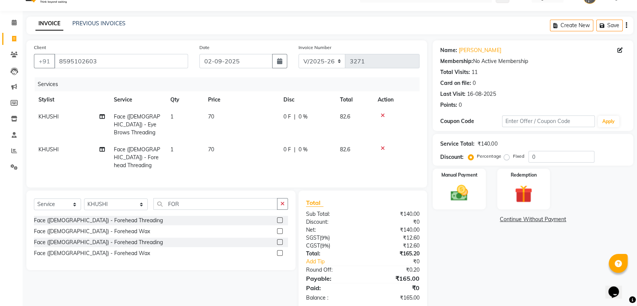
scroll to position [21, 0]
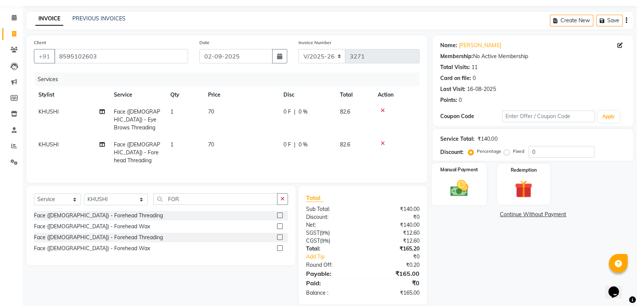
click at [462, 190] on img at bounding box center [459, 188] width 29 height 21
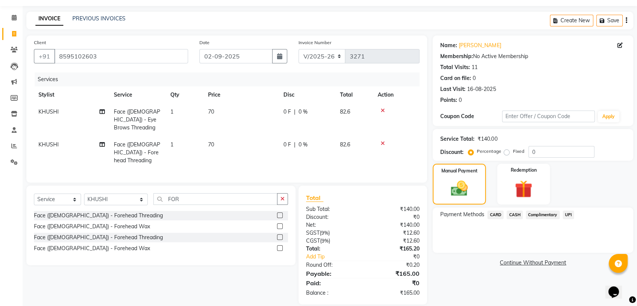
click at [571, 213] on span "UPI" at bounding box center [569, 214] width 12 height 9
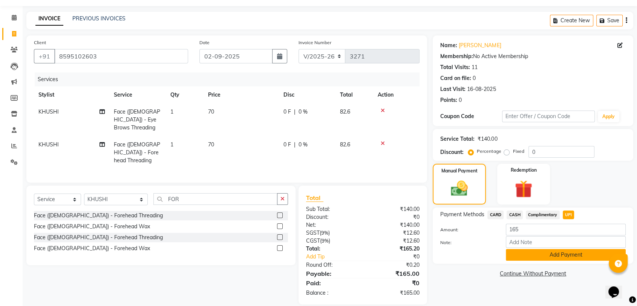
click at [575, 253] on button "Add Payment" at bounding box center [566, 255] width 120 height 12
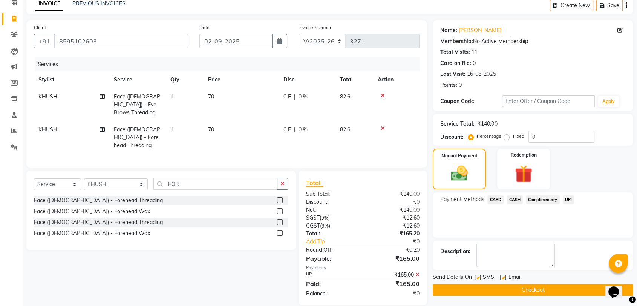
scroll to position [37, 0]
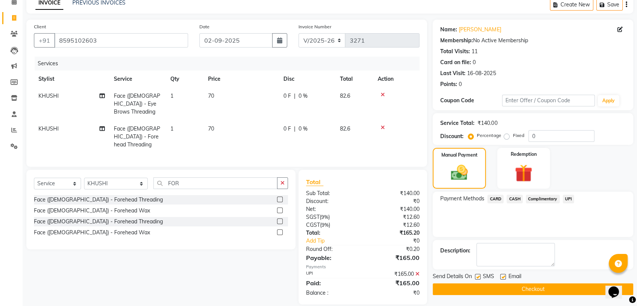
click at [522, 290] on button "Checkout" at bounding box center [533, 289] width 201 height 12
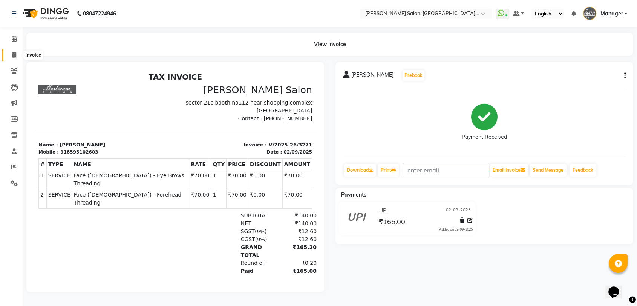
click at [8, 58] on span at bounding box center [14, 55] width 13 height 9
select select "service"
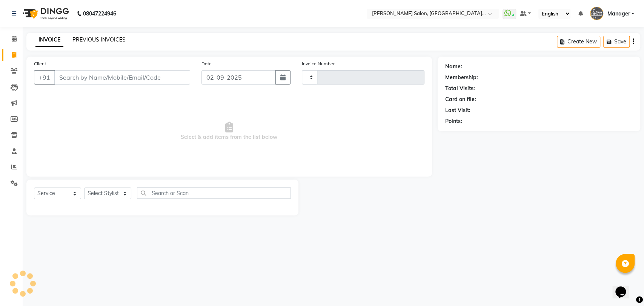
type input "3272"
click at [72, 41] on link "PREVIOUS INVOICES" at bounding box center [98, 39] width 53 height 7
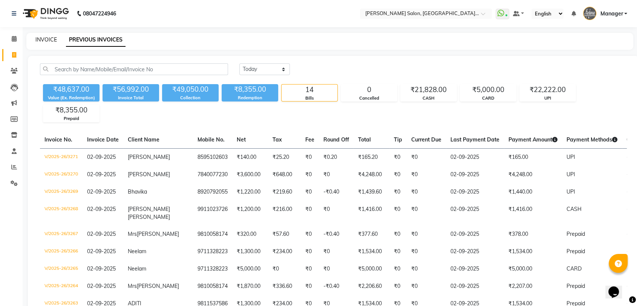
click at [44, 38] on link "INVOICE" at bounding box center [45, 39] width 21 height 7
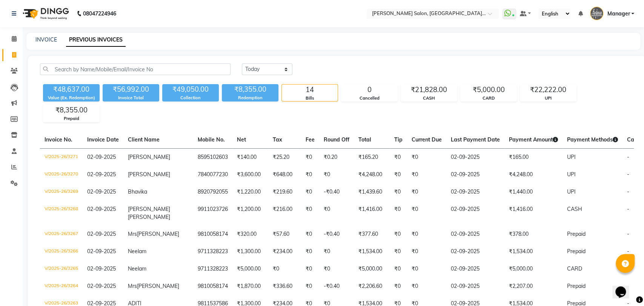
select select "5893"
select select "service"
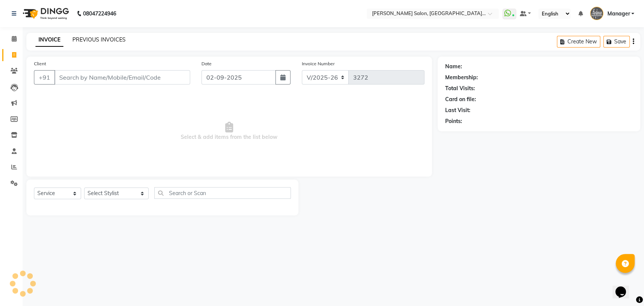
click at [103, 37] on link "PREVIOUS INVOICES" at bounding box center [98, 39] width 53 height 7
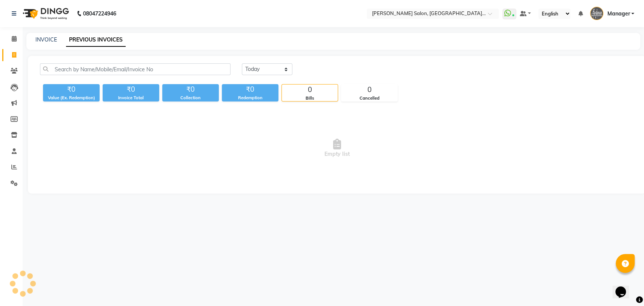
click at [21, 34] on li "Calendar" at bounding box center [11, 39] width 23 height 16
click at [44, 39] on link "INVOICE" at bounding box center [45, 39] width 21 height 7
select select "service"
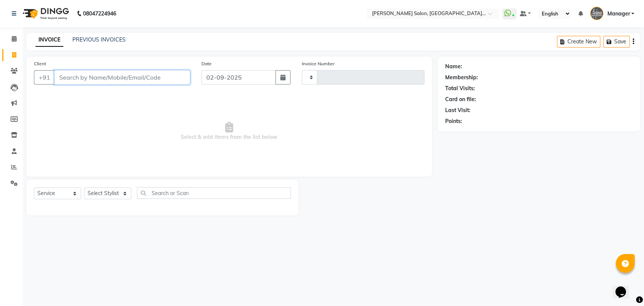
paste input "9654840321"
type input "9654840321"
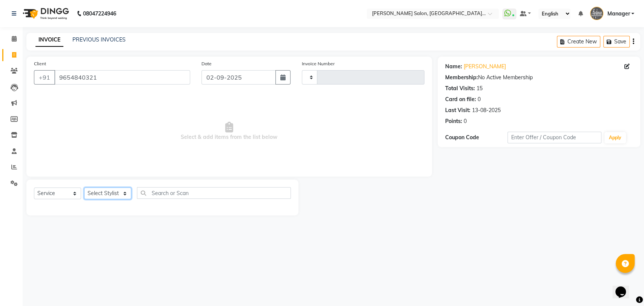
click at [112, 196] on select "Select Stylist" at bounding box center [107, 193] width 47 height 12
click at [112, 195] on select "Select Stylist" at bounding box center [107, 193] width 47 height 12
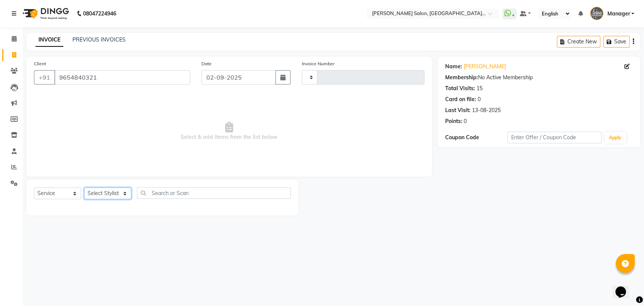
click at [112, 195] on select "Select Stylist" at bounding box center [107, 193] width 47 height 12
click at [51, 195] on select "Select Service Product Membership Package Voucher Prepaid Gift Card" at bounding box center [57, 193] width 47 height 12
select select "P"
click at [34, 187] on select "Select Service Product Membership Package Voucher Prepaid Gift Card" at bounding box center [57, 193] width 47 height 12
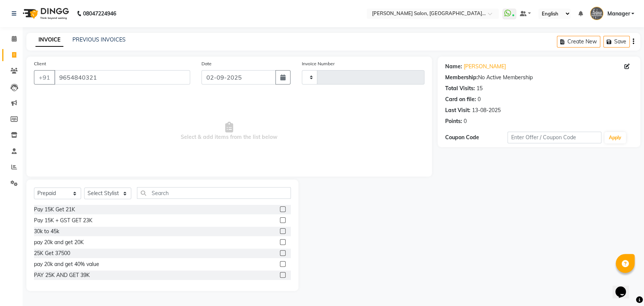
click at [121, 184] on div "Select Service Product Membership Package Voucher Prepaid Gift Card Select Styl…" at bounding box center [162, 234] width 272 height 111
click at [120, 188] on select "Select Stylist" at bounding box center [107, 193] width 47 height 12
click at [119, 190] on select "Select Stylist" at bounding box center [107, 193] width 47 height 12
click at [119, 192] on select "Select Stylist" at bounding box center [107, 193] width 47 height 12
click at [120, 192] on select "Select Stylist" at bounding box center [107, 193] width 47 height 12
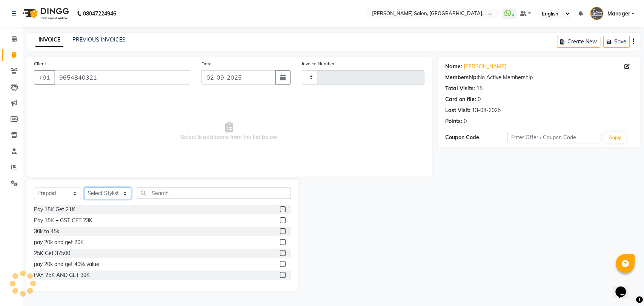
click at [120, 192] on select "Select Stylist" at bounding box center [107, 193] width 47 height 12
click at [113, 194] on select "Select Stylist" at bounding box center [107, 193] width 47 height 12
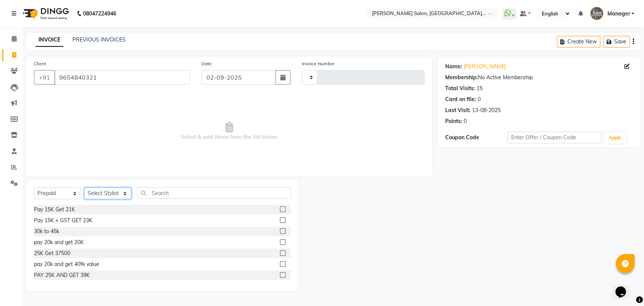
click at [113, 194] on select "Select Stylist" at bounding box center [107, 193] width 47 height 12
click at [93, 76] on input "9654840321" at bounding box center [122, 77] width 136 height 14
click at [117, 191] on select "Select Stylist" at bounding box center [107, 193] width 47 height 12
click at [170, 186] on div "Select Service Product Membership Package Voucher Prepaid Gift Card Select Styl…" at bounding box center [162, 234] width 272 height 111
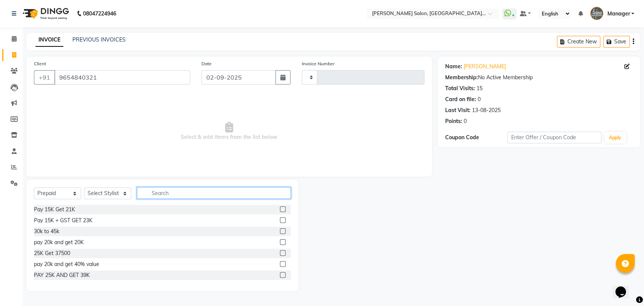
click at [179, 197] on input "text" at bounding box center [214, 193] width 154 height 12
type input "5"
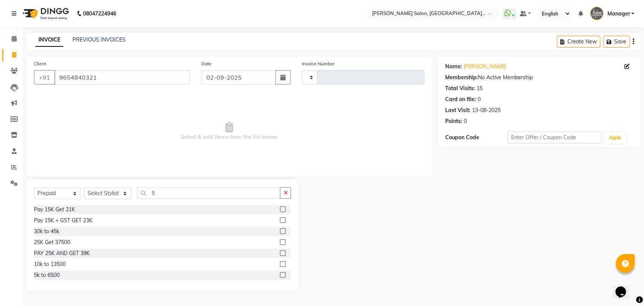
click at [280, 274] on label at bounding box center [283, 275] width 6 height 6
click at [280, 274] on input "checkbox" at bounding box center [282, 275] width 5 height 5
checkbox input "false"
click at [122, 196] on select "Select Stylist" at bounding box center [107, 193] width 47 height 12
click at [122, 195] on select "Select Stylist" at bounding box center [107, 193] width 47 height 12
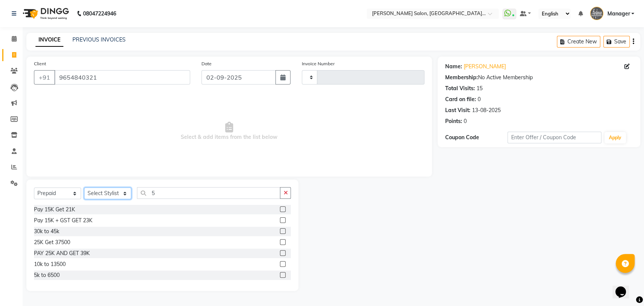
click at [122, 195] on select "Select Stylist" at bounding box center [107, 193] width 47 height 12
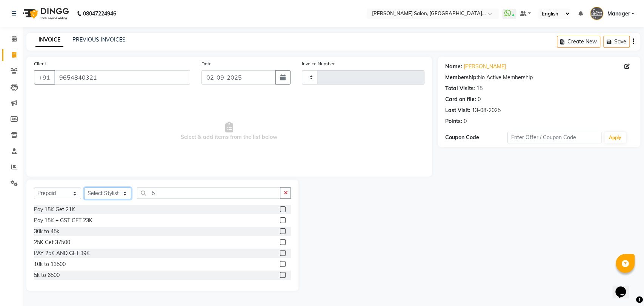
click at [123, 193] on select "Select Stylist" at bounding box center [107, 193] width 47 height 12
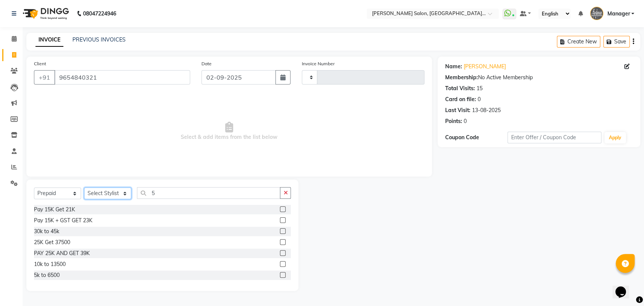
drag, startPoint x: 123, startPoint y: 193, endPoint x: 112, endPoint y: 177, distance: 19.7
click at [112, 177] on div "Client +91 9654840321 Date 02-09-2025 Invoice Number Select & add items from th…" at bounding box center [229, 174] width 417 height 234
click at [110, 197] on select "Select Stylist" at bounding box center [107, 193] width 47 height 12
click at [110, 196] on select "Select Stylist" at bounding box center [107, 193] width 47 height 12
click at [118, 195] on select "Select Stylist" at bounding box center [107, 193] width 47 height 12
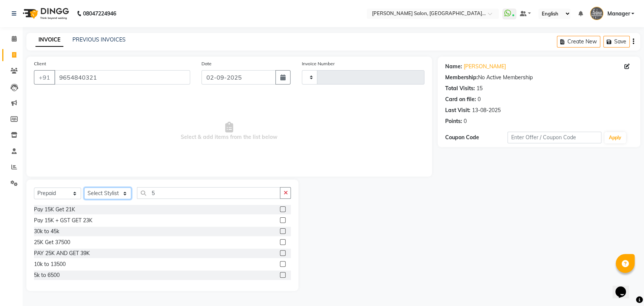
click at [118, 195] on select "Select Stylist" at bounding box center [107, 193] width 47 height 12
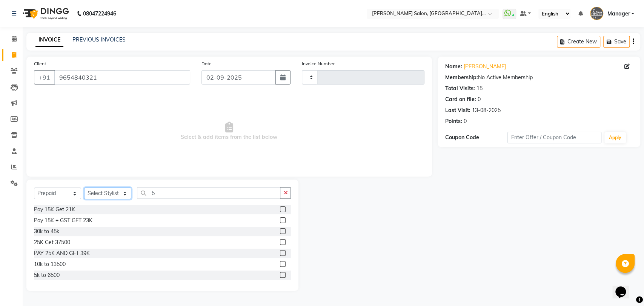
click at [118, 195] on select "Select Stylist" at bounding box center [107, 193] width 47 height 12
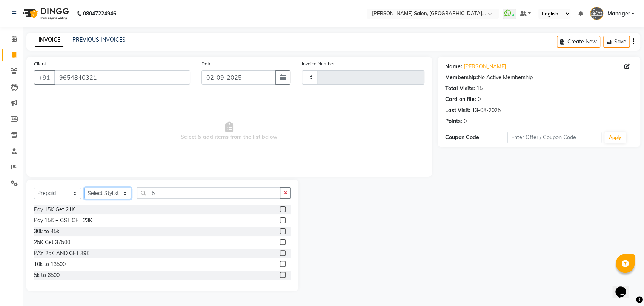
click at [118, 195] on select "Select Stylist" at bounding box center [107, 193] width 47 height 12
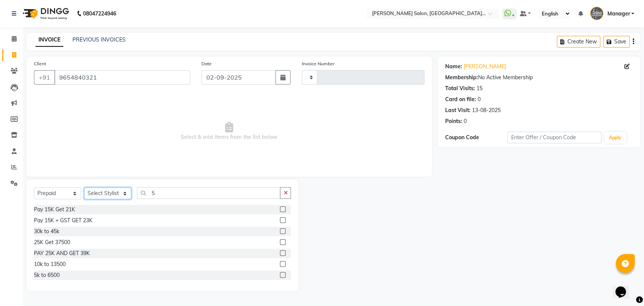
drag, startPoint x: 118, startPoint y: 195, endPoint x: 132, endPoint y: 201, distance: 15.2
click at [118, 195] on select "Select Stylist" at bounding box center [107, 193] width 47 height 12
click at [102, 192] on select "Select Stylist" at bounding box center [107, 193] width 47 height 12
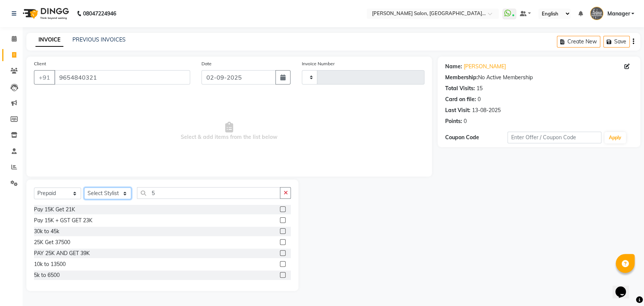
click at [102, 192] on select "Select Stylist" at bounding box center [107, 193] width 47 height 12
click at [102, 191] on select "Select Stylist" at bounding box center [107, 193] width 47 height 12
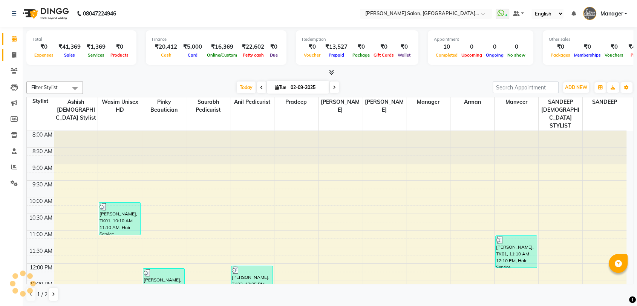
click at [12, 60] on link "Invoice" at bounding box center [11, 55] width 18 height 12
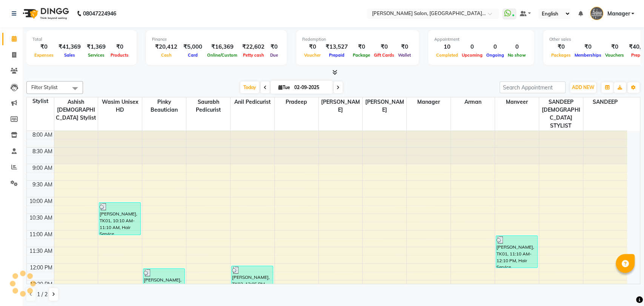
select select "service"
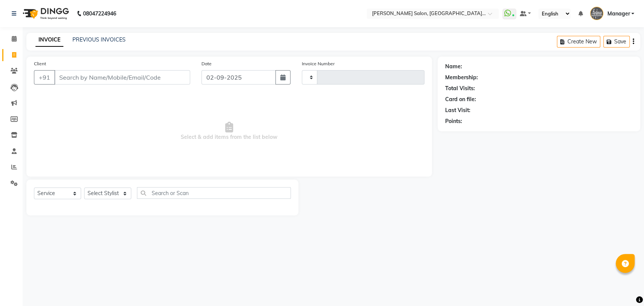
type input "3267"
select select "5893"
click at [118, 188] on select "Select Stylist Anil Pedicurist [PERSON_NAME] [DEMOGRAPHIC_DATA] stylist [PERSON…" at bounding box center [116, 193] width 64 height 12
select select "48543"
click at [84, 187] on select "Select Stylist Anil Pedicurist [PERSON_NAME] [DEMOGRAPHIC_DATA] stylist [PERSON…" at bounding box center [116, 193] width 64 height 12
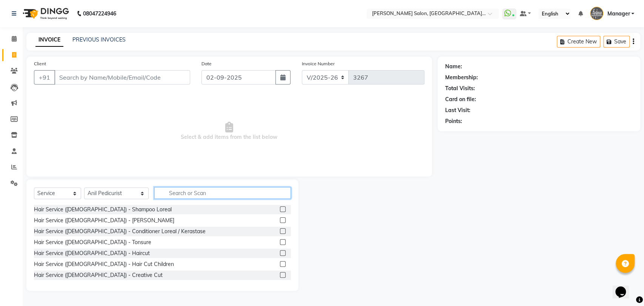
click at [168, 190] on input "text" at bounding box center [222, 193] width 137 height 12
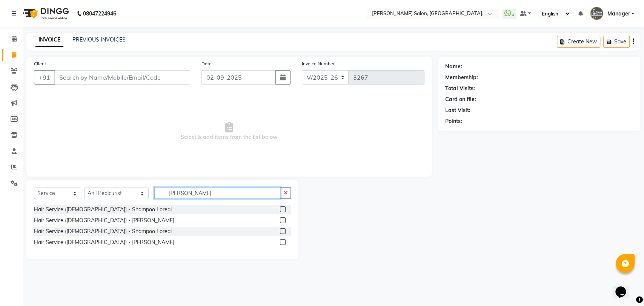
type input "[PERSON_NAME]"
click at [281, 244] on label at bounding box center [283, 242] width 6 height 6
click at [281, 244] on input "checkbox" at bounding box center [282, 242] width 5 height 5
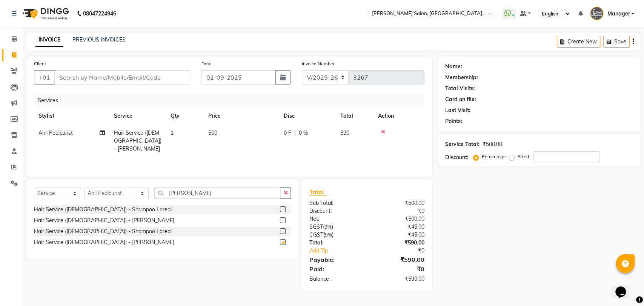
checkbox input "false"
click at [87, 195] on select "Select Stylist Anil Pedicurist [PERSON_NAME] [DEMOGRAPHIC_DATA] stylist [PERSON…" at bounding box center [116, 193] width 64 height 12
select select "48533"
click at [84, 188] on select "Select Stylist Anil Pedicurist [PERSON_NAME] [DEMOGRAPHIC_DATA] stylist [PERSON…" at bounding box center [116, 193] width 64 height 12
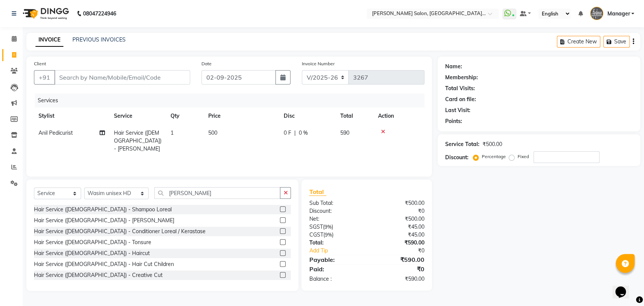
click at [166, 201] on div "Select Service Product Membership Package Voucher Prepaid Gift Card Select Styl…" at bounding box center [162, 196] width 257 height 18
click at [166, 197] on input "[PERSON_NAME]" at bounding box center [217, 193] width 126 height 12
click at [166, 197] on input "SHAMP" at bounding box center [217, 193] width 126 height 12
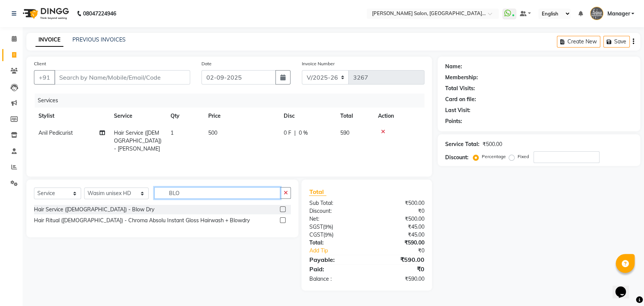
type input "BLO"
click at [284, 209] on label at bounding box center [283, 209] width 6 height 6
click at [284, 209] on input "checkbox" at bounding box center [282, 209] width 5 height 5
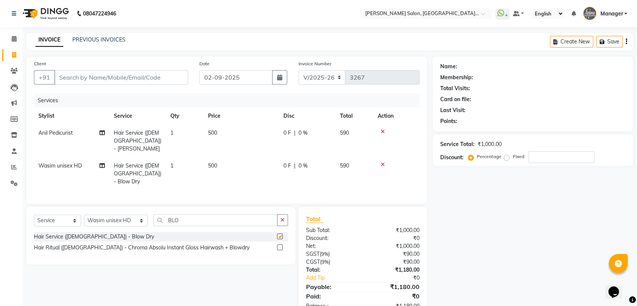
checkbox input "false"
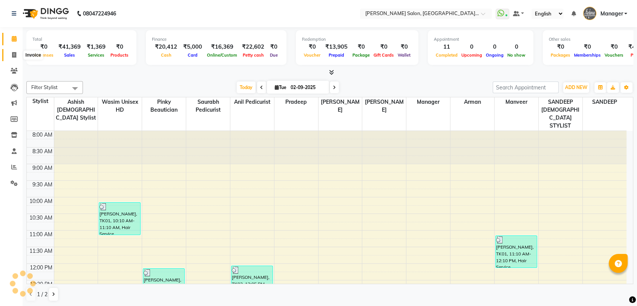
drag, startPoint x: 11, startPoint y: 52, endPoint x: 15, endPoint y: 62, distance: 10.5
click at [11, 52] on span at bounding box center [14, 55] width 13 height 9
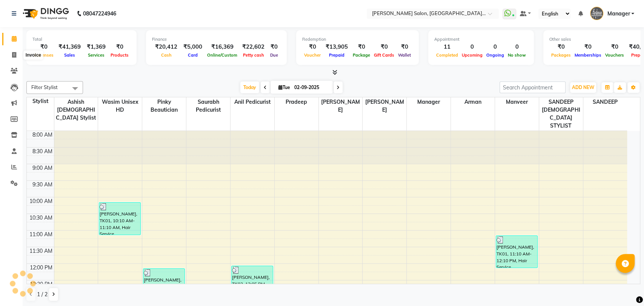
select select "service"
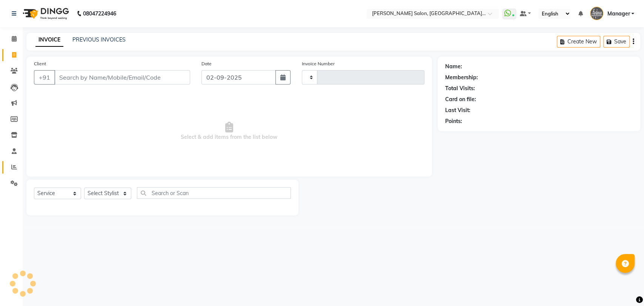
type input "3268"
select select "5893"
click at [15, 150] on icon at bounding box center [14, 151] width 5 height 6
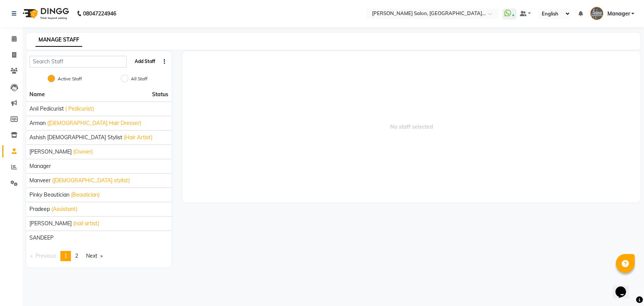
click at [148, 61] on button "Add Staff" at bounding box center [145, 61] width 26 height 13
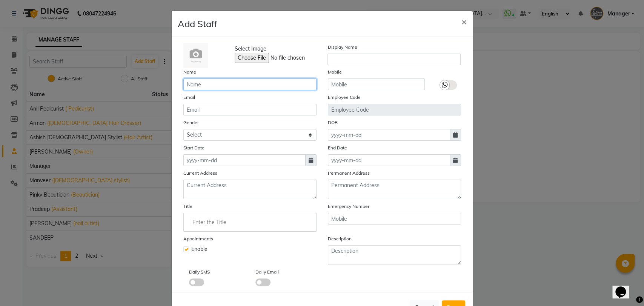
click at [206, 81] on input "text" at bounding box center [249, 84] width 133 height 12
type input "KHUSHI"
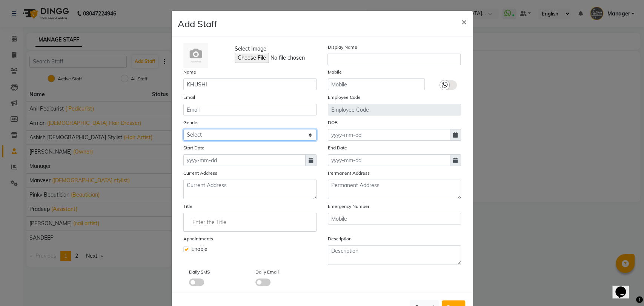
click at [210, 136] on select "Select Male Female Other Prefer Not To Say" at bounding box center [249, 135] width 133 height 12
select select "female"
click at [183, 129] on select "Select Male Female Other Prefer Not To Say" at bounding box center [249, 135] width 133 height 12
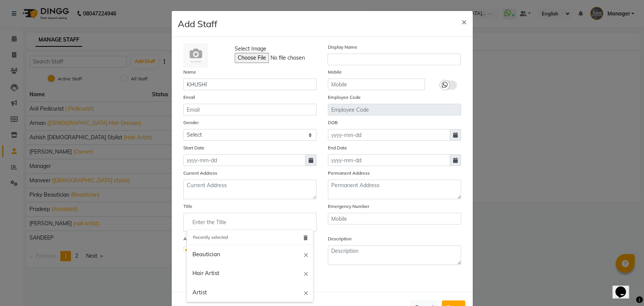
click at [222, 224] on input "Enter the Title" at bounding box center [250, 222] width 126 height 15
click at [221, 248] on link "Beautician" at bounding box center [250, 254] width 126 height 19
type input "Beautician"
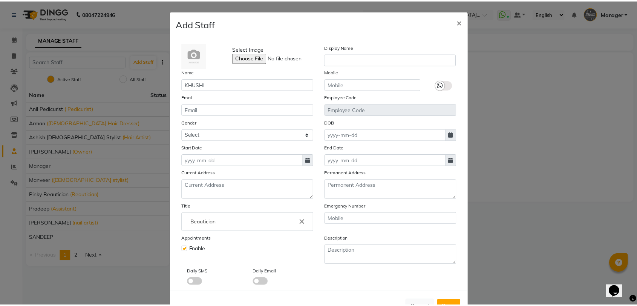
scroll to position [26, 0]
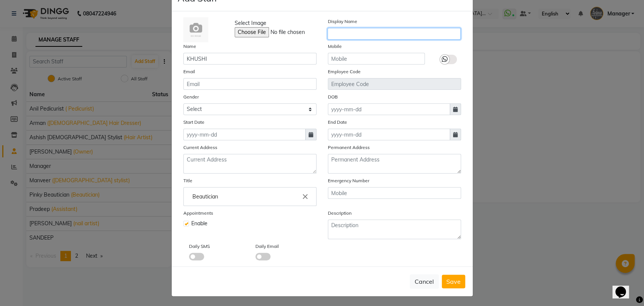
click at [342, 36] on input "text" at bounding box center [393, 34] width 133 height 12
click at [457, 281] on button "Save" at bounding box center [453, 282] width 23 height 14
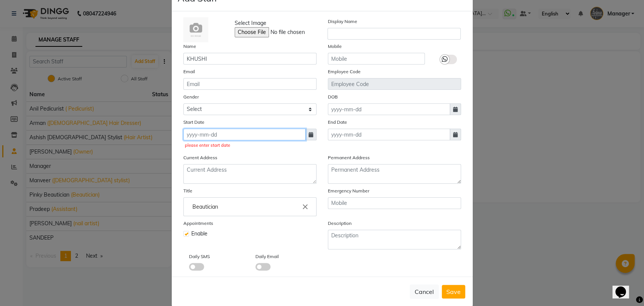
click at [194, 135] on input at bounding box center [244, 135] width 122 height 12
select select "9"
select select "2025"
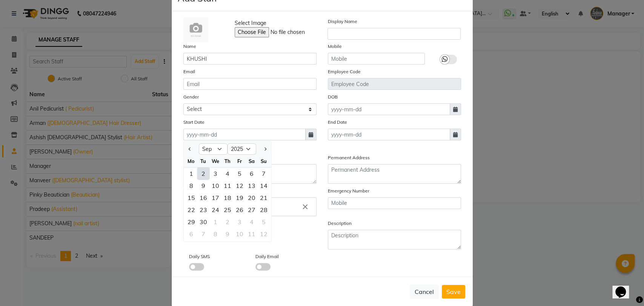
click at [199, 173] on div "2" at bounding box center [203, 173] width 12 height 12
type input "02-09-2025"
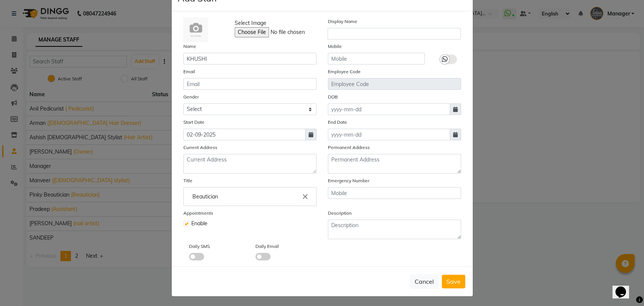
click at [449, 278] on span "Save" at bounding box center [453, 282] width 14 height 8
select select
checkbox input "false"
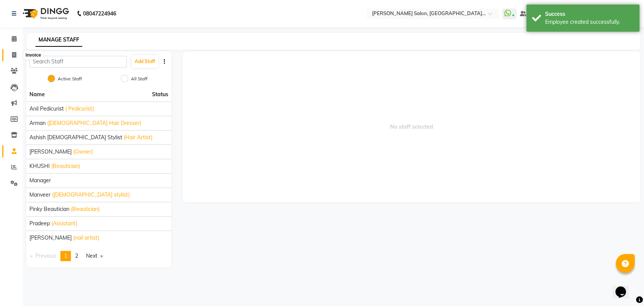
click at [17, 52] on span at bounding box center [14, 55] width 13 height 9
select select "service"
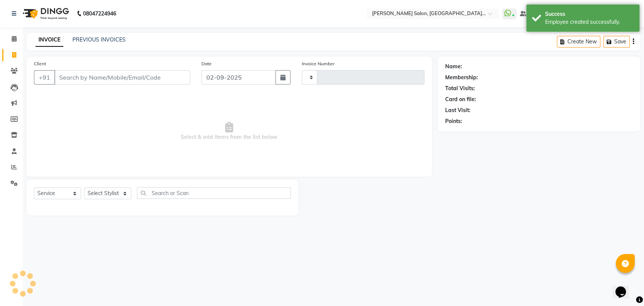
type input "3268"
select select "5893"
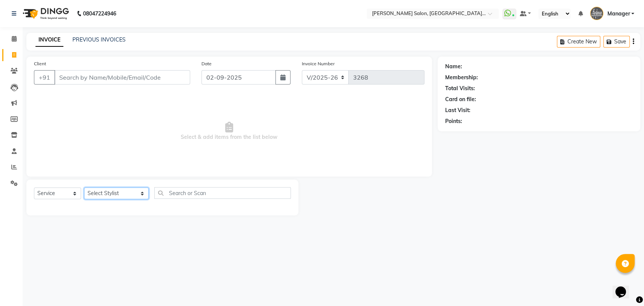
click at [100, 193] on select "Select Stylist Anil Pedicurist Arman ashish female stylist Ashutosh Singhal Man…" at bounding box center [116, 193] width 64 height 12
click at [113, 193] on select "Select Stylist Anil Pedicurist Arman ashish female stylist Ashutosh Singhal Man…" at bounding box center [116, 193] width 64 height 12
select select "79904"
click at [84, 187] on select "Select Stylist Anil Pedicurist Arman ashish female stylist Ashutosh Singhal Man…" at bounding box center [116, 193] width 64 height 12
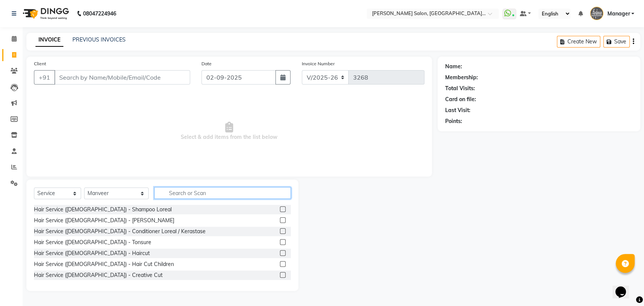
click at [176, 191] on input "text" at bounding box center [222, 193] width 137 height 12
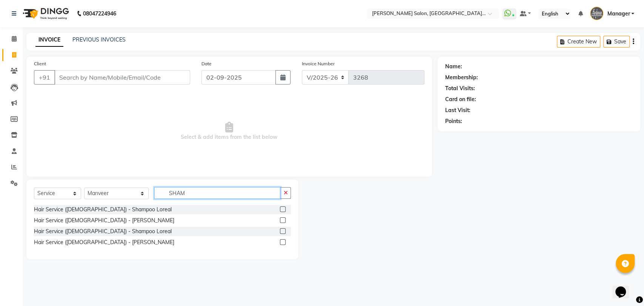
type input "SHAM"
click at [281, 230] on label at bounding box center [283, 231] width 6 height 6
click at [281, 230] on input "checkbox" at bounding box center [282, 231] width 5 height 5
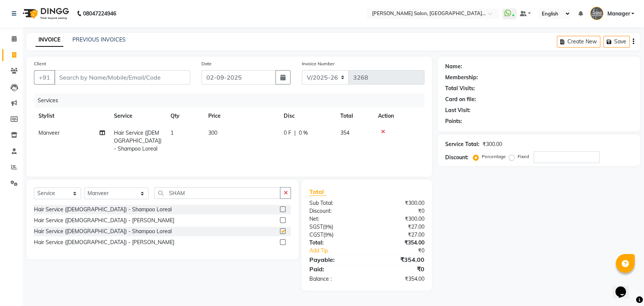
checkbox input "false"
click at [188, 196] on input "SHAM" at bounding box center [217, 193] width 126 height 12
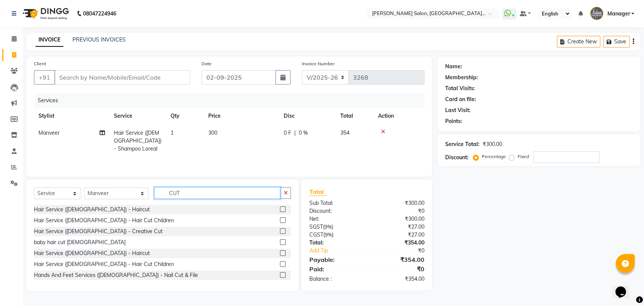
type input "CUT"
click at [272, 253] on div "Hair Service ([DEMOGRAPHIC_DATA]) - Haircut" at bounding box center [162, 252] width 257 height 9
click at [280, 253] on label at bounding box center [283, 253] width 6 height 6
click at [280, 253] on input "checkbox" at bounding box center [282, 253] width 5 height 5
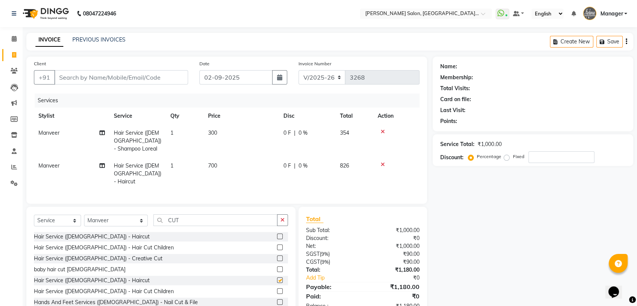
checkbox input "false"
click at [102, 82] on input "Client" at bounding box center [121, 77] width 134 height 14
click at [383, 165] on icon at bounding box center [383, 164] width 4 height 5
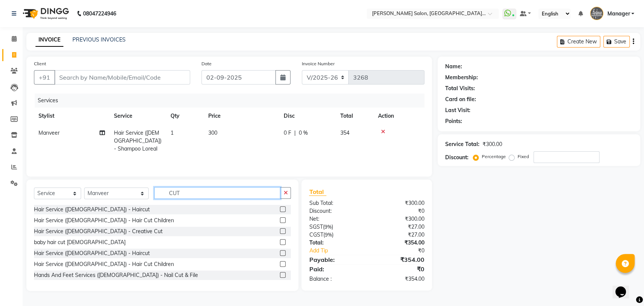
click at [163, 198] on input "CUT" at bounding box center [217, 193] width 126 height 12
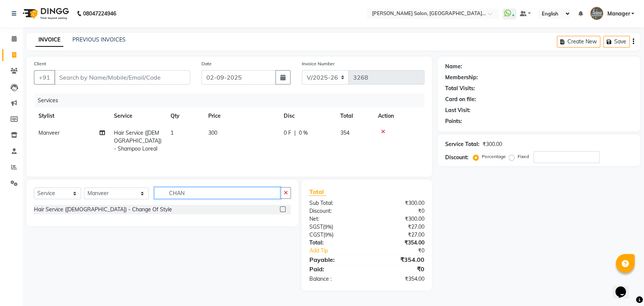
type input "CHAN"
click at [281, 212] on label at bounding box center [283, 209] width 6 height 6
click at [281, 212] on input "checkbox" at bounding box center [282, 209] width 5 height 5
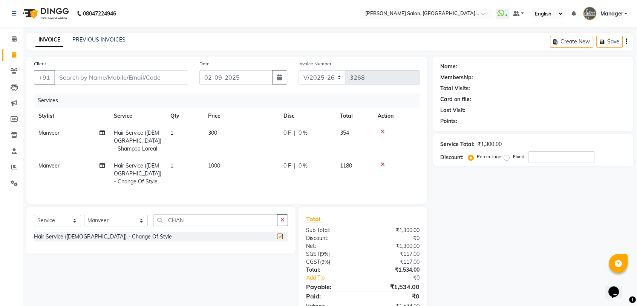
checkbox input "false"
click at [103, 88] on div "Client +91" at bounding box center [111, 75] width 166 height 31
click at [103, 80] on input "Client" at bounding box center [121, 77] width 134 height 14
click at [118, 224] on select "Select Stylist Anil Pedicurist Arman ashish female stylist Ashutosh Singhal Man…" at bounding box center [116, 221] width 64 height 12
click at [206, 195] on div "Services Stylist Service Qty Price Disc Total Action Manveer Hair Service (Fema…" at bounding box center [227, 145] width 386 height 103
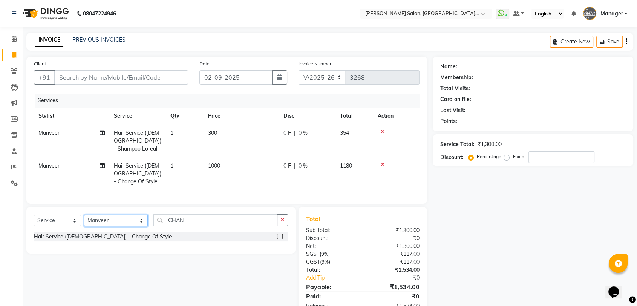
click at [115, 226] on select "Select Stylist Anil Pedicurist Arman ashish female stylist Ashutosh Singhal Man…" at bounding box center [116, 221] width 64 height 12
click at [77, 76] on input "Client" at bounding box center [121, 77] width 134 height 14
type input "7"
type input "0"
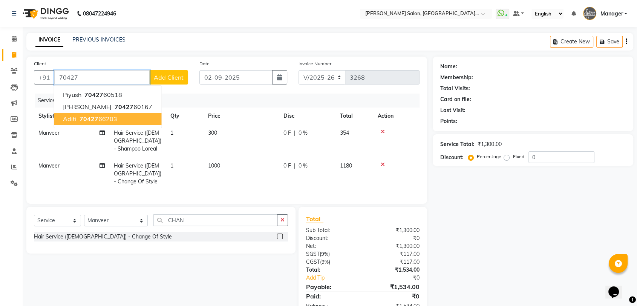
click at [77, 123] on button "aditi 70427 66203" at bounding box center [107, 119] width 107 height 12
type input "7042766203"
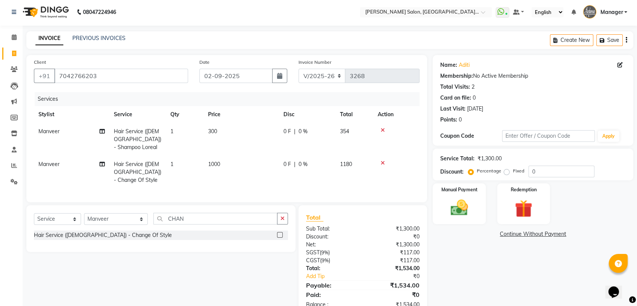
scroll to position [29, 0]
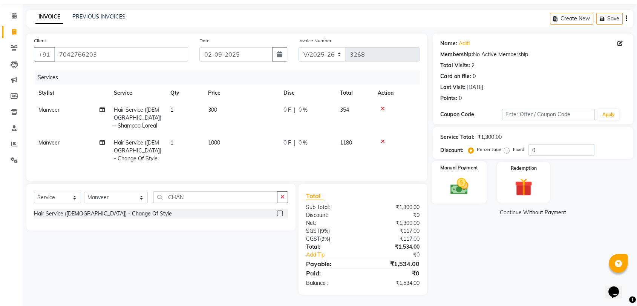
click at [457, 164] on label "Manual Payment" at bounding box center [460, 167] width 38 height 7
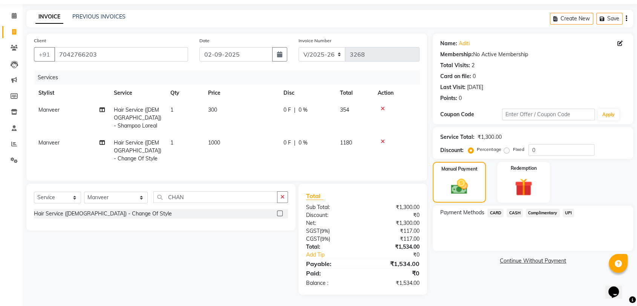
click at [515, 209] on span "CASH" at bounding box center [515, 213] width 16 height 9
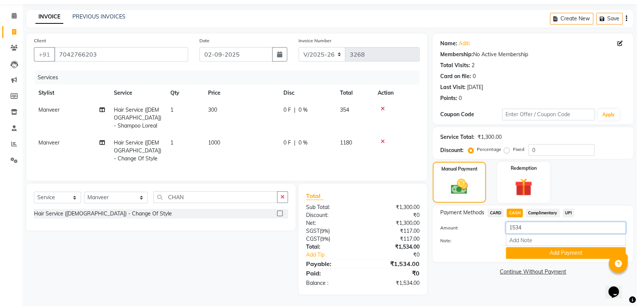
click at [515, 222] on input "1534" at bounding box center [566, 228] width 120 height 12
type input "1500"
click at [536, 247] on button "Add Payment" at bounding box center [566, 253] width 120 height 12
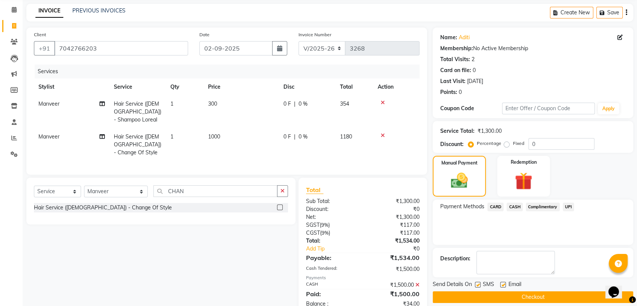
click at [566, 209] on span "UPI" at bounding box center [569, 206] width 12 height 9
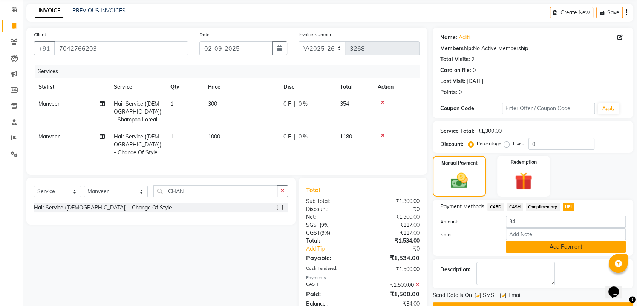
click at [571, 242] on button "Add Payment" at bounding box center [566, 247] width 120 height 12
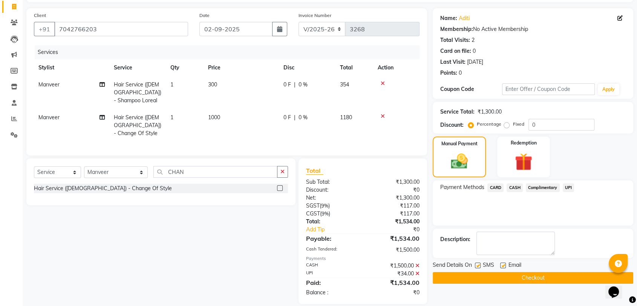
scroll to position [64, 0]
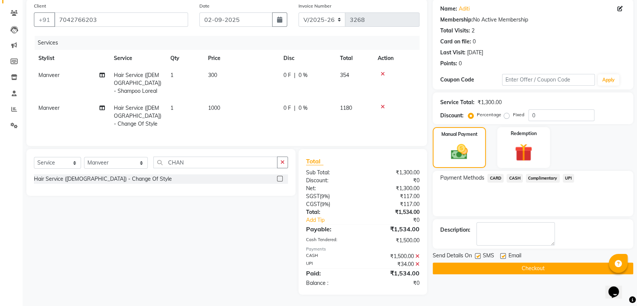
click at [567, 263] on button "Checkout" at bounding box center [533, 268] width 201 height 12
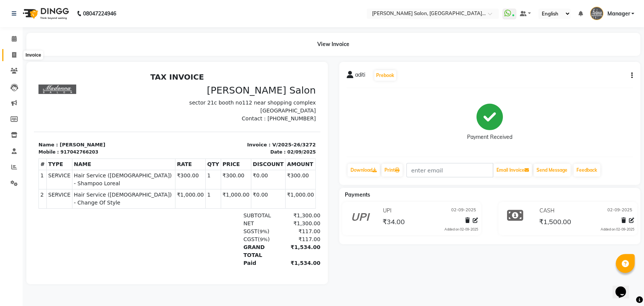
click at [16, 55] on span at bounding box center [14, 55] width 13 height 9
select select "service"
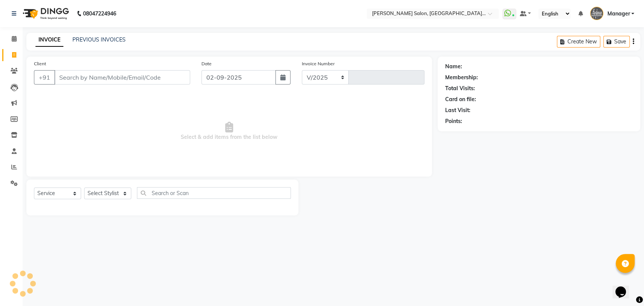
select select "5893"
type input "3273"
click at [95, 40] on link "PREVIOUS INVOICES" at bounding box center [98, 39] width 53 height 7
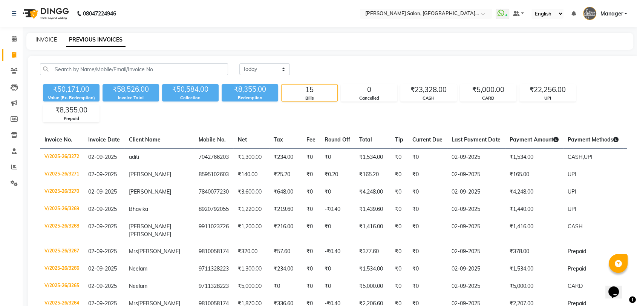
click at [44, 40] on link "INVOICE" at bounding box center [45, 39] width 21 height 7
select select "5893"
select select "service"
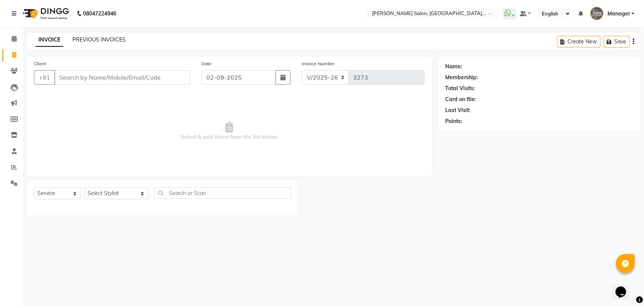
click at [109, 40] on link "PREVIOUS INVOICES" at bounding box center [98, 39] width 53 height 7
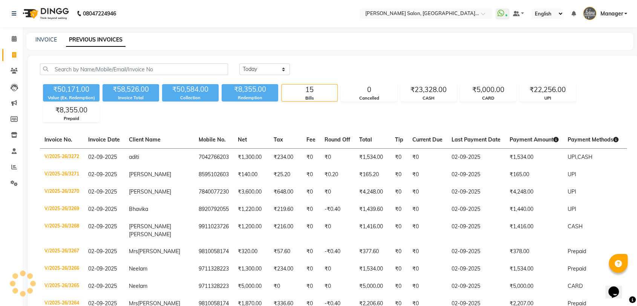
click at [51, 43] on div "INVOICE" at bounding box center [45, 40] width 21 height 8
click at [51, 40] on link "INVOICE" at bounding box center [45, 39] width 21 height 7
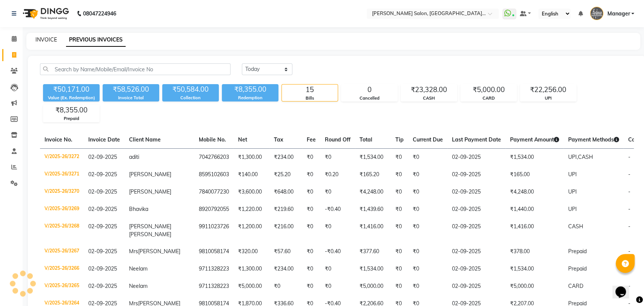
select select "service"
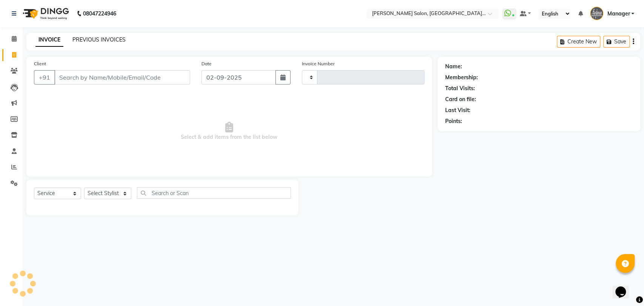
click at [94, 38] on link "PREVIOUS INVOICES" at bounding box center [98, 39] width 53 height 7
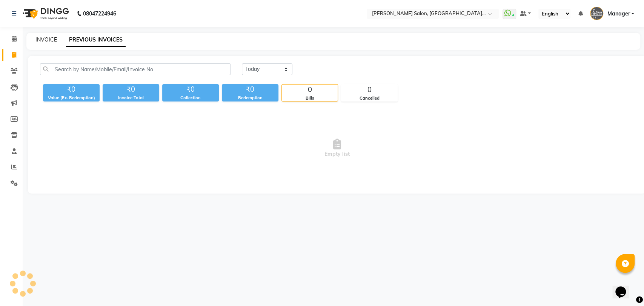
click at [50, 39] on link "INVOICE" at bounding box center [45, 39] width 21 height 7
select select "service"
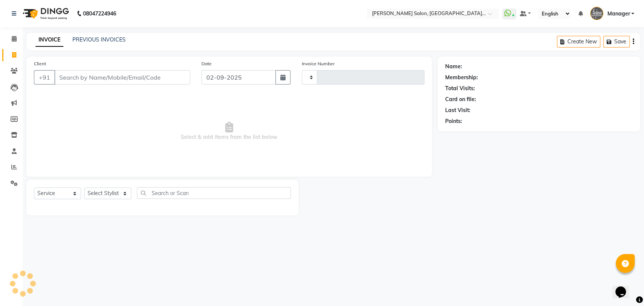
type input "3273"
select select "5893"
click at [584, 113] on div "Last Visit:" at bounding box center [538, 110] width 187 height 8
click at [95, 39] on link "PREVIOUS INVOICES" at bounding box center [98, 39] width 53 height 7
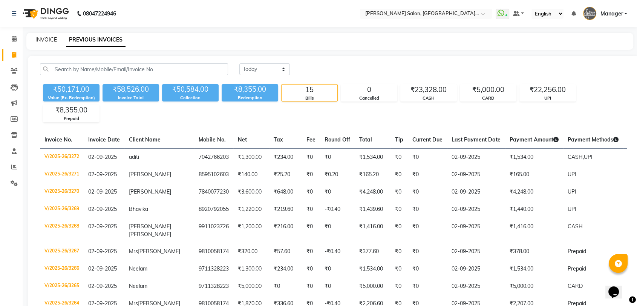
click at [51, 36] on link "INVOICE" at bounding box center [45, 39] width 21 height 7
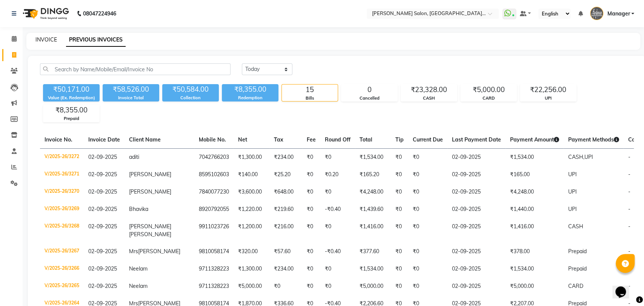
select select "service"
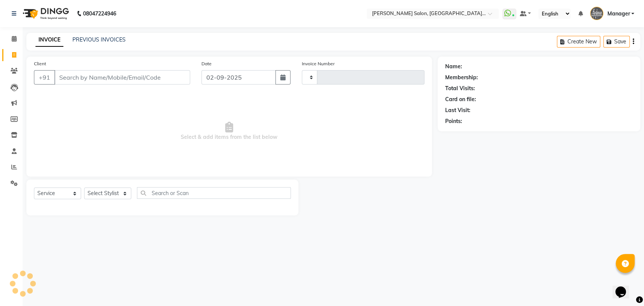
type input "3273"
select select "5893"
drag, startPoint x: 98, startPoint y: 46, endPoint x: 106, endPoint y: 39, distance: 10.1
click at [99, 46] on div "INVOICE PREVIOUS INVOICES Create New Save" at bounding box center [333, 42] width 614 height 18
click at [106, 39] on link "PREVIOUS INVOICES" at bounding box center [98, 39] width 53 height 7
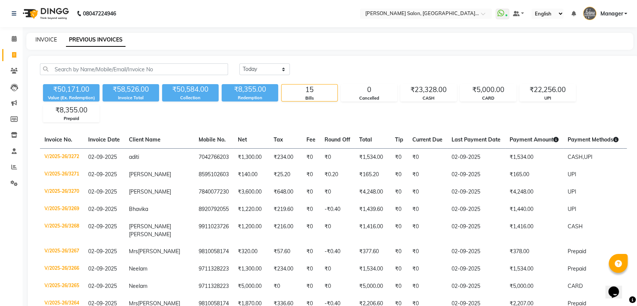
click at [36, 38] on link "INVOICE" at bounding box center [45, 39] width 21 height 7
select select "service"
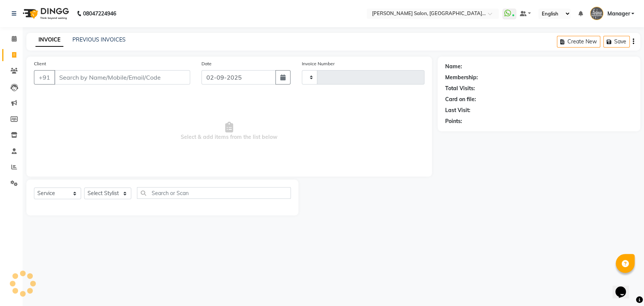
type input "3273"
select select "5893"
click at [15, 167] on icon at bounding box center [14, 167] width 6 height 6
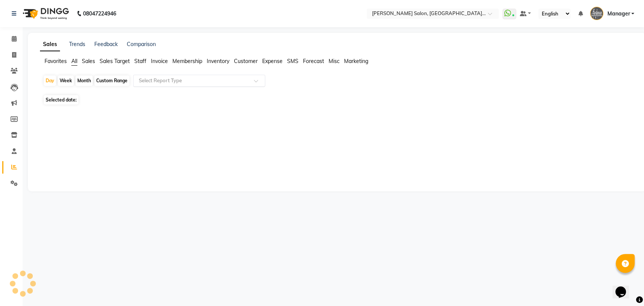
click at [211, 76] on div "Select Report Type" at bounding box center [199, 81] width 132 height 12
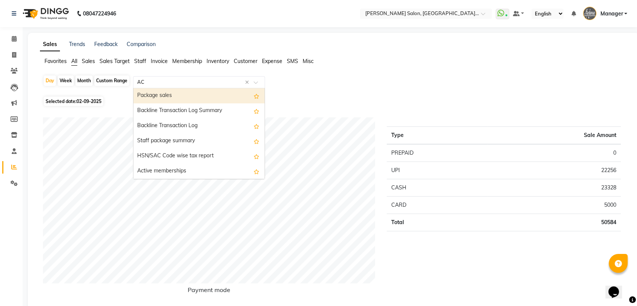
type input "ACT"
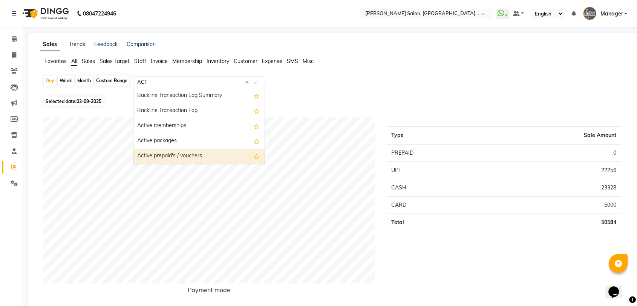
click at [154, 153] on div "Active prepaid's / vouchers" at bounding box center [198, 156] width 131 height 15
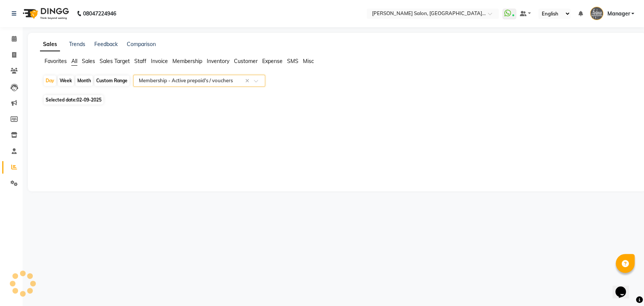
select select "pdf"
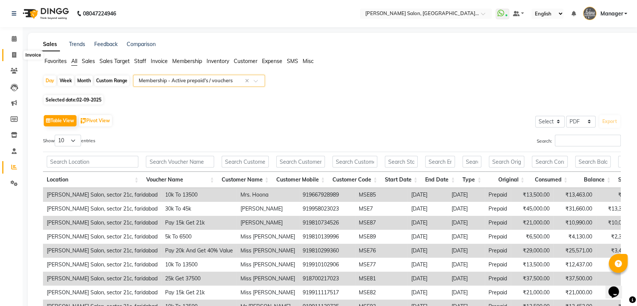
click at [15, 55] on icon at bounding box center [14, 55] width 4 height 6
select select "service"
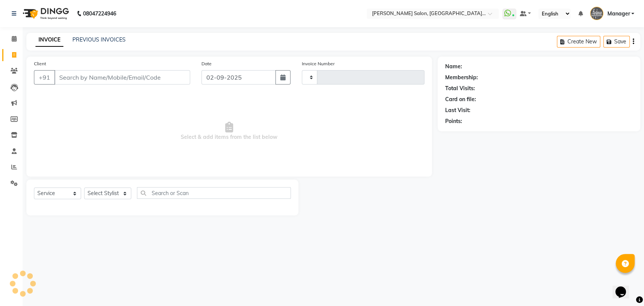
type input "3273"
select select "5893"
click at [84, 198] on select "Select Stylist Anil Pedicurist Arman ashish female stylist Ashutosh Singhal KHU…" at bounding box center [116, 193] width 64 height 12
select select "48533"
click at [84, 187] on select "Select Stylist Anil Pedicurist Arman ashish female stylist Ashutosh Singhal KHU…" at bounding box center [116, 193] width 64 height 12
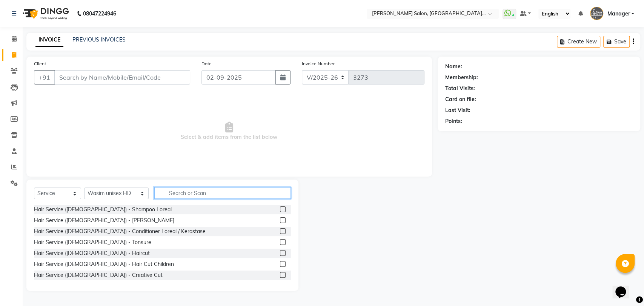
click at [158, 189] on input "text" at bounding box center [222, 193] width 137 height 12
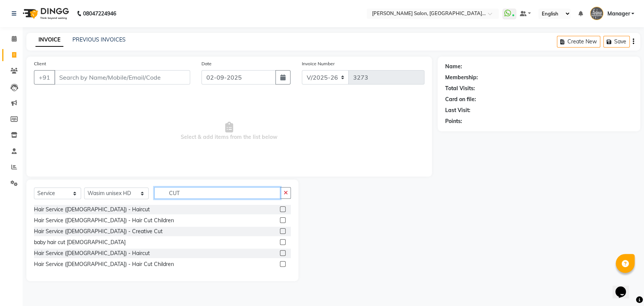
type input "CUT"
click at [284, 209] on label at bounding box center [283, 209] width 6 height 6
click at [284, 209] on input "checkbox" at bounding box center [282, 209] width 5 height 5
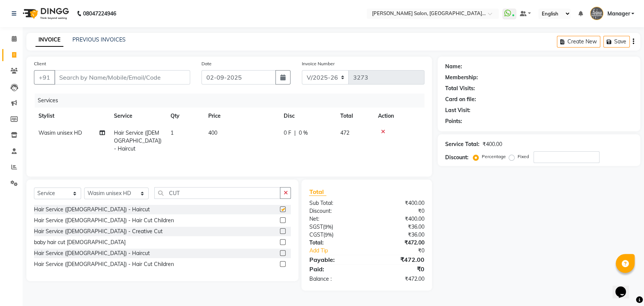
click at [218, 207] on div "Hair Service (Male) - Haircut" at bounding box center [162, 209] width 257 height 9
checkbox input "false"
click at [212, 198] on input "CUT" at bounding box center [217, 193] width 126 height 12
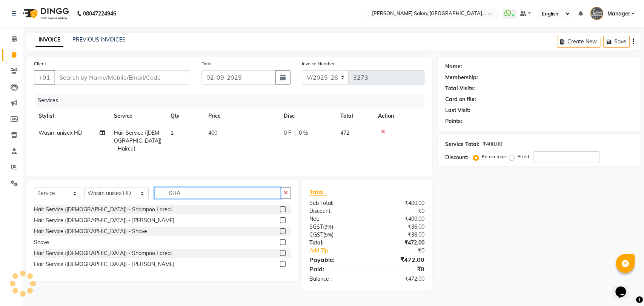
type input "SHA"
click at [283, 207] on label at bounding box center [283, 209] width 6 height 6
click at [283, 207] on input "checkbox" at bounding box center [282, 209] width 5 height 5
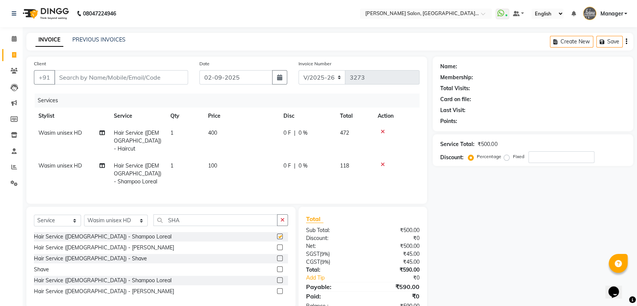
checkbox input "false"
click at [133, 71] on input "Client" at bounding box center [121, 77] width 134 height 14
type input "9"
type input "0"
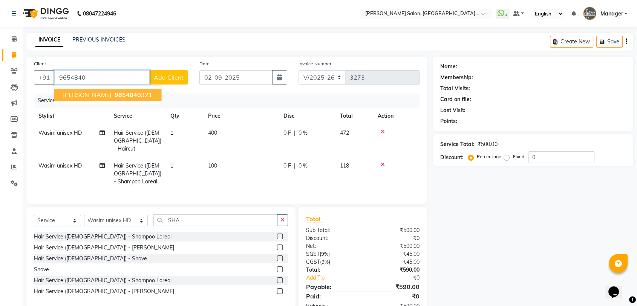
click at [135, 98] on span "9654840" at bounding box center [128, 95] width 26 height 8
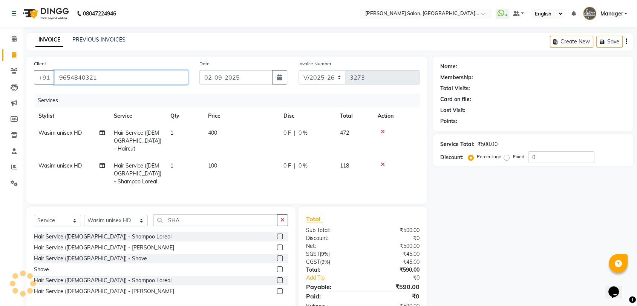
type input "9654840321"
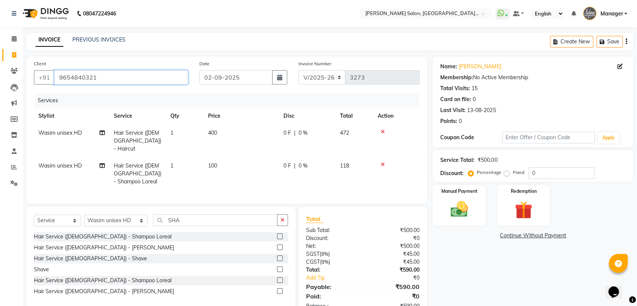
click at [102, 75] on input "9654840321" at bounding box center [121, 77] width 134 height 14
click at [115, 215] on select "Select Stylist Anil Pedicurist Arman ashish female stylist Ashutosh Singhal KHU…" at bounding box center [116, 221] width 64 height 12
click at [101, 72] on input "9654840321" at bounding box center [121, 77] width 134 height 14
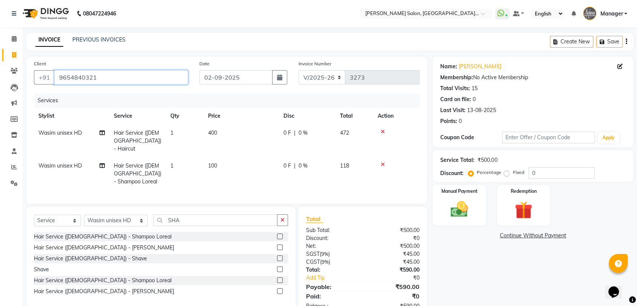
click at [101, 72] on input "9654840321" at bounding box center [121, 77] width 134 height 14
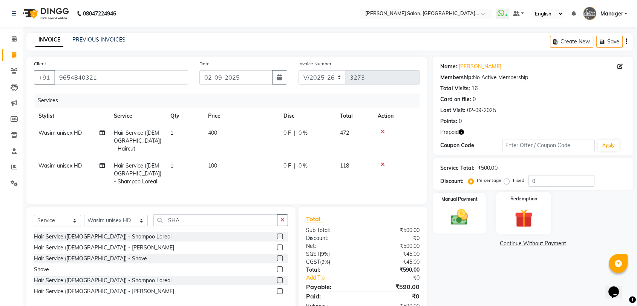
click at [531, 212] on img at bounding box center [523, 218] width 29 height 23
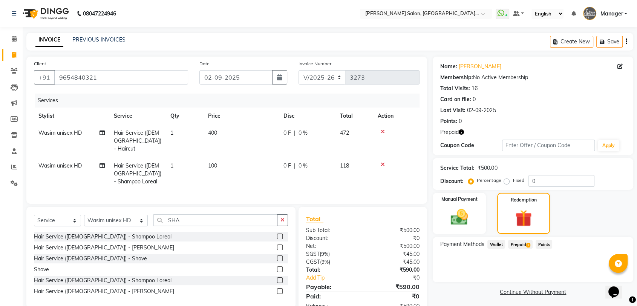
click at [517, 247] on span "Prepaid 1" at bounding box center [520, 244] width 25 height 9
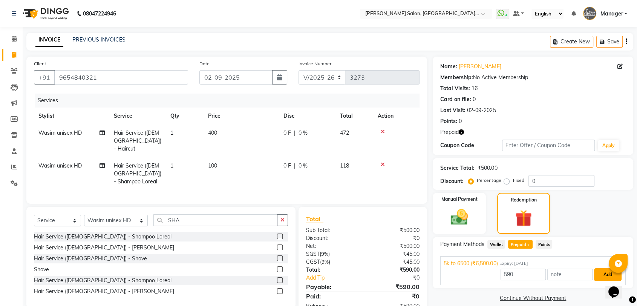
click at [600, 276] on button "Add" at bounding box center [608, 274] width 28 height 13
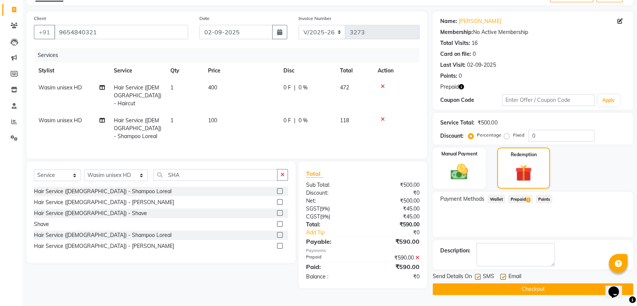
scroll to position [45, 0]
click at [576, 288] on button "Checkout" at bounding box center [533, 289] width 201 height 12
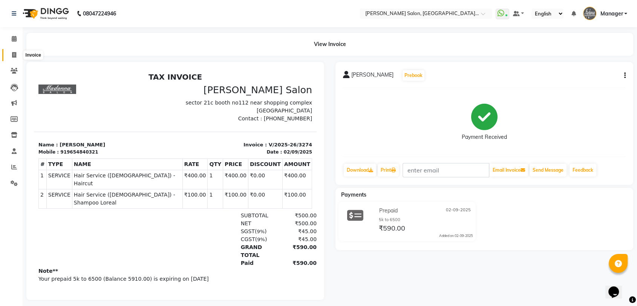
click at [15, 55] on icon at bounding box center [14, 55] width 4 height 6
select select "service"
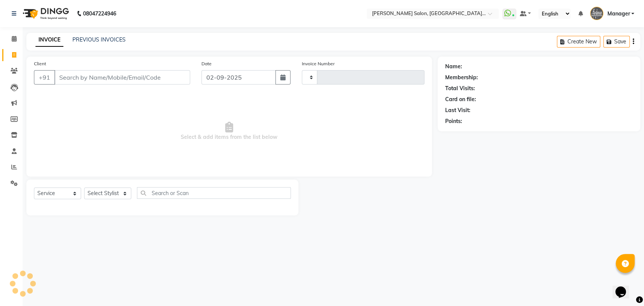
type input "3275"
select select "5893"
click at [107, 40] on link "PREVIOUS INVOICES" at bounding box center [98, 39] width 53 height 7
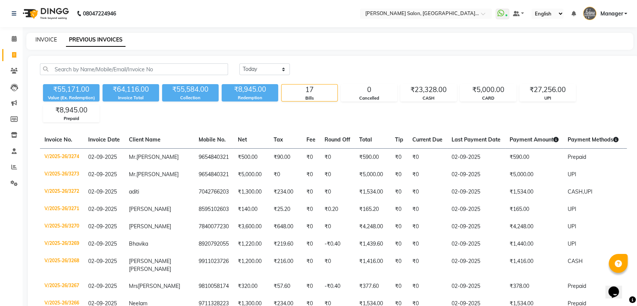
click at [48, 37] on link "INVOICE" at bounding box center [45, 39] width 21 height 7
select select "service"
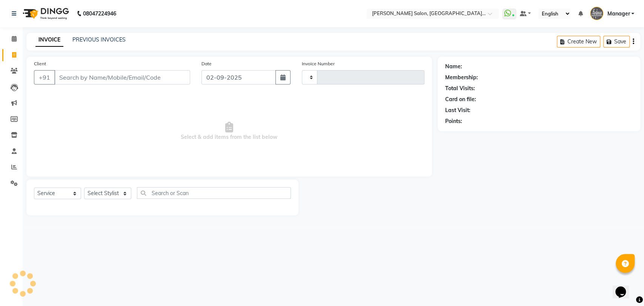
type input "3275"
select select "5893"
click at [115, 196] on select "Select Stylist Anil Pedicurist Arman ashish female stylist Ashutosh Singhal KHU…" at bounding box center [116, 193] width 64 height 12
select select "90698"
click at [84, 187] on select "Select Stylist Anil Pedicurist Arman ashish female stylist Ashutosh Singhal KHU…" at bounding box center [116, 193] width 64 height 12
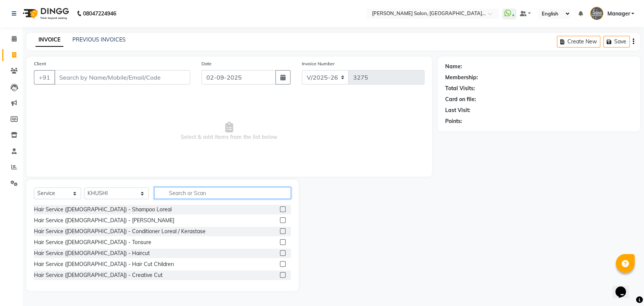
click at [170, 194] on input "text" at bounding box center [222, 193] width 137 height 12
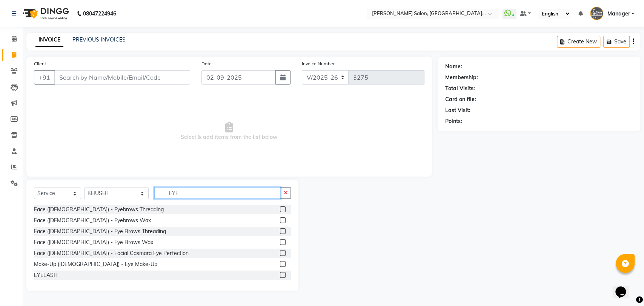
type input "EYE"
click at [280, 229] on label at bounding box center [283, 231] width 6 height 6
click at [280, 229] on input "checkbox" at bounding box center [282, 231] width 5 height 5
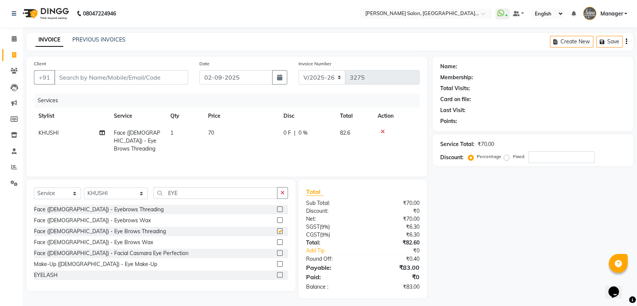
checkbox input "false"
click at [89, 194] on select "Select Stylist Anil Pedicurist Arman ashish female stylist Ashutosh Singhal KHU…" at bounding box center [116, 193] width 64 height 12
select select "48533"
click at [84, 187] on select "Select Stylist Anil Pedicurist Arman ashish female stylist Ashutosh Singhal KHU…" at bounding box center [116, 193] width 64 height 12
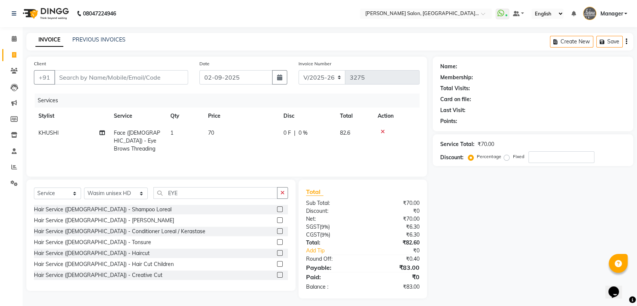
click at [153, 185] on div "Select Service Product Membership Package Voucher Prepaid Gift Card Select Styl…" at bounding box center [160, 234] width 269 height 111
click at [156, 188] on input "EYE" at bounding box center [215, 193] width 124 height 12
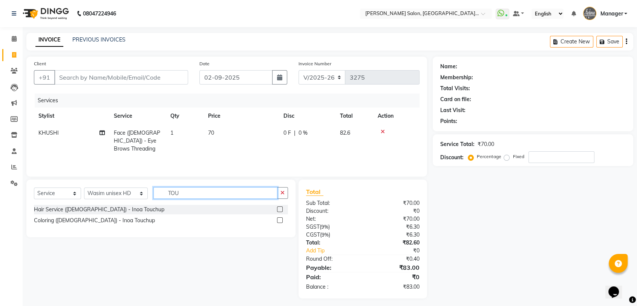
type input "TOU"
click at [279, 219] on label at bounding box center [280, 220] width 6 height 6
click at [279, 219] on input "checkbox" at bounding box center [279, 220] width 5 height 5
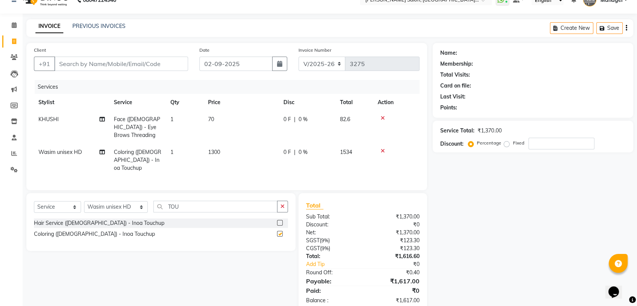
checkbox input "false"
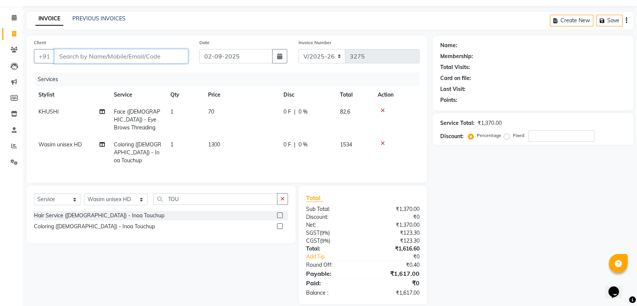
click at [92, 60] on input "Client" at bounding box center [121, 56] width 134 height 14
type input "9"
type input "0"
click at [127, 51] on input "98" at bounding box center [121, 56] width 134 height 14
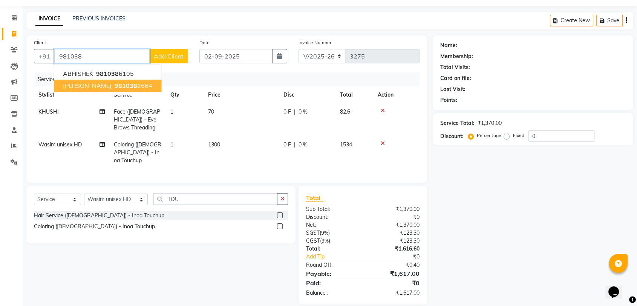
click at [129, 84] on button "nandita 981038 2664" at bounding box center [107, 86] width 107 height 12
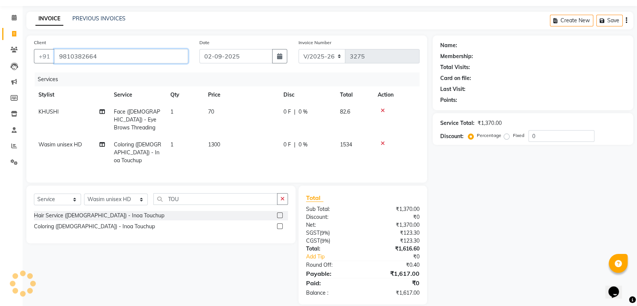
type input "9810382664"
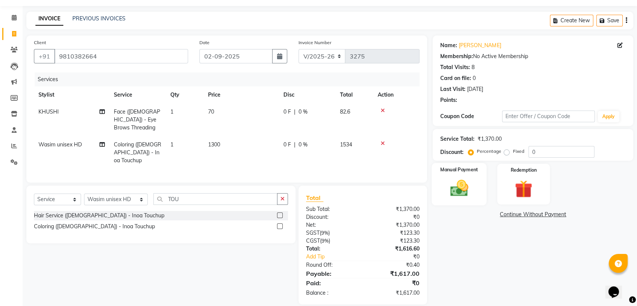
click at [462, 183] on img at bounding box center [459, 188] width 29 height 21
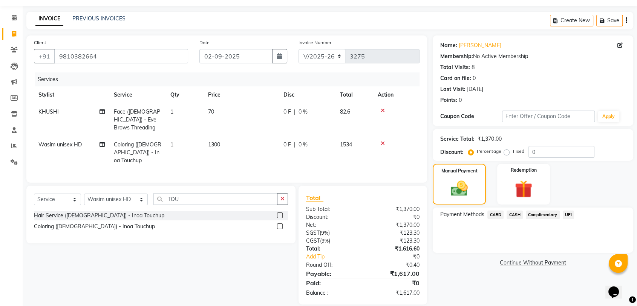
click at [573, 215] on span "UPI" at bounding box center [569, 214] width 12 height 9
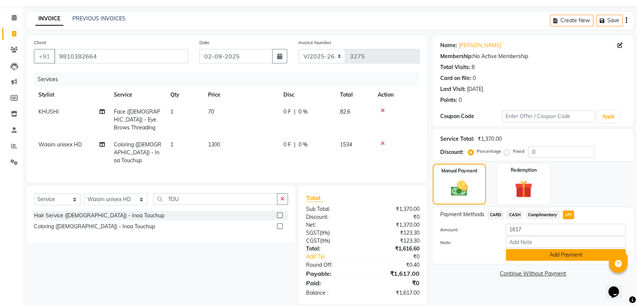
click at [555, 256] on button "Add Payment" at bounding box center [566, 255] width 120 height 12
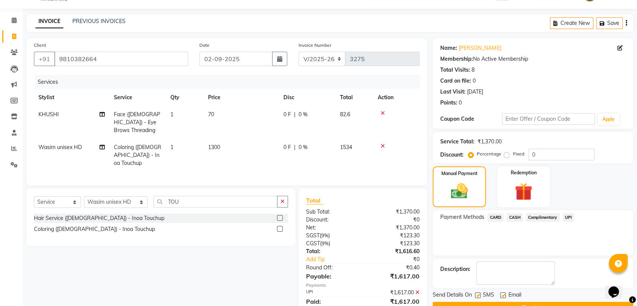
scroll to position [37, 0]
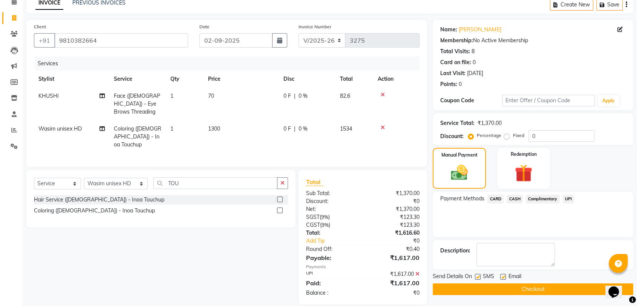
click at [561, 288] on button "Checkout" at bounding box center [533, 289] width 201 height 12
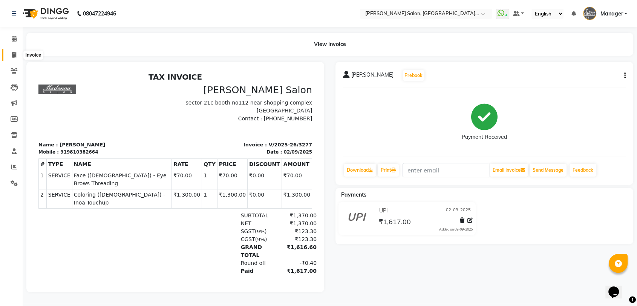
click at [11, 51] on span at bounding box center [14, 55] width 13 height 9
select select "service"
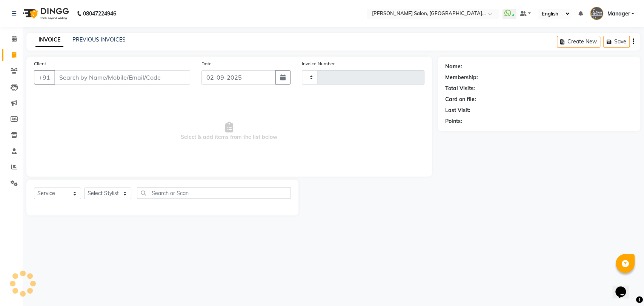
type input "3278"
select select "5893"
click at [101, 39] on link "PREVIOUS INVOICES" at bounding box center [98, 39] width 53 height 7
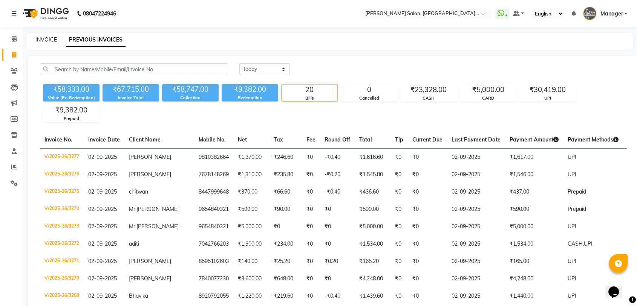
click at [41, 43] on link "INVOICE" at bounding box center [45, 39] width 21 height 7
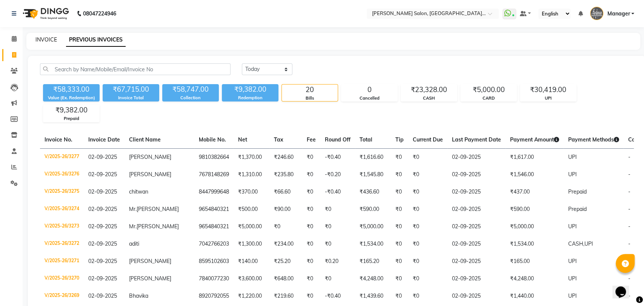
select select "service"
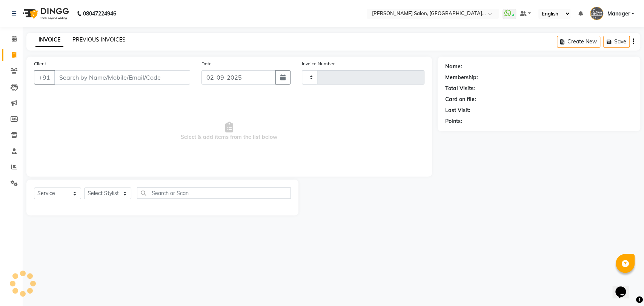
type input "3278"
select select "5893"
click at [100, 42] on link "PREVIOUS INVOICES" at bounding box center [98, 39] width 53 height 7
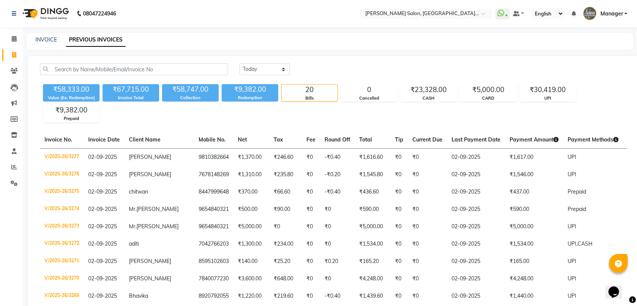
click at [18, 173] on li "Reports" at bounding box center [11, 167] width 23 height 16
click at [15, 168] on icon at bounding box center [14, 167] width 6 height 6
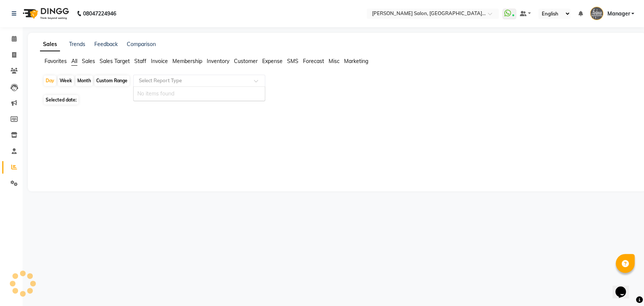
click at [158, 85] on div "Select Report Type" at bounding box center [199, 81] width 132 height 12
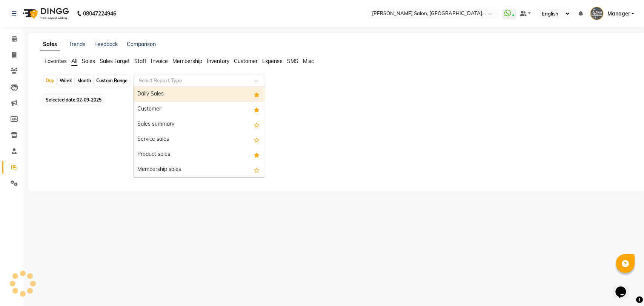
click at [157, 91] on div "Daily Sales" at bounding box center [198, 94] width 131 height 15
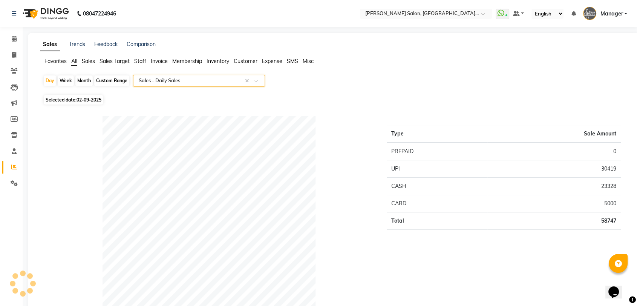
select select "pdf"
click at [12, 53] on icon at bounding box center [14, 55] width 4 height 6
select select "service"
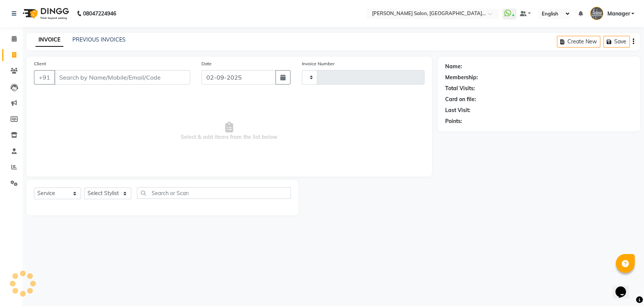
type input "3278"
select select "5893"
click at [9, 168] on span at bounding box center [14, 167] width 13 height 9
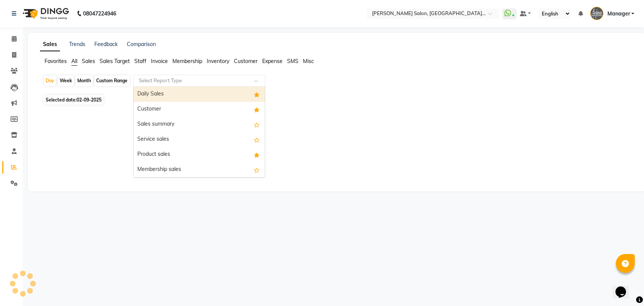
click at [154, 77] on input "text" at bounding box center [191, 81] width 109 height 8
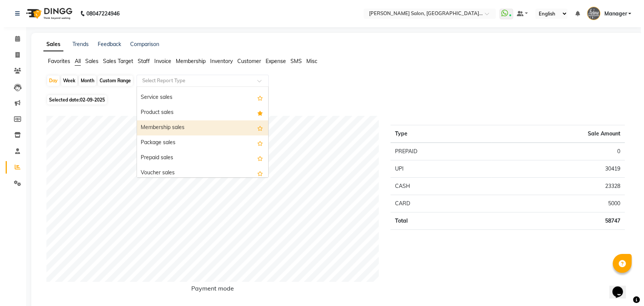
scroll to position [84, 0]
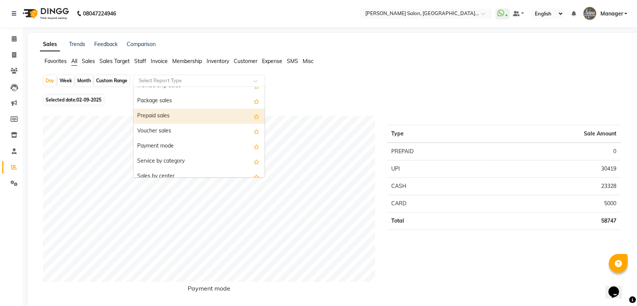
click at [168, 118] on div "Prepaid sales" at bounding box center [198, 116] width 131 height 15
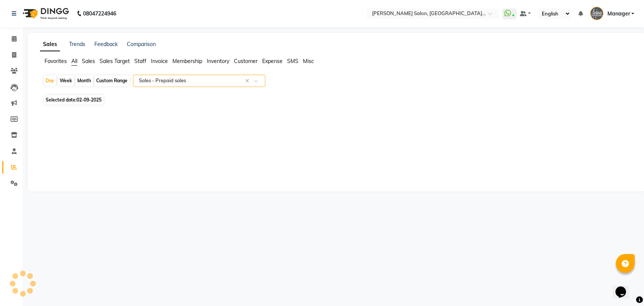
select select "pdf"
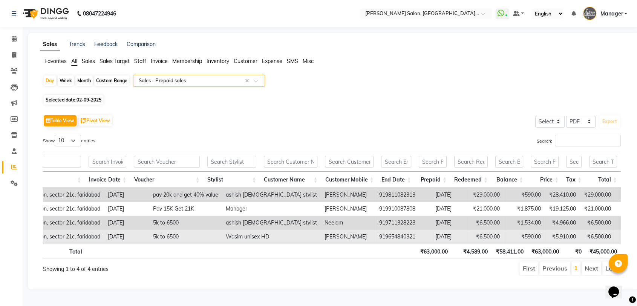
scroll to position [0, 0]
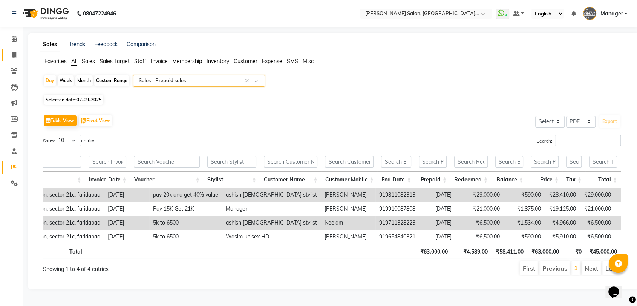
click at [3, 47] on ul "Calendar Invoice Clients Leads Marketing Members Inventory Staff Reports Settin…" at bounding box center [11, 113] width 23 height 164
click at [13, 55] on icon at bounding box center [14, 55] width 4 height 6
select select "service"
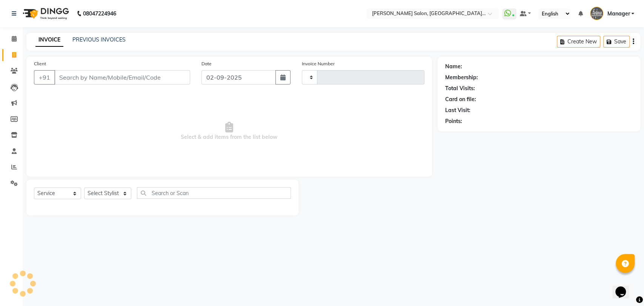
type input "3278"
select select "5893"
click at [87, 38] on link "PREVIOUS INVOICES" at bounding box center [98, 39] width 53 height 7
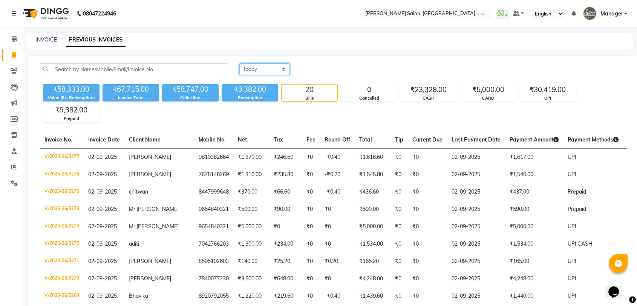
click at [280, 70] on select "Today Yesterday Custom Range" at bounding box center [264, 69] width 51 height 12
select select "range"
click at [239, 63] on select "Today Yesterday Custom Range" at bounding box center [264, 69] width 51 height 12
click at [317, 69] on input "02-09-2025" at bounding box center [326, 69] width 53 height 11
select select "9"
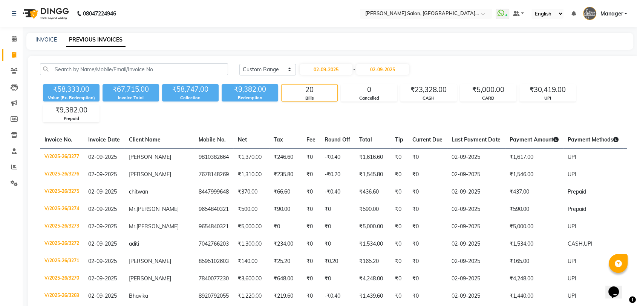
select select "2025"
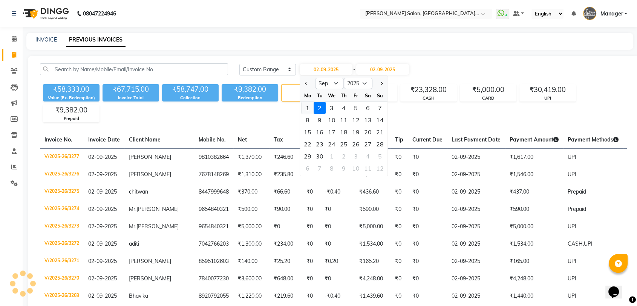
click at [309, 109] on div "1" at bounding box center [308, 108] width 12 height 12
type input "01-09-2025"
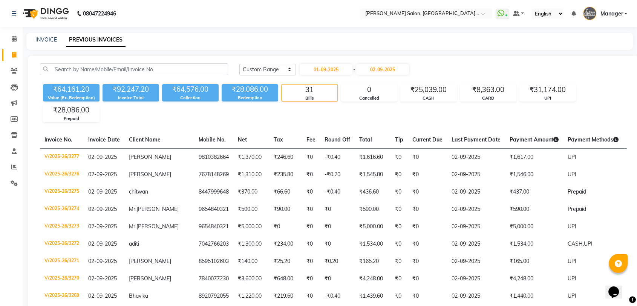
click at [349, 41] on div "INVOICE PREVIOUS INVOICES" at bounding box center [325, 40] width 598 height 8
click at [11, 170] on span at bounding box center [14, 167] width 13 height 9
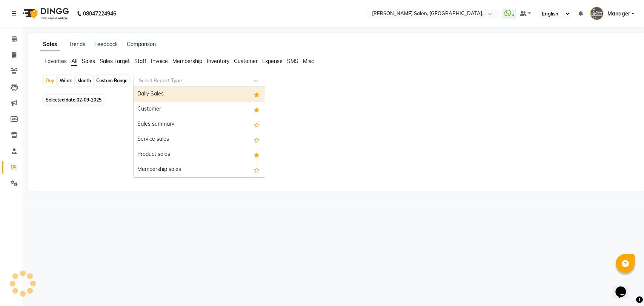
click at [173, 82] on input "text" at bounding box center [191, 81] width 109 height 8
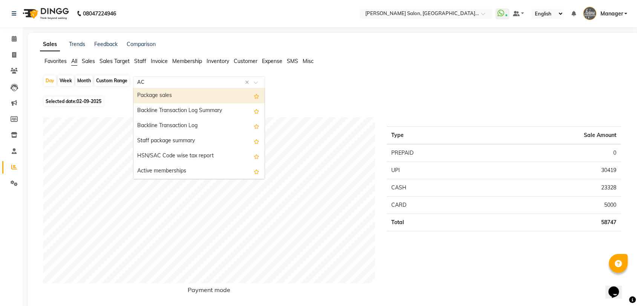
type input "ACT"
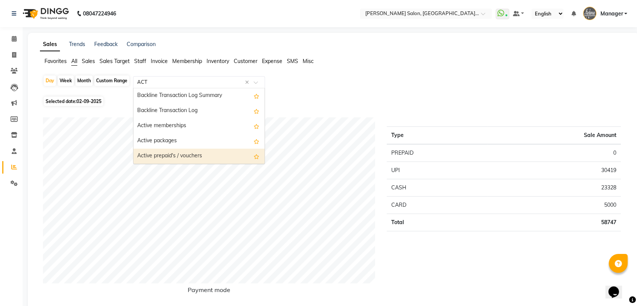
click at [183, 151] on div "Active prepaid's / vouchers" at bounding box center [198, 156] width 131 height 15
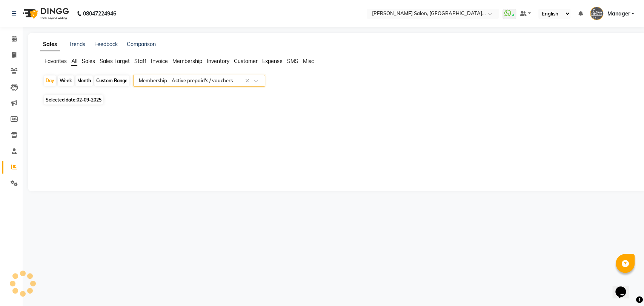
select select "pdf"
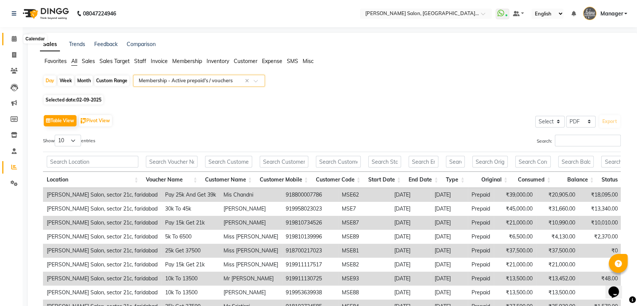
click at [13, 39] on icon at bounding box center [14, 39] width 5 height 6
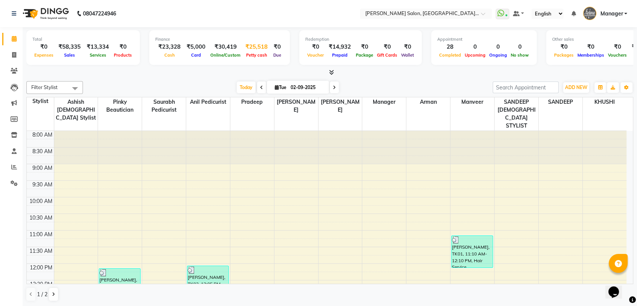
click at [246, 49] on div "₹25,518" at bounding box center [256, 47] width 28 height 9
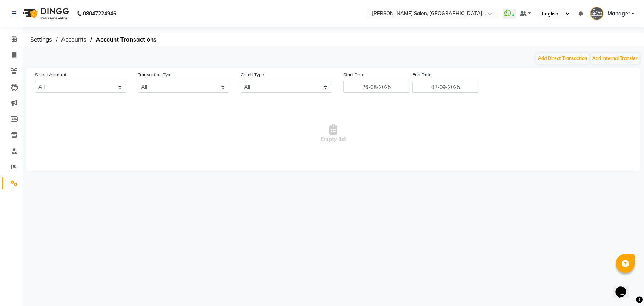
select select "4853"
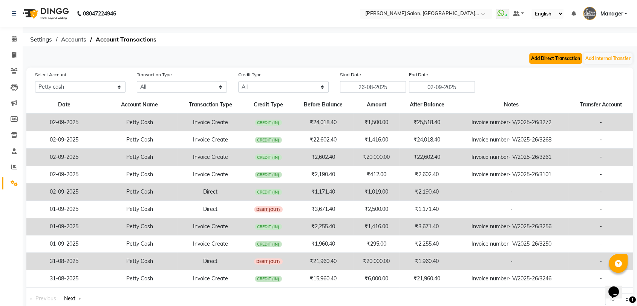
click at [557, 55] on button "Add Direct Transaction" at bounding box center [555, 58] width 53 height 11
select select "direct"
select select "4853"
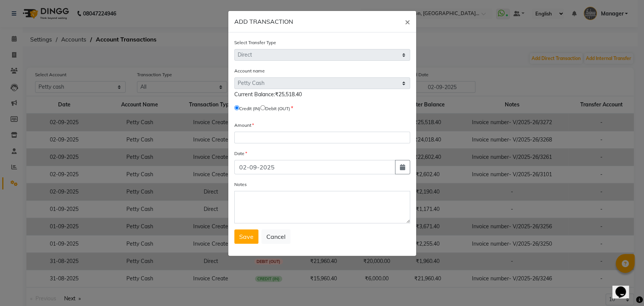
click at [265, 108] on input "radio" at bounding box center [262, 107] width 5 height 5
radio input "true"
click at [265, 130] on div "Amount" at bounding box center [322, 132] width 176 height 22
click at [265, 132] on input "number" at bounding box center [322, 138] width 176 height 12
type input "23500"
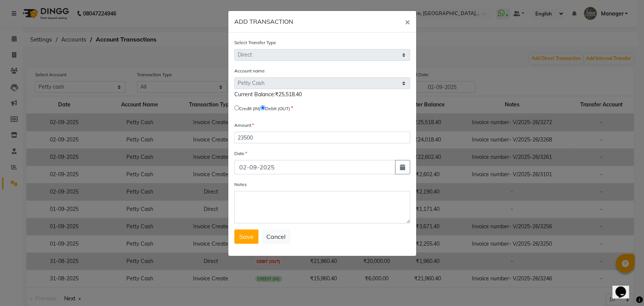
click at [245, 243] on div "Select Transfer Type Select Direct Internal Account name Select Petty Cash Defa…" at bounding box center [322, 143] width 188 height 223
click at [246, 239] on span "Save" at bounding box center [246, 237] width 14 height 8
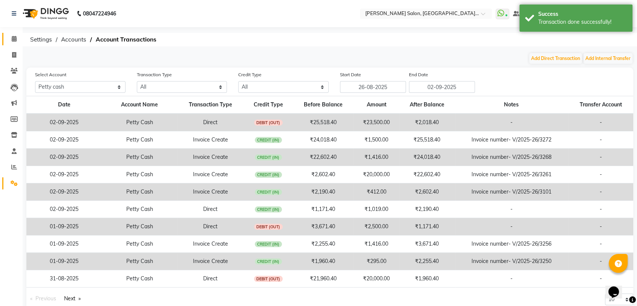
click at [17, 40] on span at bounding box center [14, 39] width 13 height 9
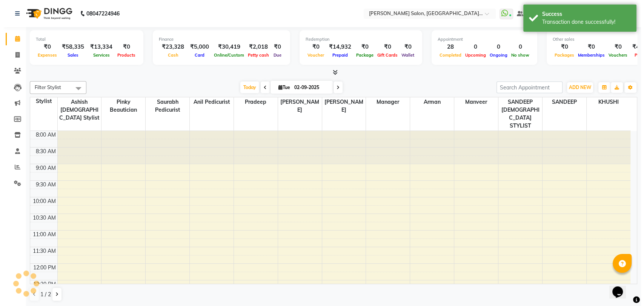
scroll to position [320, 0]
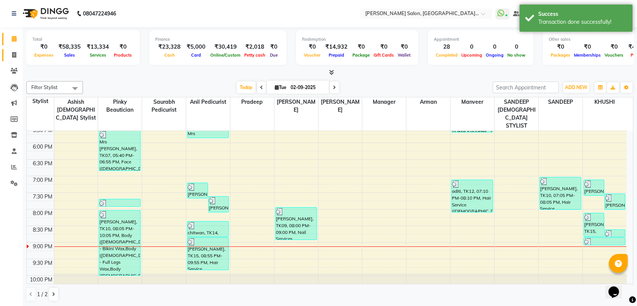
click at [14, 49] on link "Invoice" at bounding box center [11, 55] width 18 height 12
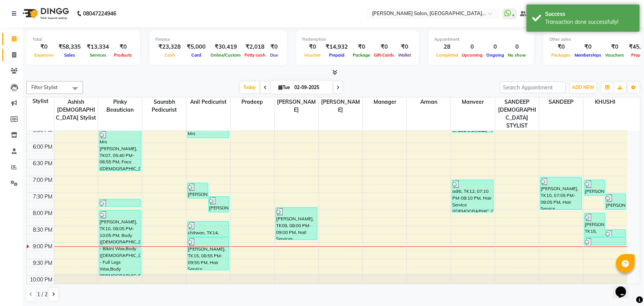
select select "5893"
select select "service"
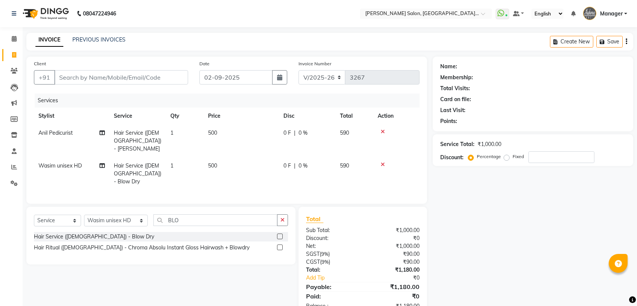
select select "5893"
select select "service"
select select "48533"
click at [103, 221] on select "Select Stylist Anil Pedicurist [PERSON_NAME] [DEMOGRAPHIC_DATA] stylist [PERSON…" at bounding box center [116, 221] width 64 height 12
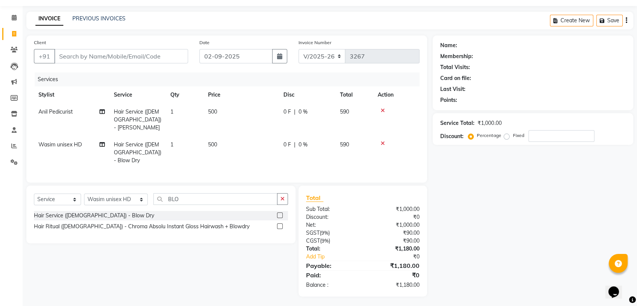
click at [109, 201] on select "Select Stylist Anil Pedicurist [PERSON_NAME] [DEMOGRAPHIC_DATA] stylist [PERSON…" at bounding box center [116, 199] width 64 height 12
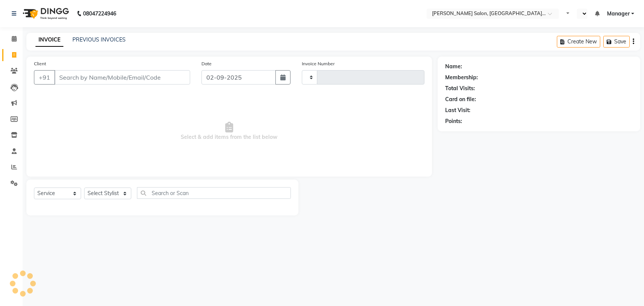
select select "service"
type input "3268"
select select "en"
select select "5893"
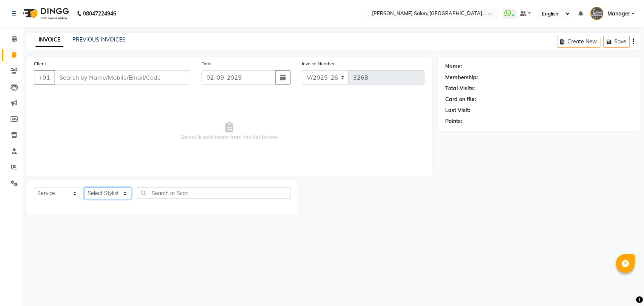
click at [119, 190] on select "Select Stylist" at bounding box center [107, 193] width 47 height 12
click at [119, 190] on select "Select Stylist Anil Pedicurist [PERSON_NAME] [DEMOGRAPHIC_DATA] stylist [PERSON…" at bounding box center [116, 193] width 64 height 12
select select "90698"
click at [84, 187] on select "Select Stylist Anil Pedicurist [PERSON_NAME] [DEMOGRAPHIC_DATA] stylist [PERSON…" at bounding box center [116, 193] width 64 height 12
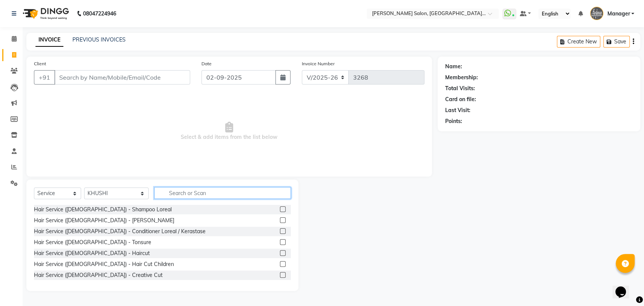
click at [160, 194] on input "text" at bounding box center [222, 193] width 137 height 12
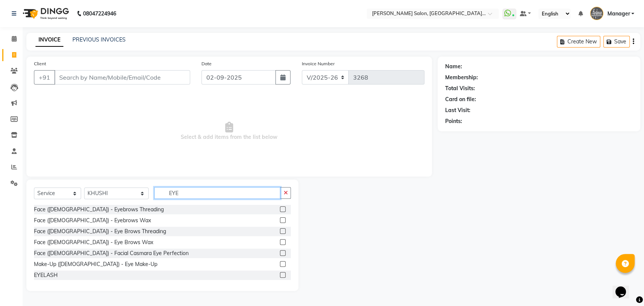
type input "EYE"
click at [280, 244] on label at bounding box center [283, 242] width 6 height 6
click at [280, 244] on input "checkbox" at bounding box center [282, 242] width 5 height 5
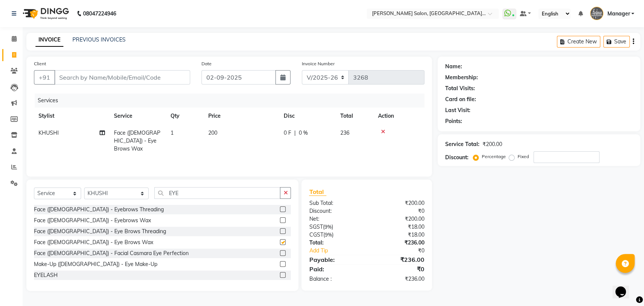
checkbox input "false"
click at [115, 188] on select "Select Stylist Anil Pedicurist [PERSON_NAME] [DEMOGRAPHIC_DATA] stylist [PERSON…" at bounding box center [116, 193] width 64 height 12
select select "48543"
click at [84, 187] on select "Select Stylist Anil Pedicurist [PERSON_NAME] [DEMOGRAPHIC_DATA] stylist [PERSON…" at bounding box center [116, 193] width 64 height 12
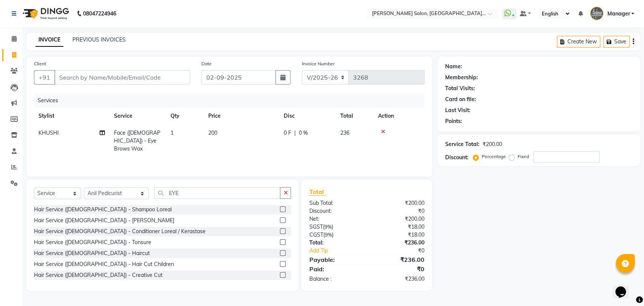
click at [166, 200] on div "Select Service Product Membership Package Voucher Prepaid Gift Card Select Styl…" at bounding box center [162, 196] width 257 height 18
click at [168, 195] on input "EYE" at bounding box center [217, 193] width 126 height 12
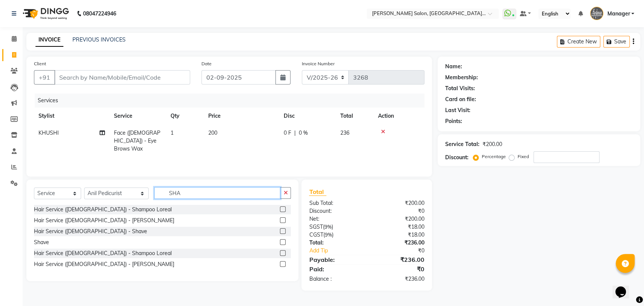
type input "SHA"
click at [280, 265] on label at bounding box center [283, 264] width 6 height 6
click at [280, 265] on input "checkbox" at bounding box center [282, 264] width 5 height 5
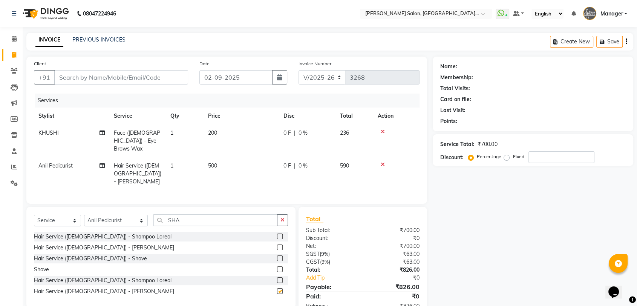
checkbox input "false"
click at [120, 220] on select "Select Stylist Anil Pedicurist [PERSON_NAME] [DEMOGRAPHIC_DATA] stylist [PERSON…" at bounding box center [116, 221] width 64 height 12
select select "48533"
click at [84, 215] on select "Select Stylist Anil Pedicurist [PERSON_NAME] [DEMOGRAPHIC_DATA] stylist [PERSON…" at bounding box center [116, 221] width 64 height 12
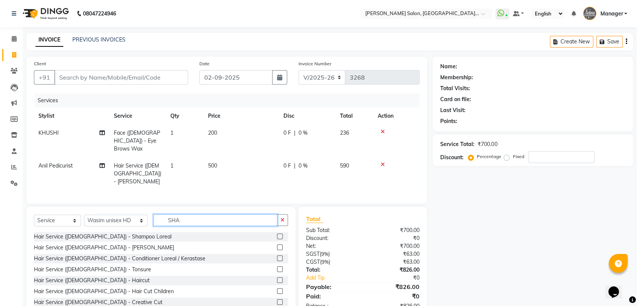
click at [166, 222] on input "SHA" at bounding box center [215, 220] width 124 height 12
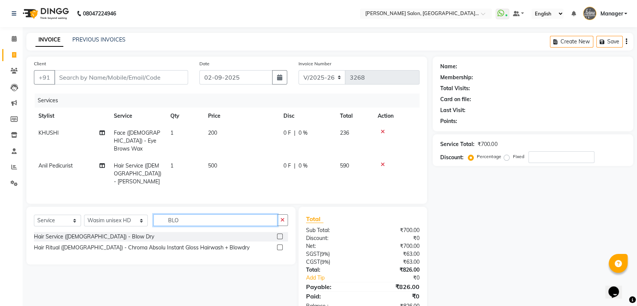
type input "BLO"
click at [281, 235] on label at bounding box center [280, 236] width 6 height 6
click at [281, 235] on input "checkbox" at bounding box center [279, 236] width 5 height 5
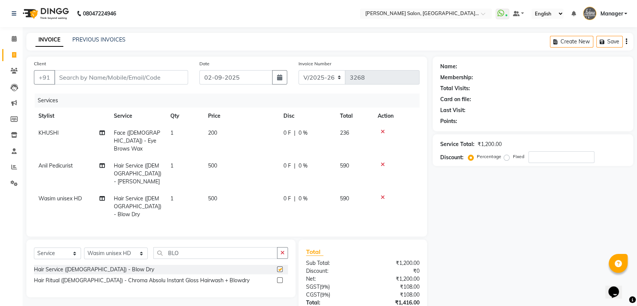
checkbox input "false"
click at [124, 74] on input "Client" at bounding box center [121, 77] width 134 height 14
type input "9"
type input "0"
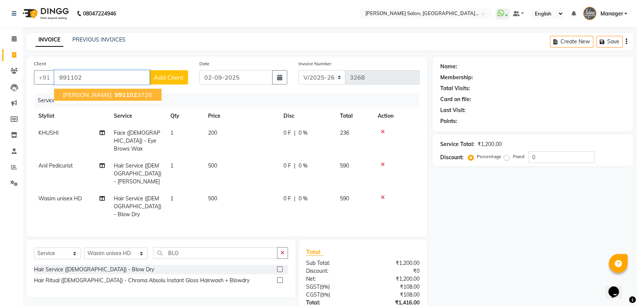
click at [143, 95] on ngb-highlight "991102 3726" at bounding box center [132, 95] width 39 height 8
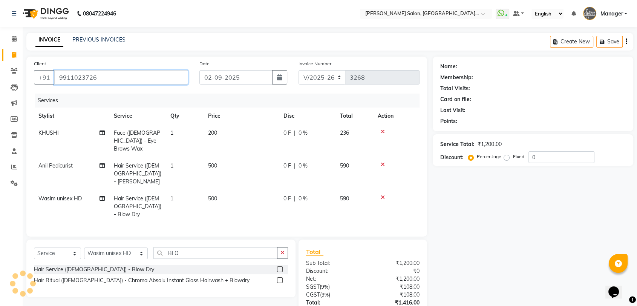
type input "9911023726"
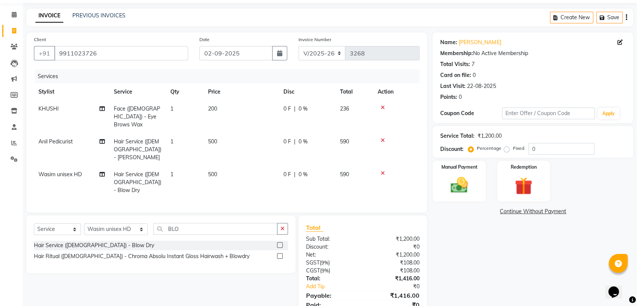
scroll to position [46, 0]
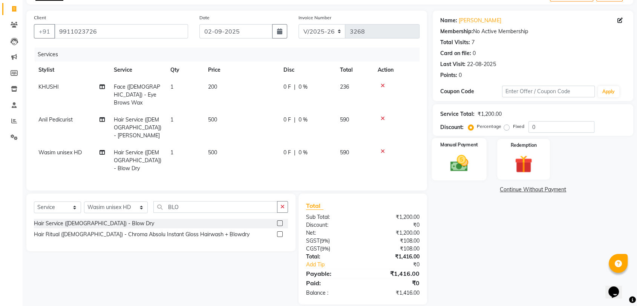
click at [475, 149] on div "Manual Payment" at bounding box center [459, 159] width 55 height 42
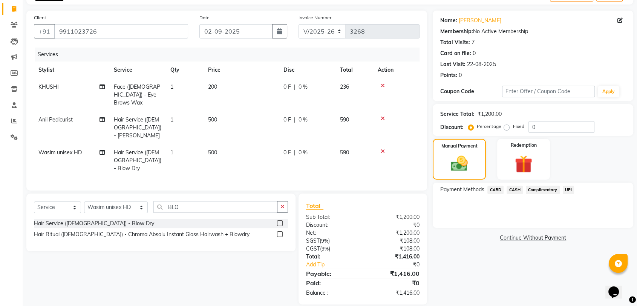
click at [522, 186] on span "CASH" at bounding box center [515, 190] width 16 height 9
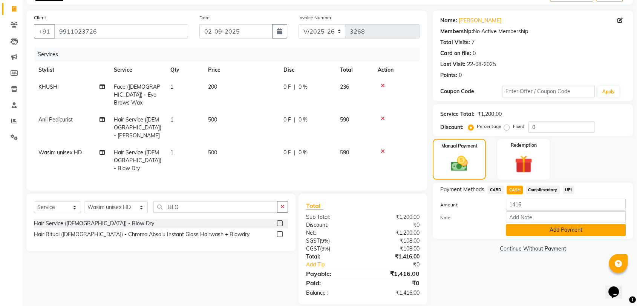
click at [545, 229] on button "Add Payment" at bounding box center [566, 230] width 120 height 12
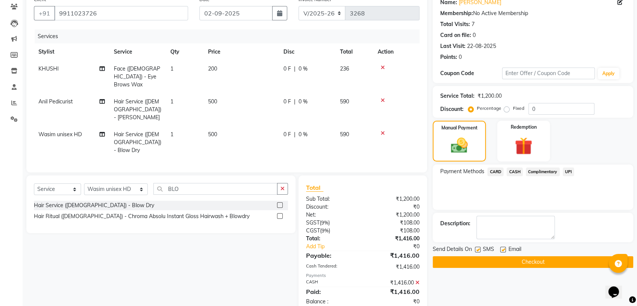
scroll to position [73, 0]
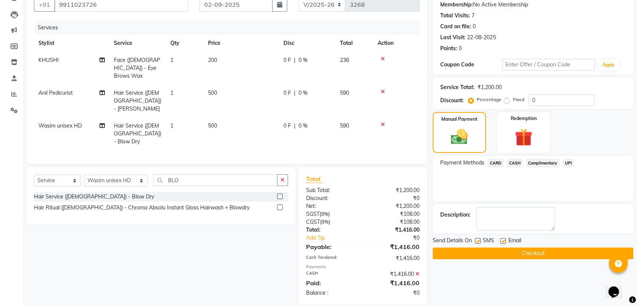
click at [541, 254] on button "Checkout" at bounding box center [533, 253] width 201 height 12
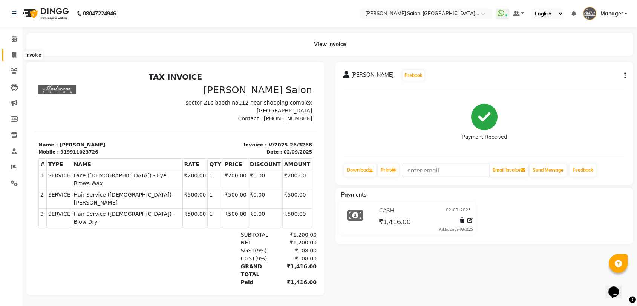
click at [13, 55] on icon at bounding box center [14, 55] width 4 height 6
select select "service"
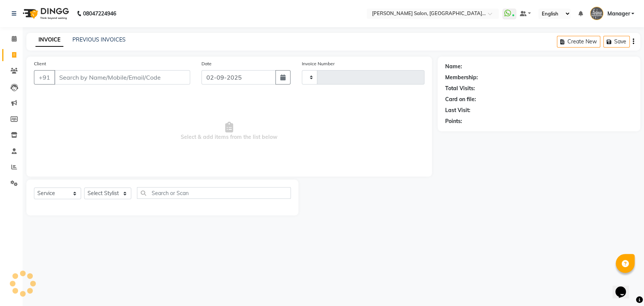
type input "3269"
select select "5893"
click at [106, 190] on select "Select Stylist" at bounding box center [107, 193] width 47 height 12
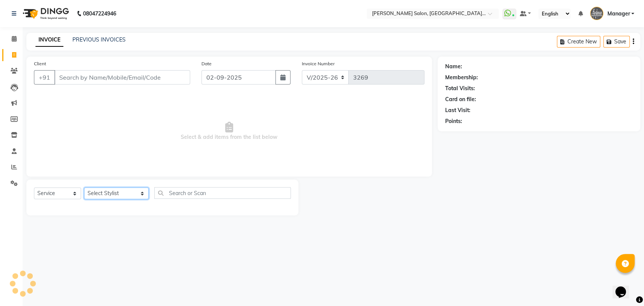
click at [106, 190] on select "Select Stylist Anil Pedicurist Arman ashish female stylist Ashutosh Singhal KHU…" at bounding box center [116, 193] width 64 height 12
select select "90698"
click at [84, 187] on select "Select Stylist Anil Pedicurist Arman ashish female stylist Ashutosh Singhal KHU…" at bounding box center [116, 193] width 64 height 12
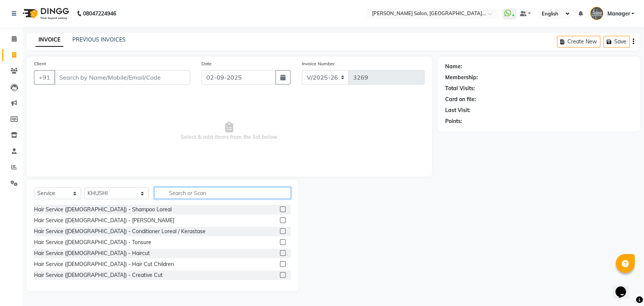
click at [167, 193] on input "text" at bounding box center [222, 193] width 137 height 12
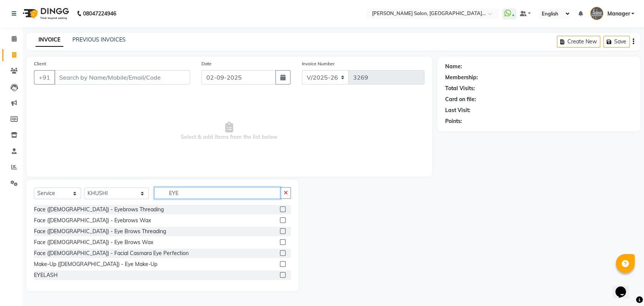
type input "EYE"
click at [280, 229] on label at bounding box center [283, 231] width 6 height 6
click at [280, 229] on input "checkbox" at bounding box center [282, 231] width 5 height 5
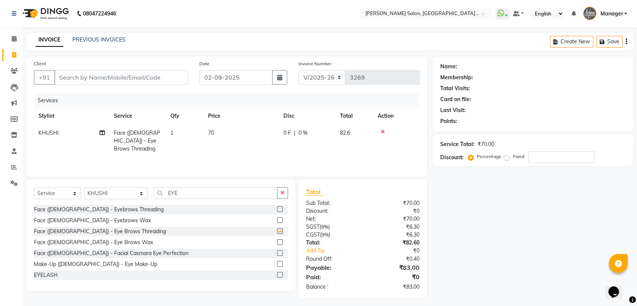
checkbox input "false"
click at [212, 197] on input "EYE" at bounding box center [215, 193] width 124 height 12
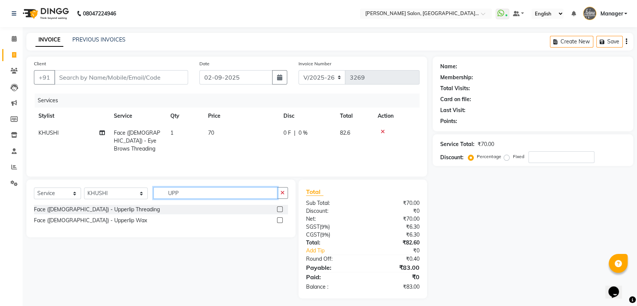
type input "UPP"
click at [283, 208] on div at bounding box center [282, 209] width 11 height 9
click at [282, 207] on label at bounding box center [280, 209] width 6 height 6
click at [282, 207] on input "checkbox" at bounding box center [279, 209] width 5 height 5
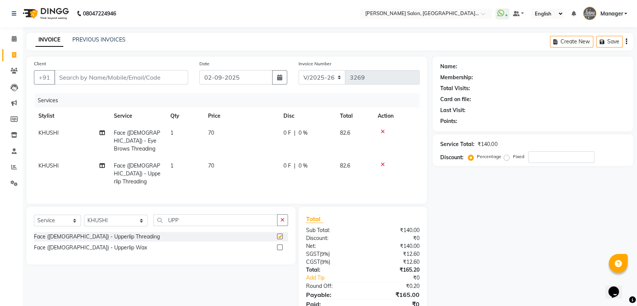
checkbox input "false"
click at [211, 214] on input "UPP" at bounding box center [215, 220] width 124 height 12
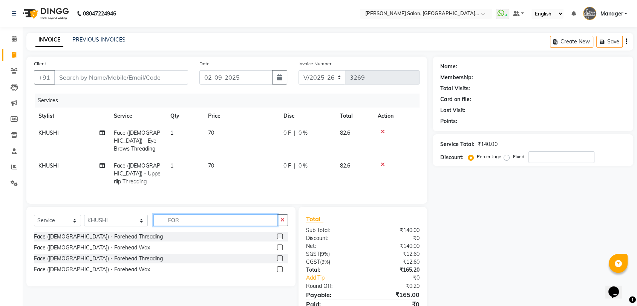
type input "FOR"
click at [278, 255] on label at bounding box center [280, 258] width 6 height 6
click at [278, 256] on input "checkbox" at bounding box center [279, 258] width 5 height 5
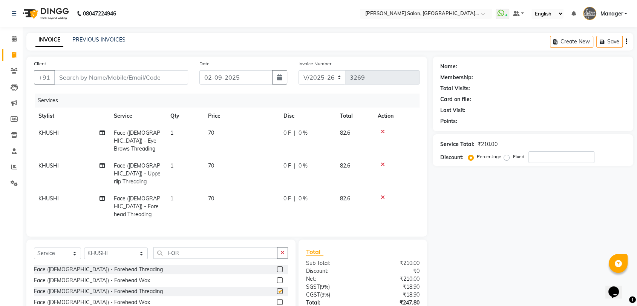
checkbox input "false"
click at [118, 247] on select "Select Stylist Anil Pedicurist Arman ashish female stylist Ashutosh Singhal KHU…" at bounding box center [116, 253] width 64 height 12
select select "48543"
click at [84, 247] on select "Select Stylist Anil Pedicurist Arman ashish female stylist Ashutosh Singhal KHU…" at bounding box center [116, 253] width 64 height 12
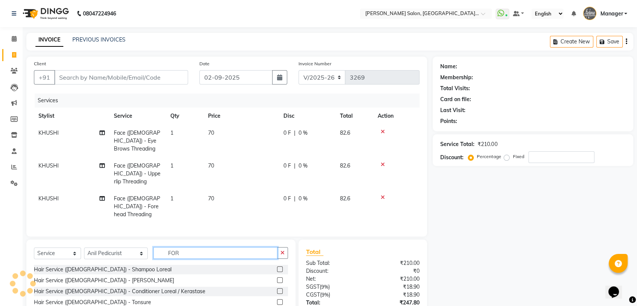
click at [153, 247] on input "FOR" at bounding box center [215, 253] width 124 height 12
type input "SHAM"
click at [281, 288] on label at bounding box center [280, 291] width 6 height 6
click at [281, 289] on input "checkbox" at bounding box center [279, 291] width 5 height 5
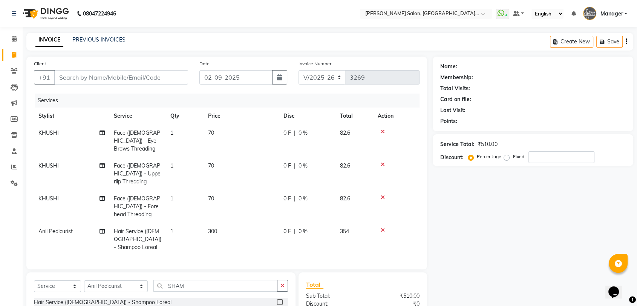
checkbox input "false"
click at [181, 280] on input "SHAM" at bounding box center [215, 286] width 124 height 12
click at [180, 272] on div "Select Service Product Membership Package Voucher Prepaid Gift Card Select Styl…" at bounding box center [160, 312] width 269 height 80
click at [180, 280] on input "SHAM" at bounding box center [215, 286] width 124 height 12
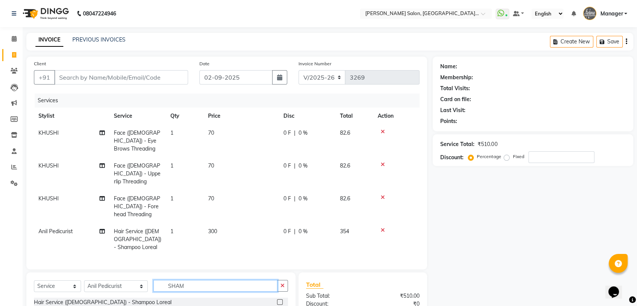
click at [180, 280] on input "SHAM" at bounding box center [215, 286] width 124 height 12
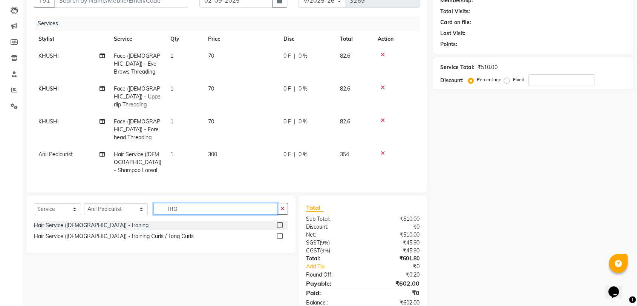
scroll to position [79, 0]
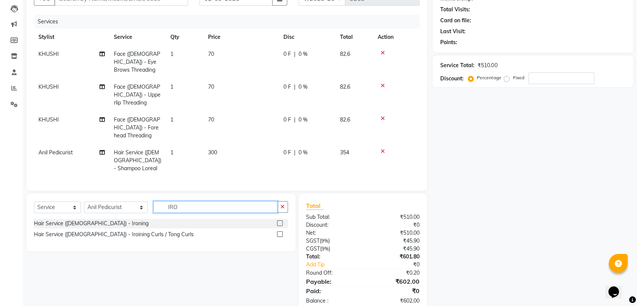
type input "IRO"
click at [281, 220] on label at bounding box center [280, 223] width 6 height 6
click at [281, 221] on input "checkbox" at bounding box center [279, 223] width 5 height 5
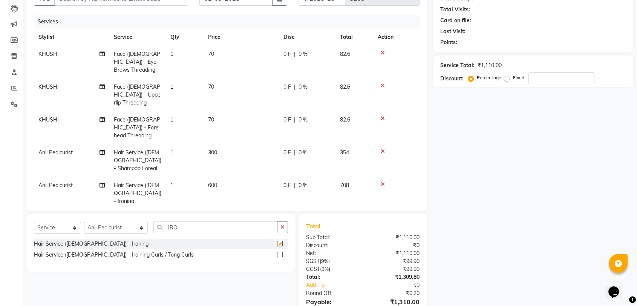
checkbox input "false"
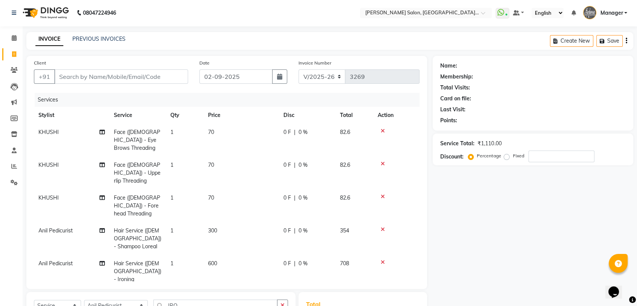
scroll to position [0, 0]
click at [143, 75] on input "Client" at bounding box center [121, 77] width 134 height 14
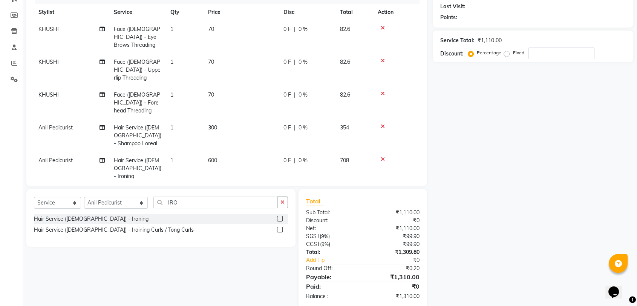
click at [213, 152] on td "600" at bounding box center [241, 168] width 75 height 33
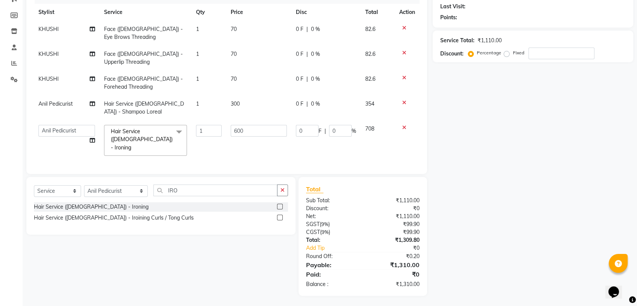
scroll to position [103, 0]
click at [233, 133] on input "600" at bounding box center [259, 132] width 56 height 12
type input "800"
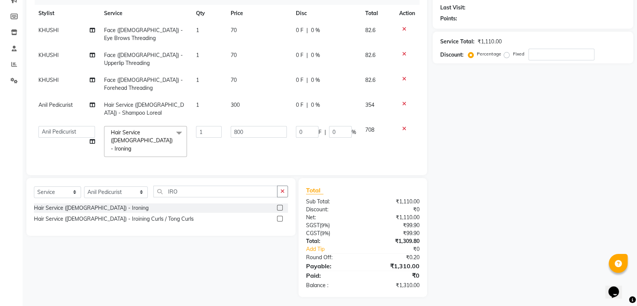
click at [259, 55] on td "70" at bounding box center [258, 59] width 65 height 25
select select "90698"
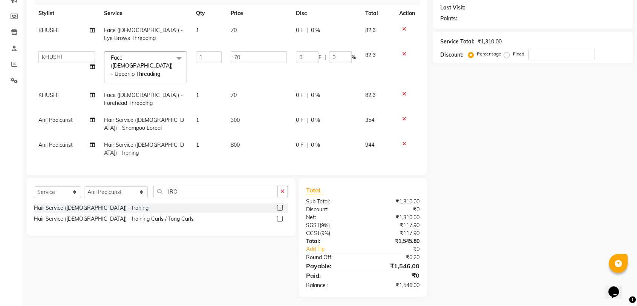
scroll to position [95, 0]
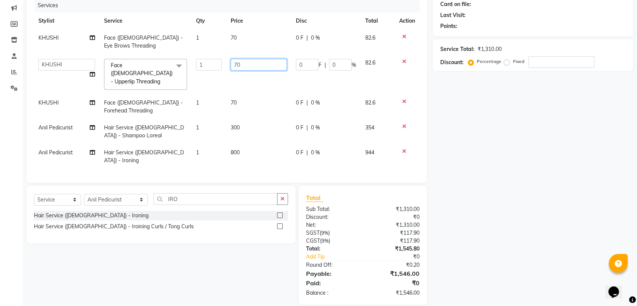
click at [260, 63] on input "70" at bounding box center [259, 65] width 56 height 12
click at [260, 33] on td "70" at bounding box center [258, 41] width 65 height 25
select select "90698"
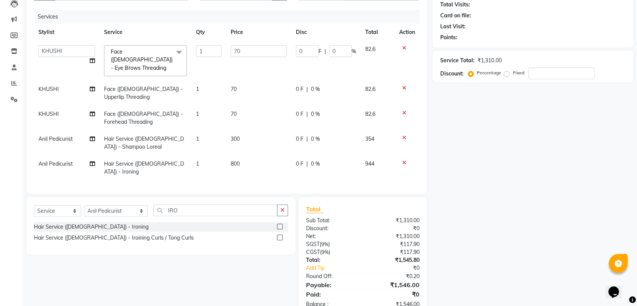
scroll to position [0, 0]
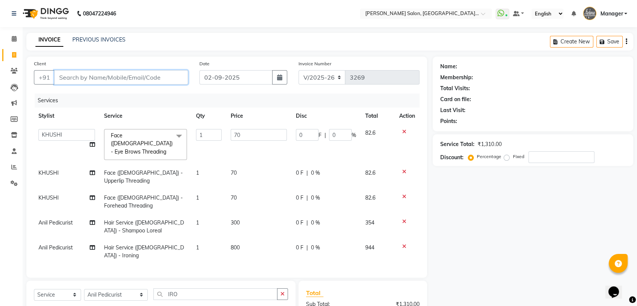
click at [92, 75] on input "Client" at bounding box center [121, 77] width 134 height 14
type input "7"
type input "0"
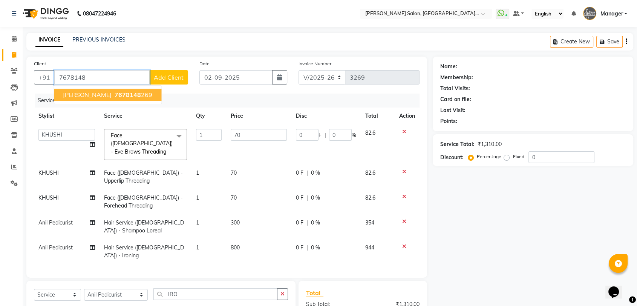
click at [115, 96] on span "7678148" at bounding box center [128, 95] width 26 height 8
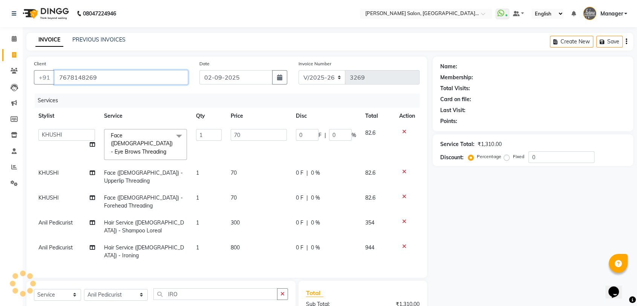
type input "7678148269"
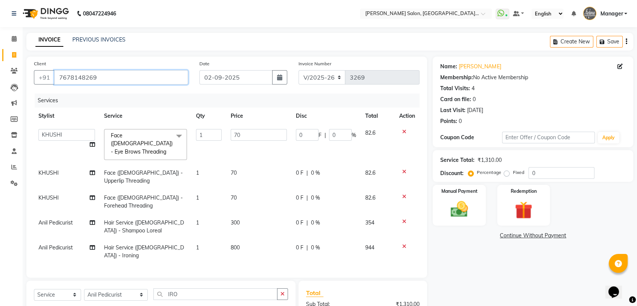
click at [140, 78] on input "7678148269" at bounding box center [121, 77] width 134 height 14
click at [191, 41] on div "INVOICE PREVIOUS INVOICES Create New Save" at bounding box center [329, 42] width 607 height 18
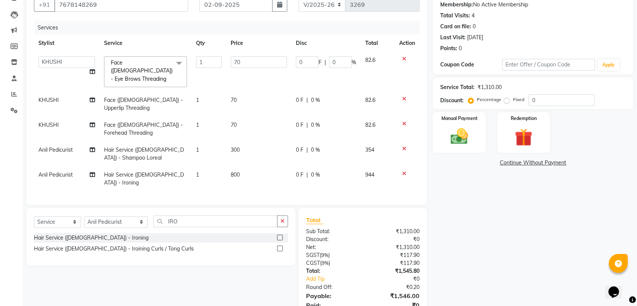
scroll to position [84, 0]
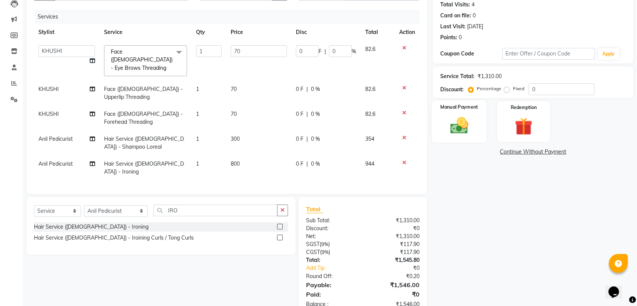
click at [469, 123] on img at bounding box center [459, 125] width 29 height 21
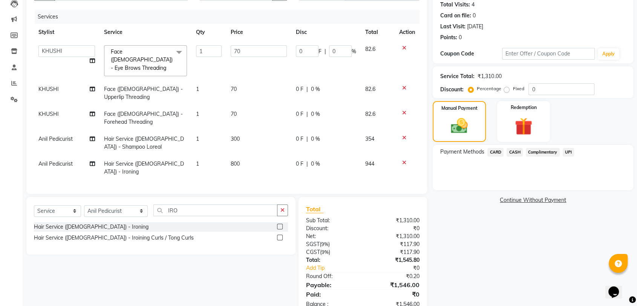
click at [566, 152] on span "UPI" at bounding box center [569, 152] width 12 height 9
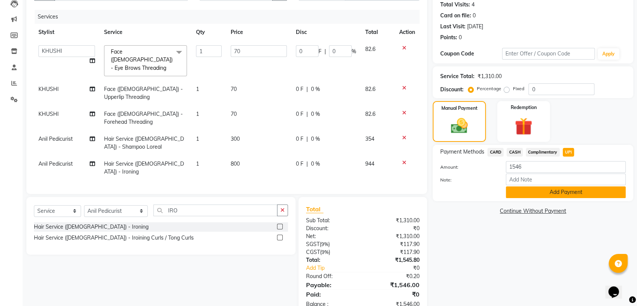
click at [549, 193] on button "Add Payment" at bounding box center [566, 192] width 120 height 12
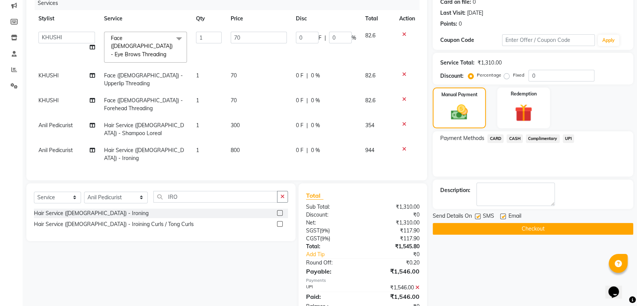
scroll to position [111, 0]
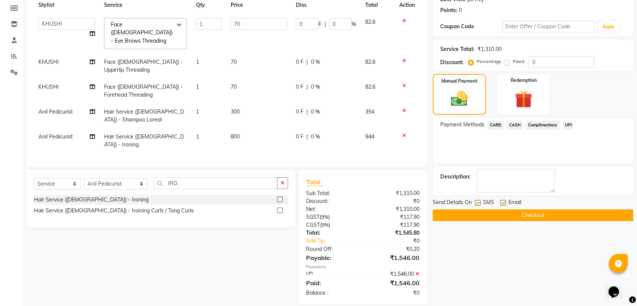
click at [527, 215] on button "Checkout" at bounding box center [533, 215] width 201 height 12
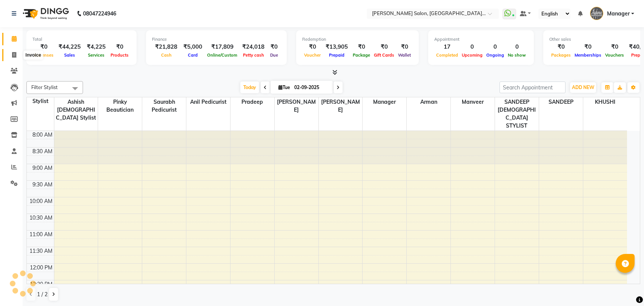
click at [14, 57] on icon at bounding box center [14, 55] width 4 height 6
select select "5893"
select select "service"
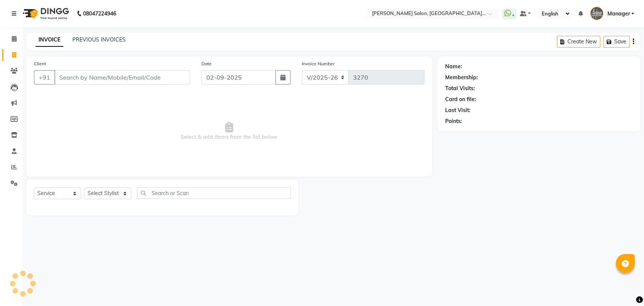
click at [93, 43] on div "PREVIOUS INVOICES" at bounding box center [98, 40] width 53 height 8
click at [94, 41] on link "PREVIOUS INVOICES" at bounding box center [98, 39] width 53 height 7
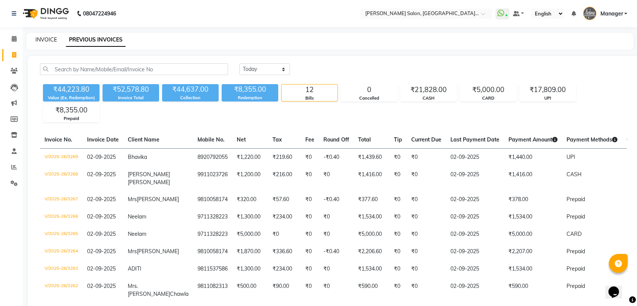
click at [42, 40] on link "INVOICE" at bounding box center [45, 39] width 21 height 7
select select "service"
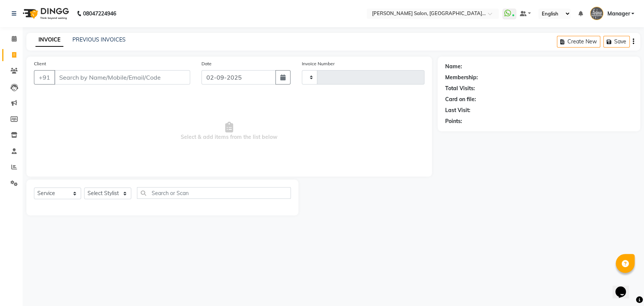
type input "3270"
select select "5893"
click at [106, 40] on link "PREVIOUS INVOICES" at bounding box center [98, 39] width 53 height 7
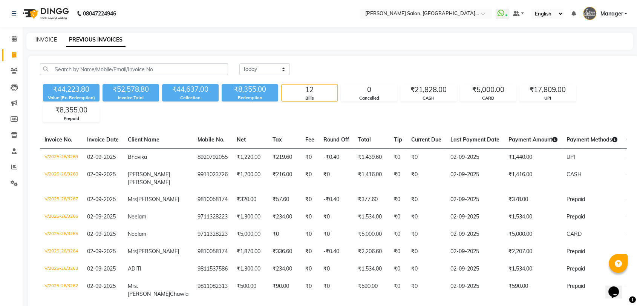
click at [47, 40] on link "INVOICE" at bounding box center [45, 39] width 21 height 7
select select "service"
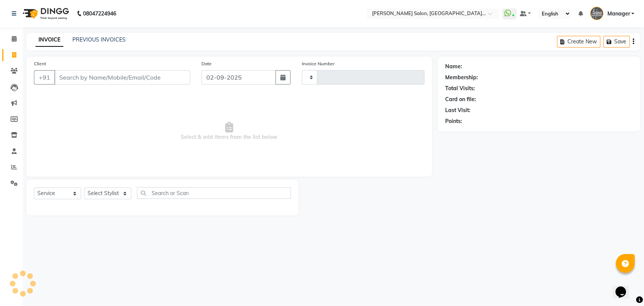
type input "3270"
select select "5893"
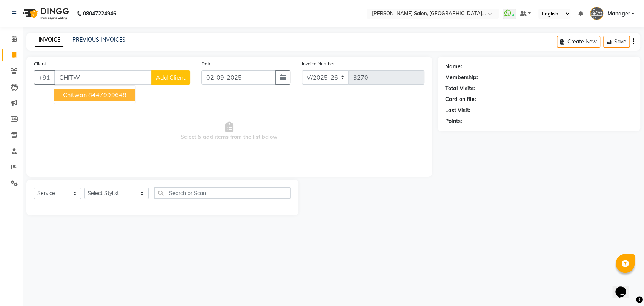
click at [75, 95] on span "chitwan" at bounding box center [75, 95] width 24 height 8
type input "8447999648"
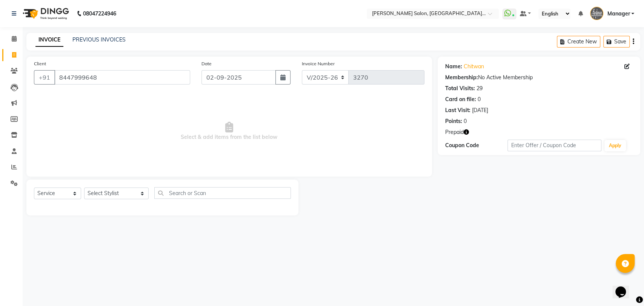
click at [466, 131] on icon "button" at bounding box center [465, 131] width 5 height 5
click at [495, 127] on div "Name: Chitwan Membership: No Active Membership Total Visits: 29 Card on file: 0…" at bounding box center [538, 106] width 202 height 98
click at [106, 39] on link "PREVIOUS INVOICES" at bounding box center [98, 39] width 53 height 7
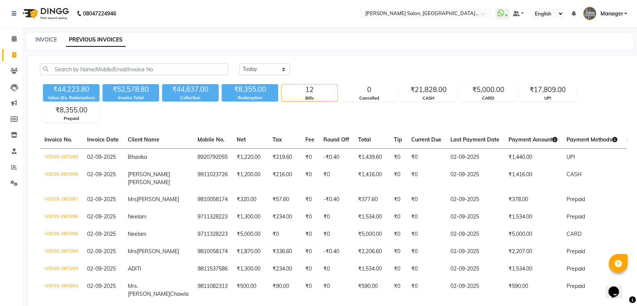
click at [34, 34] on div "INVOICE PREVIOUS INVOICES" at bounding box center [329, 41] width 607 height 17
click at [44, 41] on link "INVOICE" at bounding box center [45, 39] width 21 height 7
select select "service"
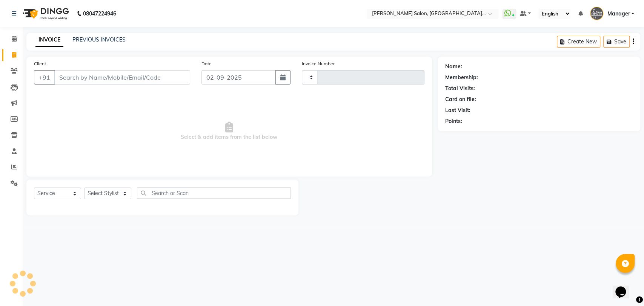
type input "3270"
select select "5893"
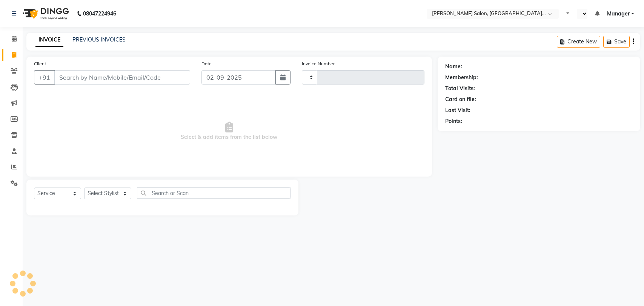
select select "service"
type input "3273"
select select "en"
select select "5893"
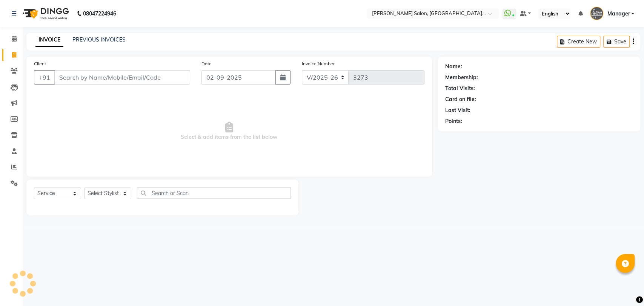
click at [105, 202] on div "Select Service Product Membership Package Voucher Prepaid Gift Card Select Styl…" at bounding box center [162, 196] width 257 height 18
click at [104, 193] on select "Select Stylist Anil Pedicurist [PERSON_NAME] [DEMOGRAPHIC_DATA] stylist [PERSON…" at bounding box center [116, 193] width 64 height 12
select select "48533"
click at [84, 187] on select "Select Stylist Anil Pedicurist [PERSON_NAME] [DEMOGRAPHIC_DATA] stylist [PERSON…" at bounding box center [116, 193] width 64 height 12
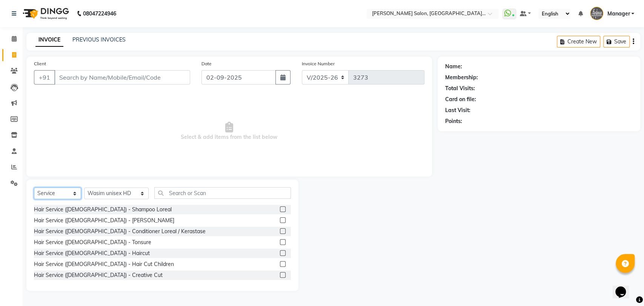
click at [66, 199] on select "Select Service Product Membership Package Voucher Prepaid Gift Card" at bounding box center [57, 193] width 47 height 12
select select "P"
click at [34, 187] on select "Select Service Product Membership Package Voucher Prepaid Gift Card" at bounding box center [57, 193] width 47 height 12
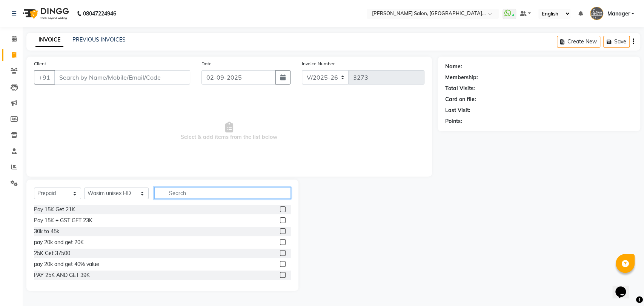
click at [156, 193] on input "text" at bounding box center [222, 193] width 137 height 12
type input "5"
click at [280, 276] on label at bounding box center [283, 275] width 6 height 6
click at [280, 276] on input "checkbox" at bounding box center [282, 275] width 5 height 5
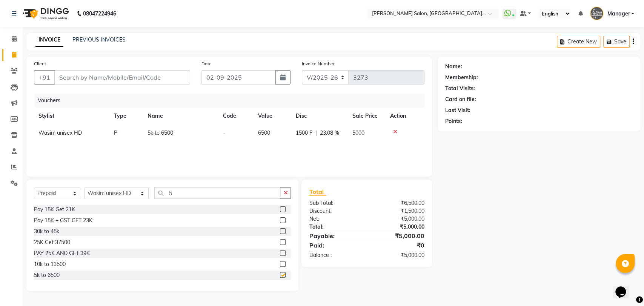
checkbox input "false"
click at [85, 82] on input "Client" at bounding box center [122, 77] width 136 height 14
paste input "9654840321"
type input "9654840321"
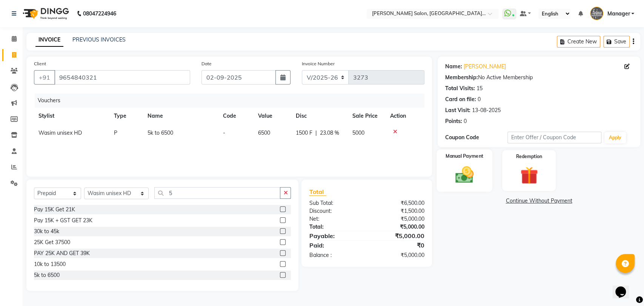
click at [453, 173] on img at bounding box center [464, 174] width 30 height 21
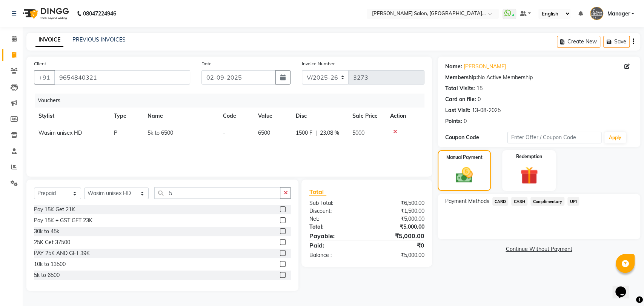
click at [569, 198] on span "UPI" at bounding box center [573, 201] width 12 height 9
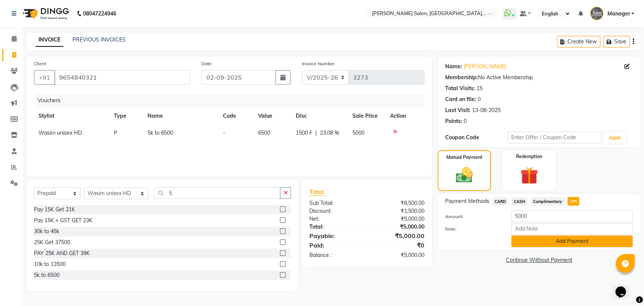
click at [570, 242] on button "Add Payment" at bounding box center [571, 241] width 121 height 12
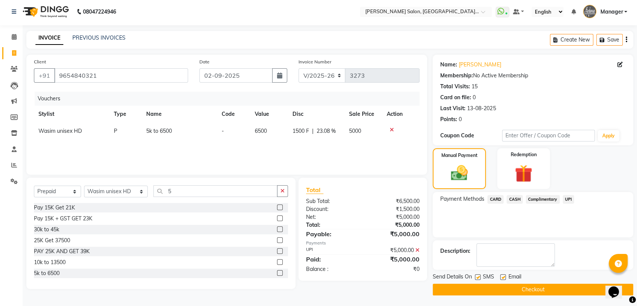
scroll to position [2, 0]
click at [566, 288] on button "Checkout" at bounding box center [533, 289] width 201 height 12
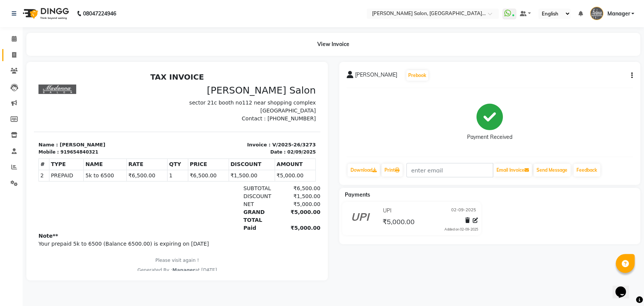
click at [14, 49] on link "Invoice" at bounding box center [11, 55] width 18 height 12
select select "service"
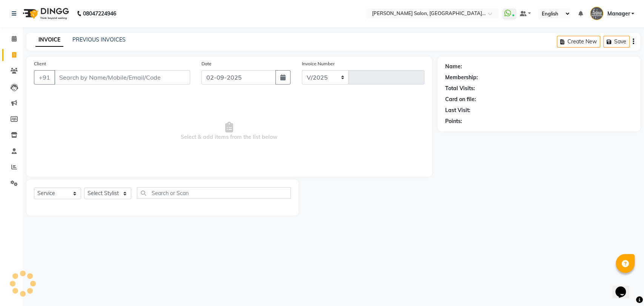
select select "5893"
type input "3275"
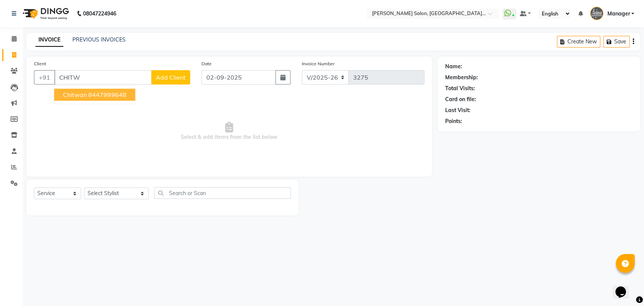
click at [104, 97] on ngb-highlight "8447999648" at bounding box center [107, 95] width 38 height 8
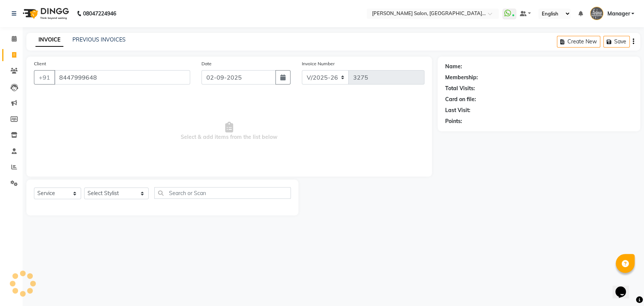
type input "8447999648"
click at [102, 197] on select "Select Stylist Anil Pedicurist [PERSON_NAME] [DEMOGRAPHIC_DATA] stylist [PERSON…" at bounding box center [116, 193] width 64 height 12
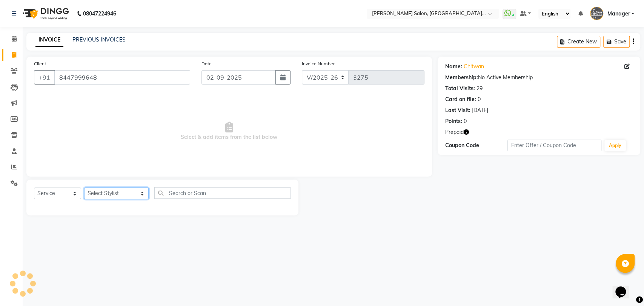
select select "48543"
click at [84, 187] on select "Select Stylist Anil Pedicurist [PERSON_NAME] [DEMOGRAPHIC_DATA] stylist [PERSON…" at bounding box center [116, 193] width 64 height 12
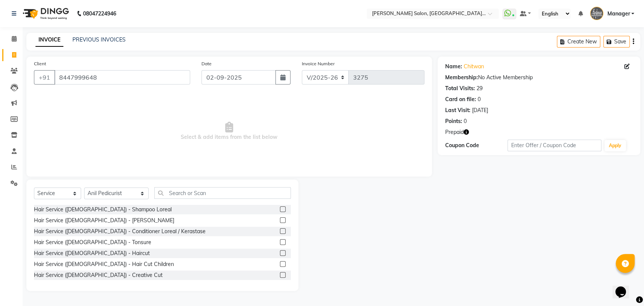
click at [160, 199] on div "Select Service Product Membership Package Voucher Prepaid Gift Card Select Styl…" at bounding box center [162, 196] width 257 height 18
click at [163, 195] on input "text" at bounding box center [222, 193] width 137 height 12
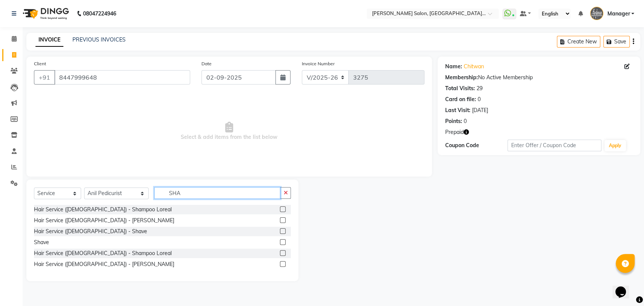
type input "SHA"
click at [284, 251] on label at bounding box center [283, 253] width 6 height 6
click at [284, 251] on input "checkbox" at bounding box center [282, 253] width 5 height 5
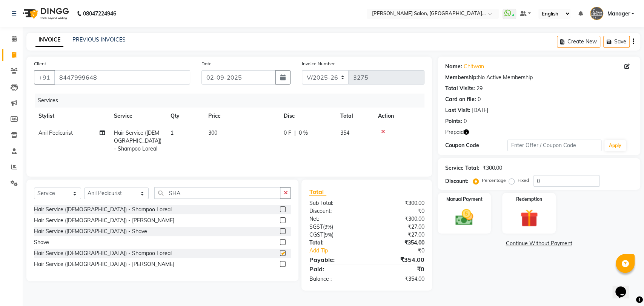
checkbox input "false"
click at [467, 132] on icon "button" at bounding box center [465, 131] width 5 height 5
click at [528, 219] on img at bounding box center [529, 218] width 30 height 23
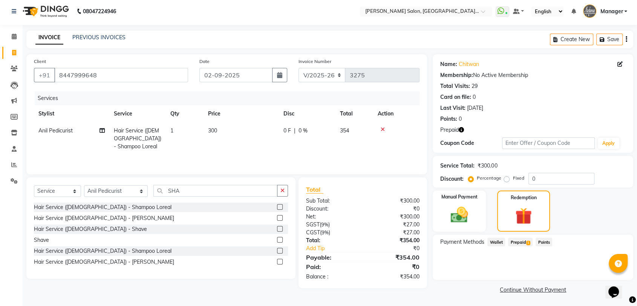
scroll to position [3, 0]
click at [102, 185] on div "Select Service Product Membership Package Voucher Prepaid Gift Card Select Styl…" at bounding box center [161, 193] width 254 height 18
click at [103, 187] on select "Select Stylist Anil Pedicurist [PERSON_NAME] [DEMOGRAPHIC_DATA] stylist [PERSON…" at bounding box center [116, 190] width 64 height 12
select select "90698"
click at [84, 185] on select "Select Stylist Anil Pedicurist [PERSON_NAME] [DEMOGRAPHIC_DATA] stylist [PERSON…" at bounding box center [116, 190] width 64 height 12
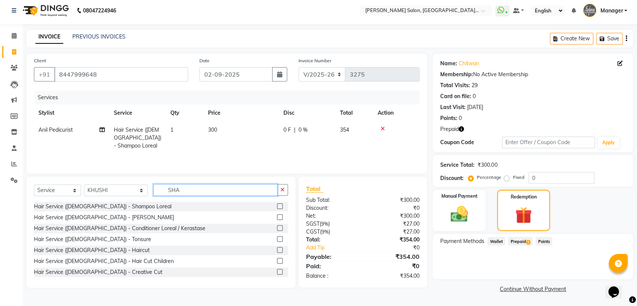
click at [167, 194] on input "SHA" at bounding box center [215, 190] width 124 height 12
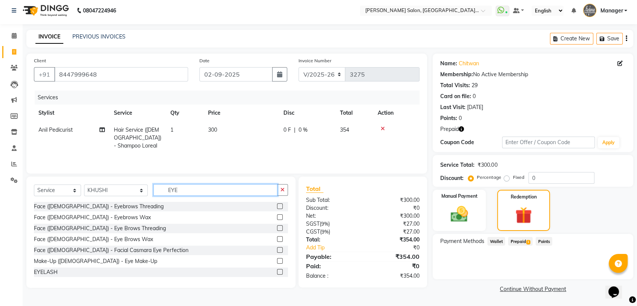
type input "EYE"
click at [277, 229] on label at bounding box center [280, 228] width 6 height 6
click at [277, 229] on input "checkbox" at bounding box center [279, 228] width 5 height 5
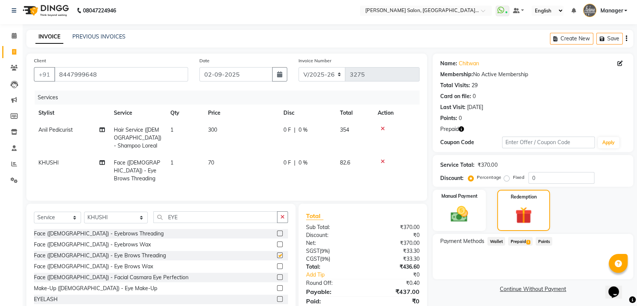
checkbox input "false"
click at [462, 129] on icon "button" at bounding box center [461, 128] width 5 height 5
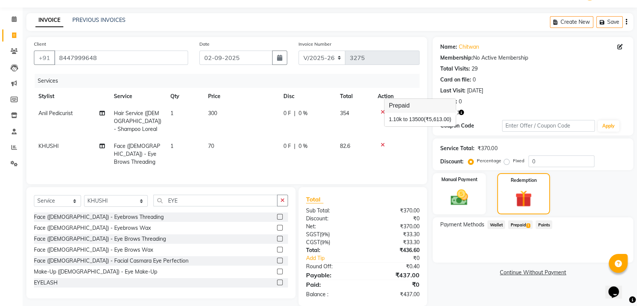
scroll to position [29, 0]
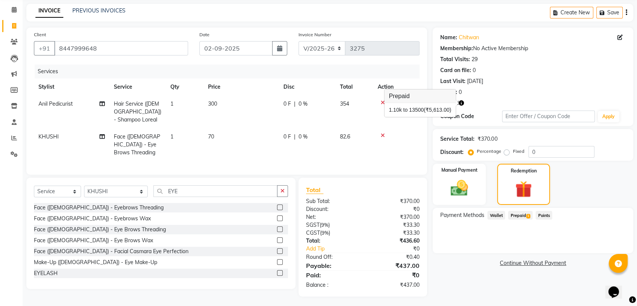
click at [482, 100] on div "Prepaid" at bounding box center [533, 103] width 186 height 8
drag, startPoint x: 513, startPoint y: 171, endPoint x: 512, endPoint y: 181, distance: 9.5
click at [513, 171] on label "Redemption" at bounding box center [523, 170] width 27 height 7
click at [519, 213] on span "Prepaid 1" at bounding box center [520, 215] width 25 height 9
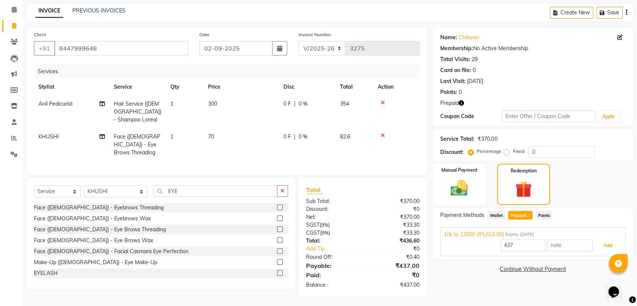
click at [605, 246] on button "Add" at bounding box center [608, 245] width 28 height 13
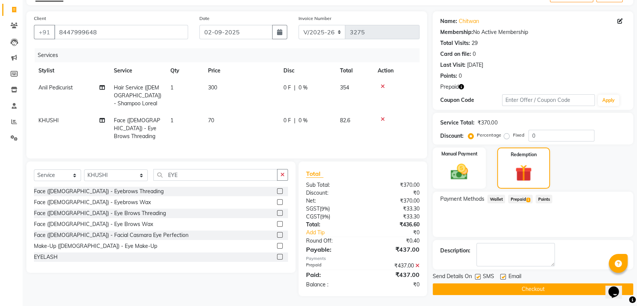
scroll to position [45, 0]
click at [583, 288] on button "Checkout" at bounding box center [533, 289] width 201 height 12
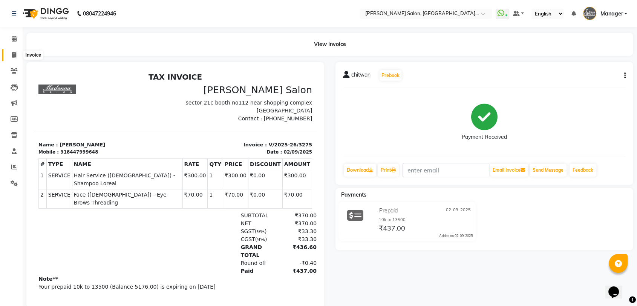
click at [17, 54] on span at bounding box center [14, 55] width 13 height 9
select select "service"
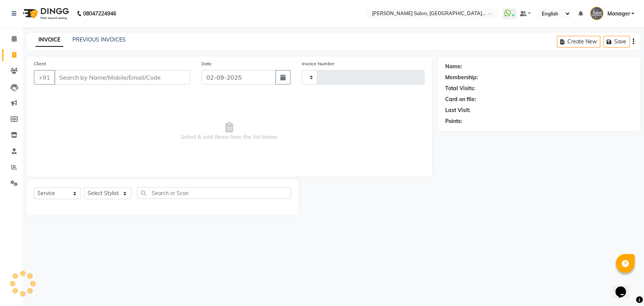
type input "3276"
select select "5893"
click at [110, 44] on div "INVOICE PREVIOUS INVOICES" at bounding box center [80, 40] width 108 height 9
click at [109, 38] on link "PREVIOUS INVOICES" at bounding box center [98, 39] width 53 height 7
